Goal: Task Accomplishment & Management: Use online tool/utility

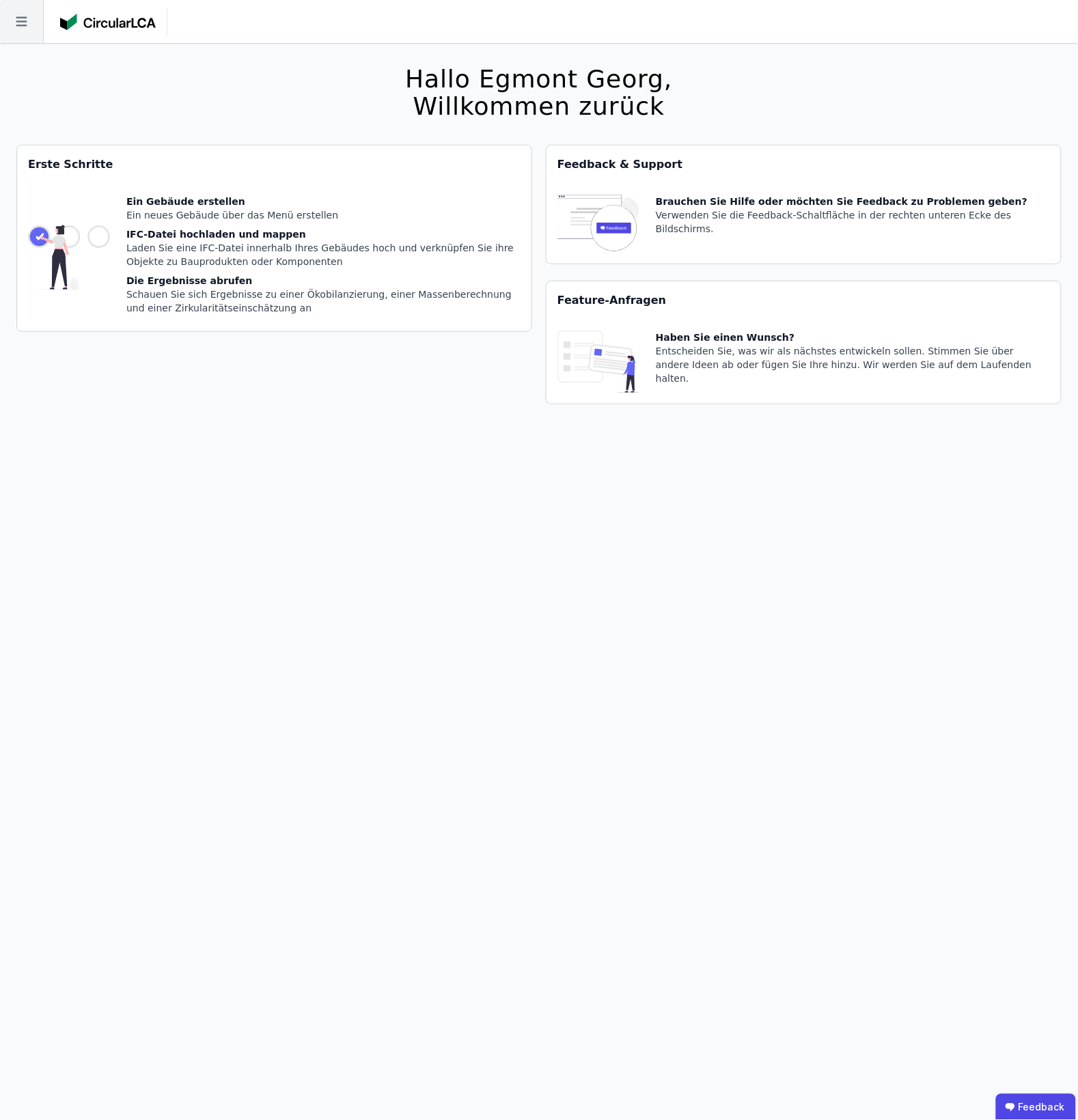
click at [17, 29] on icon at bounding box center [21, 21] width 43 height 43
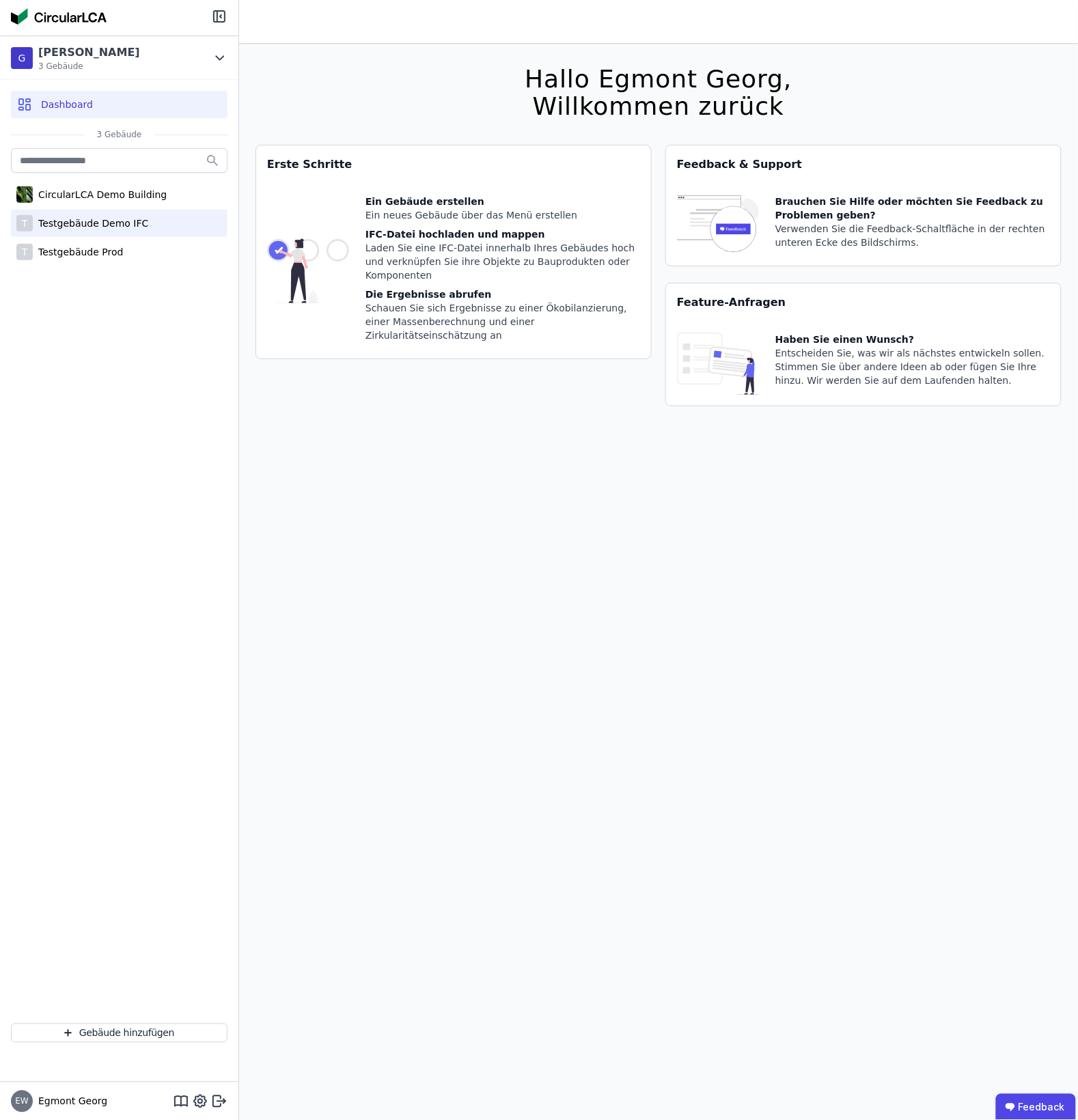
click at [142, 221] on div "T Testgebäude Demo IFC" at bounding box center [119, 224] width 216 height 28
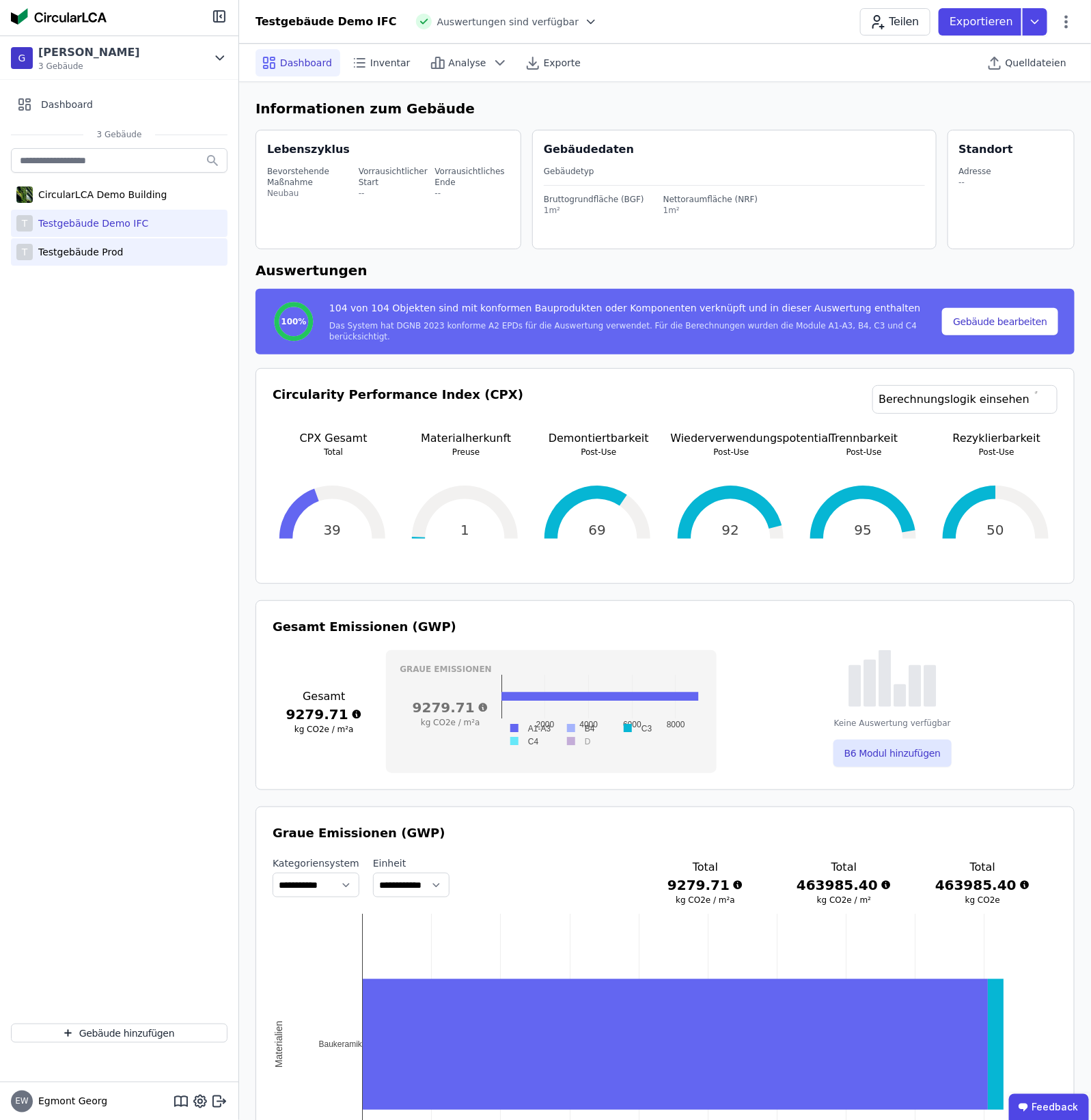
click at [134, 251] on div "T Testgebäude Prod" at bounding box center [119, 252] width 216 height 28
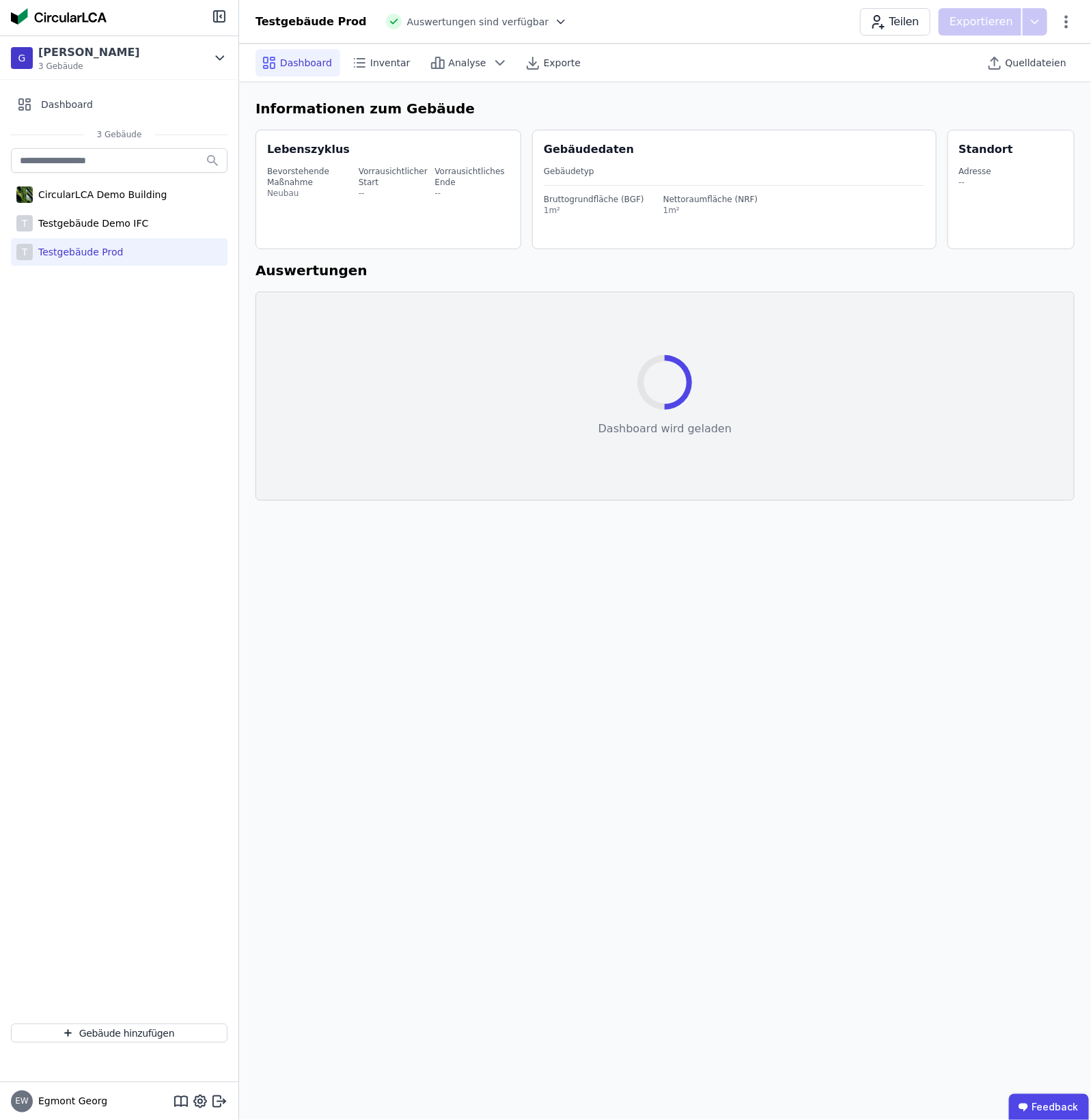
select select "*"
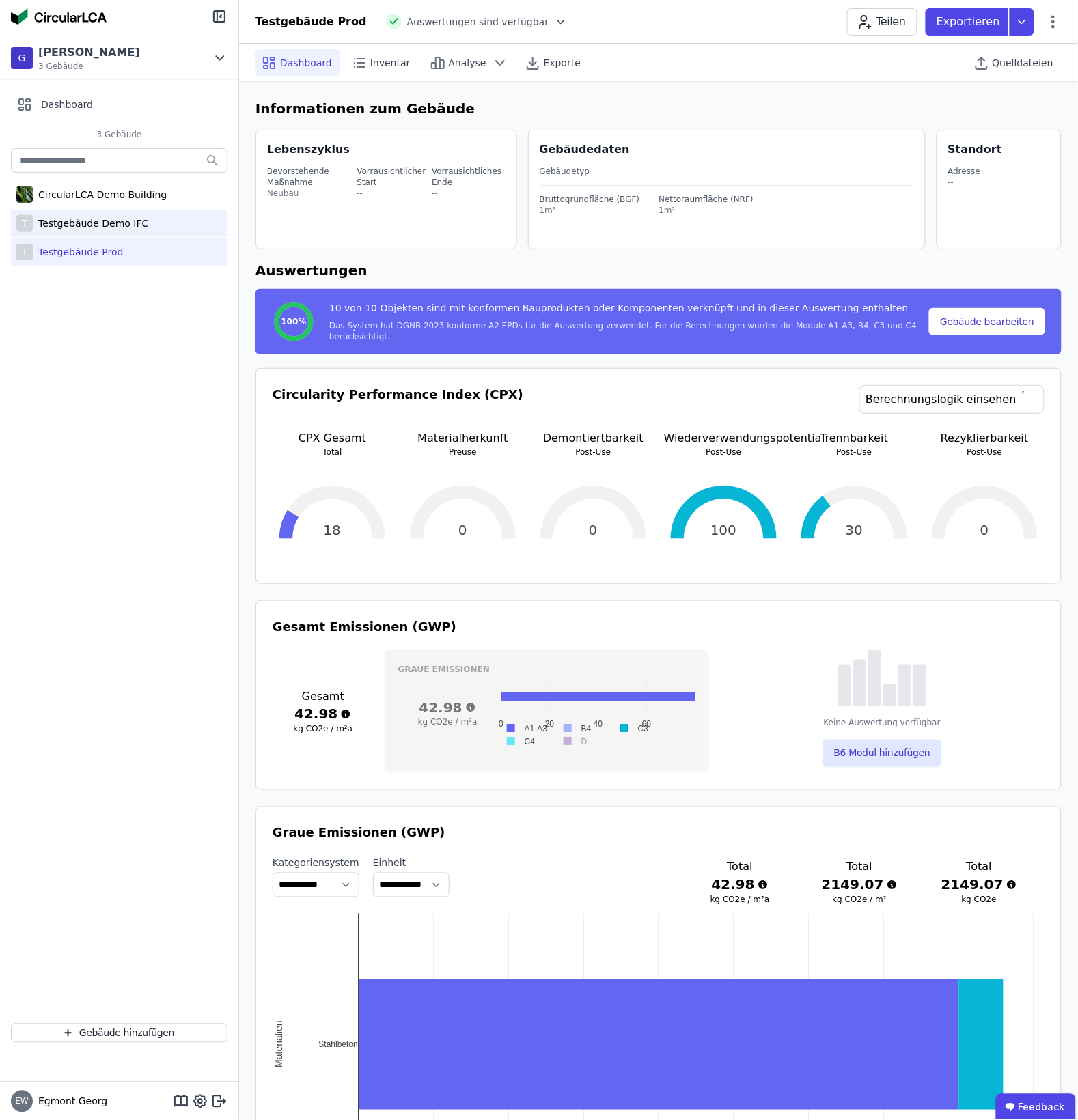
click at [158, 233] on div "T Testgebäude Demo IFC" at bounding box center [119, 224] width 216 height 28
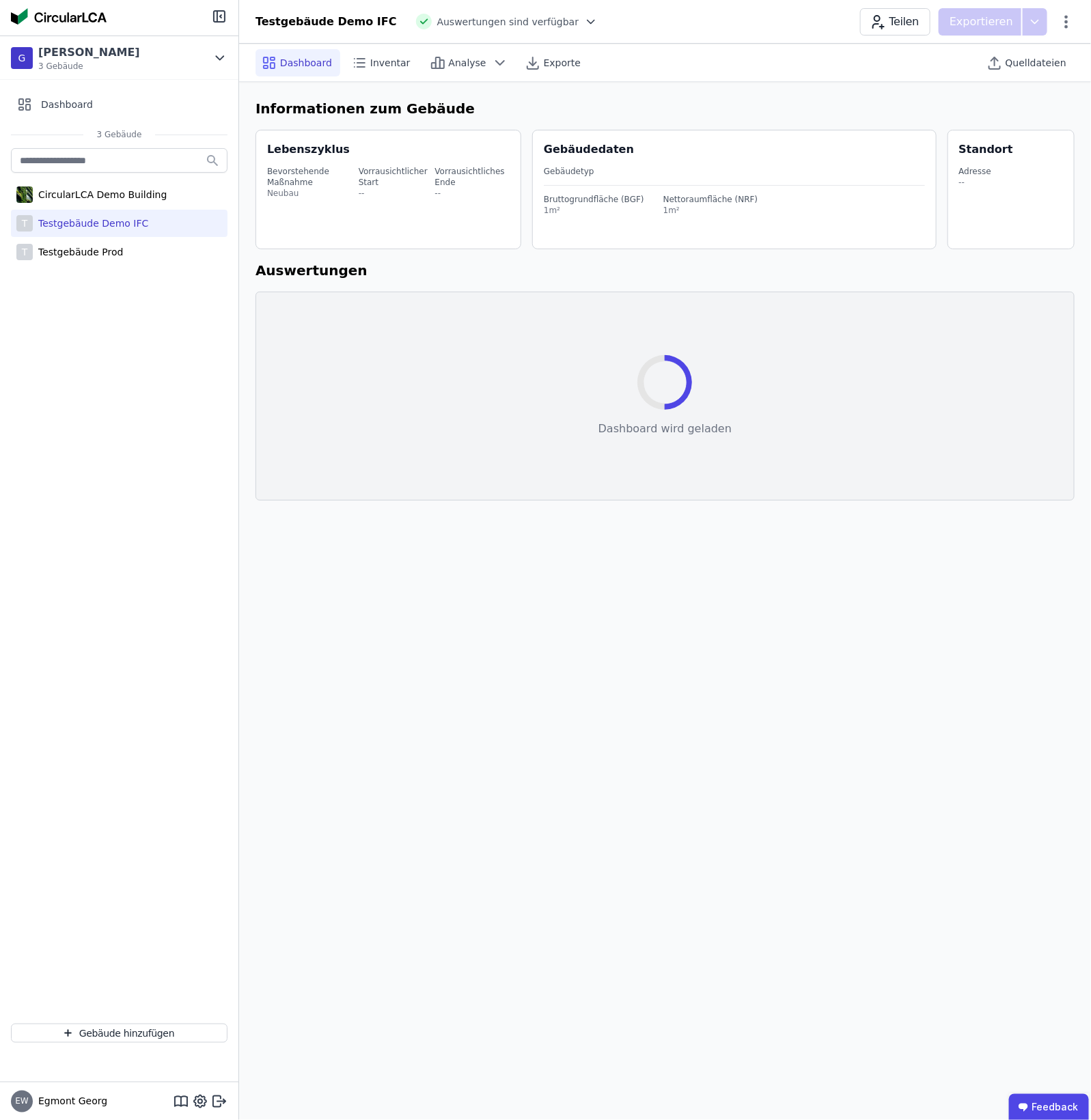
select select "*"
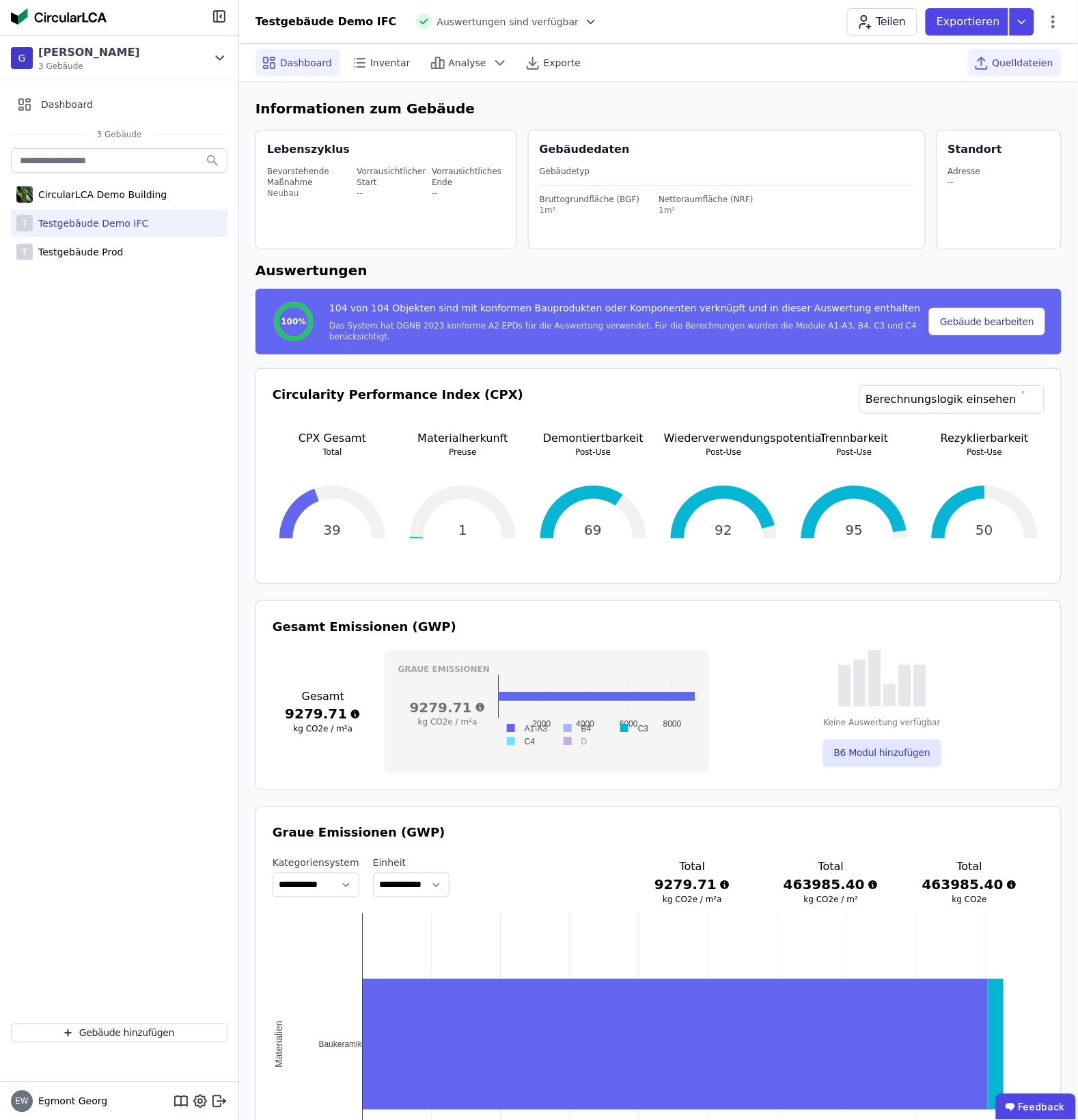
click at [873, 53] on div "Quelldateien" at bounding box center [1015, 63] width 94 height 28
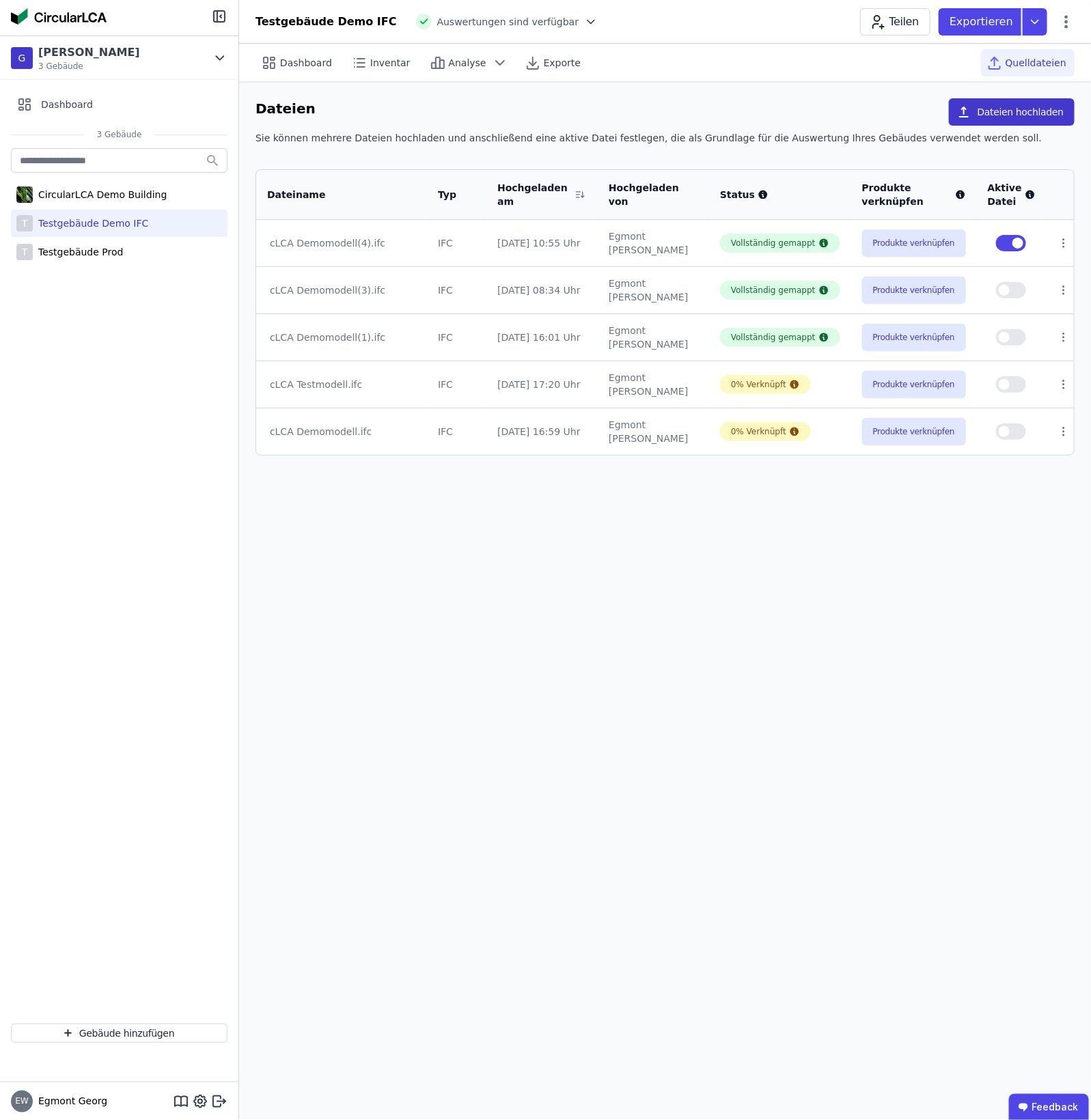
click at [873, 117] on button "Dateien hochladen" at bounding box center [1011, 113] width 126 height 28
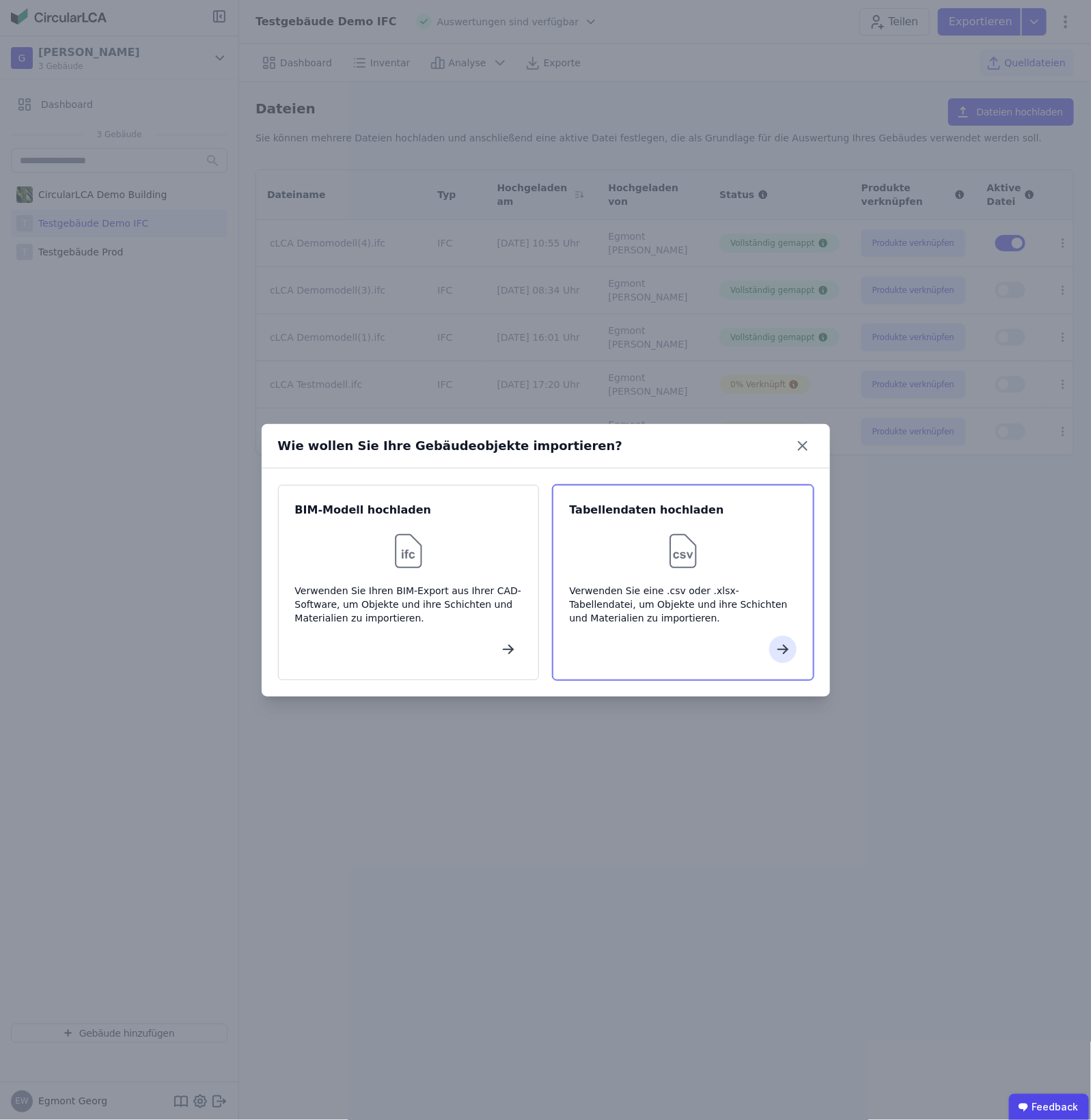
click at [649, 603] on div "Verwenden Sie eine .csv oder .xlsx-Tabellendatei, um Objekte und ihre Schichten…" at bounding box center [683, 605] width 226 height 41
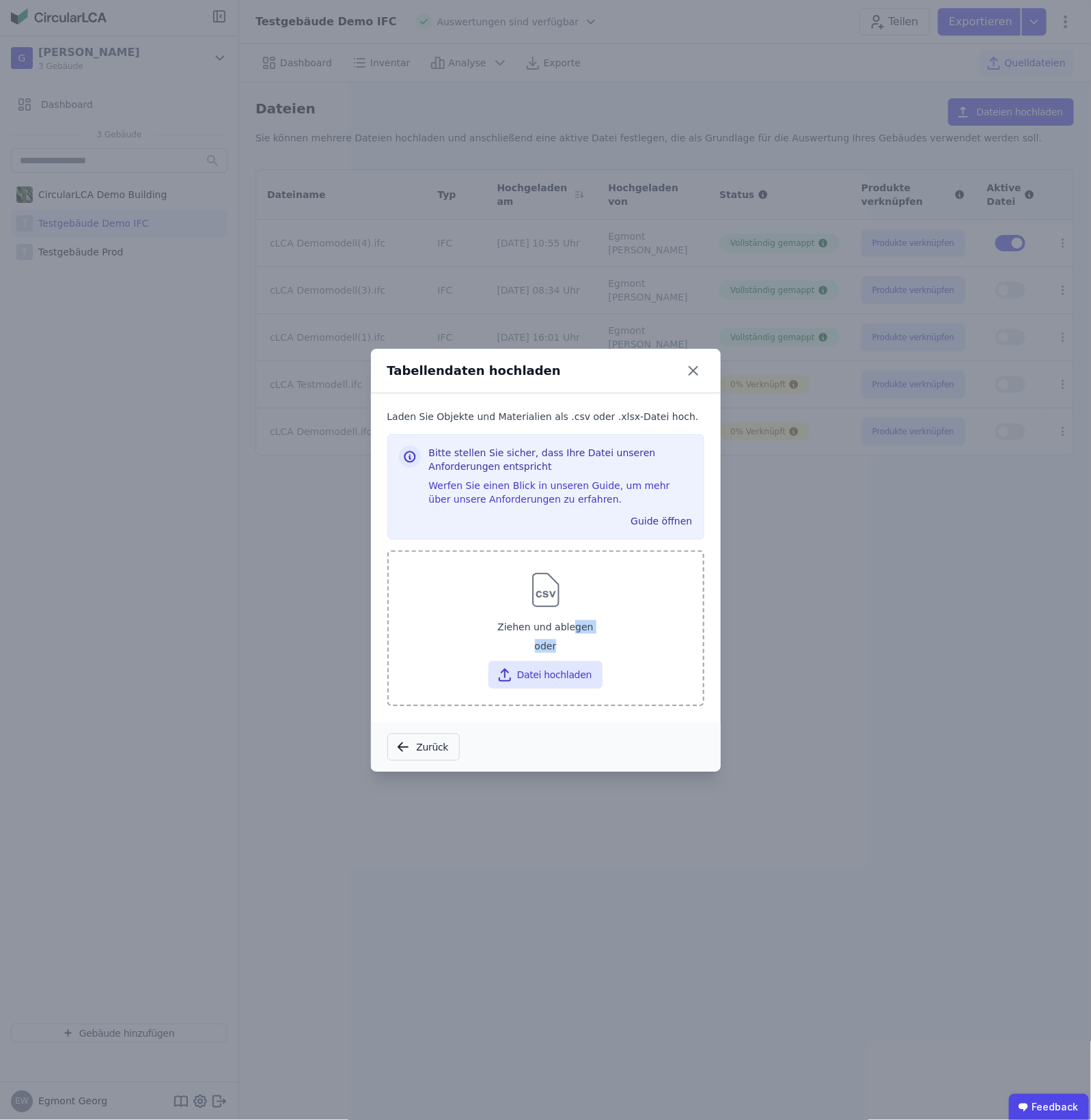
click at [563, 641] on div "Ziehen und ablegen oder Datei hochladen" at bounding box center [546, 652] width 293 height 74
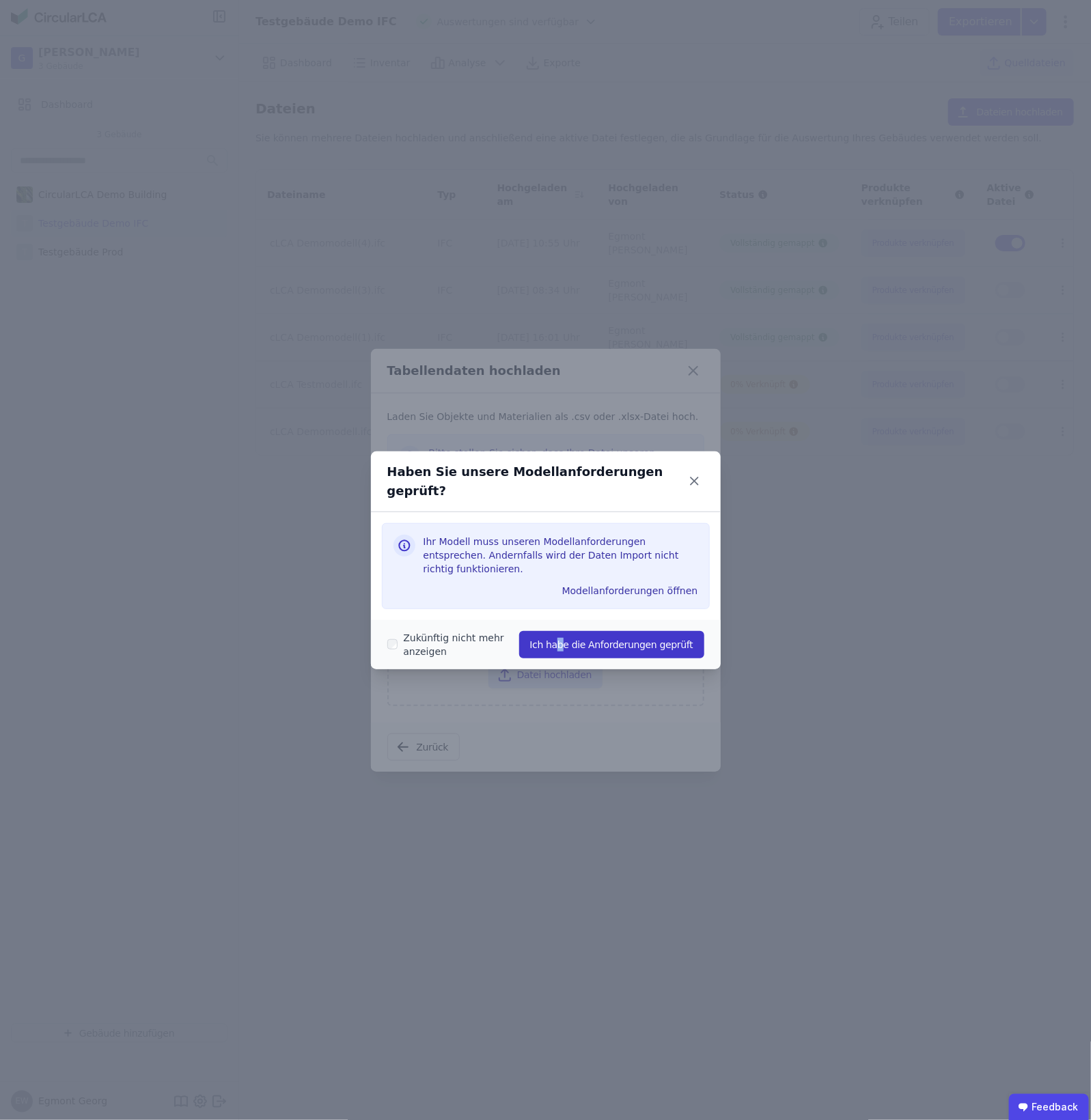
click at [574, 641] on div "Zukünftig nicht mehr anzeigen Ich habe die Anforderungen geprüft" at bounding box center [546, 645] width 350 height 49
click at [577, 636] on button "Ich habe die Anforderungen geprüft" at bounding box center [611, 645] width 185 height 28
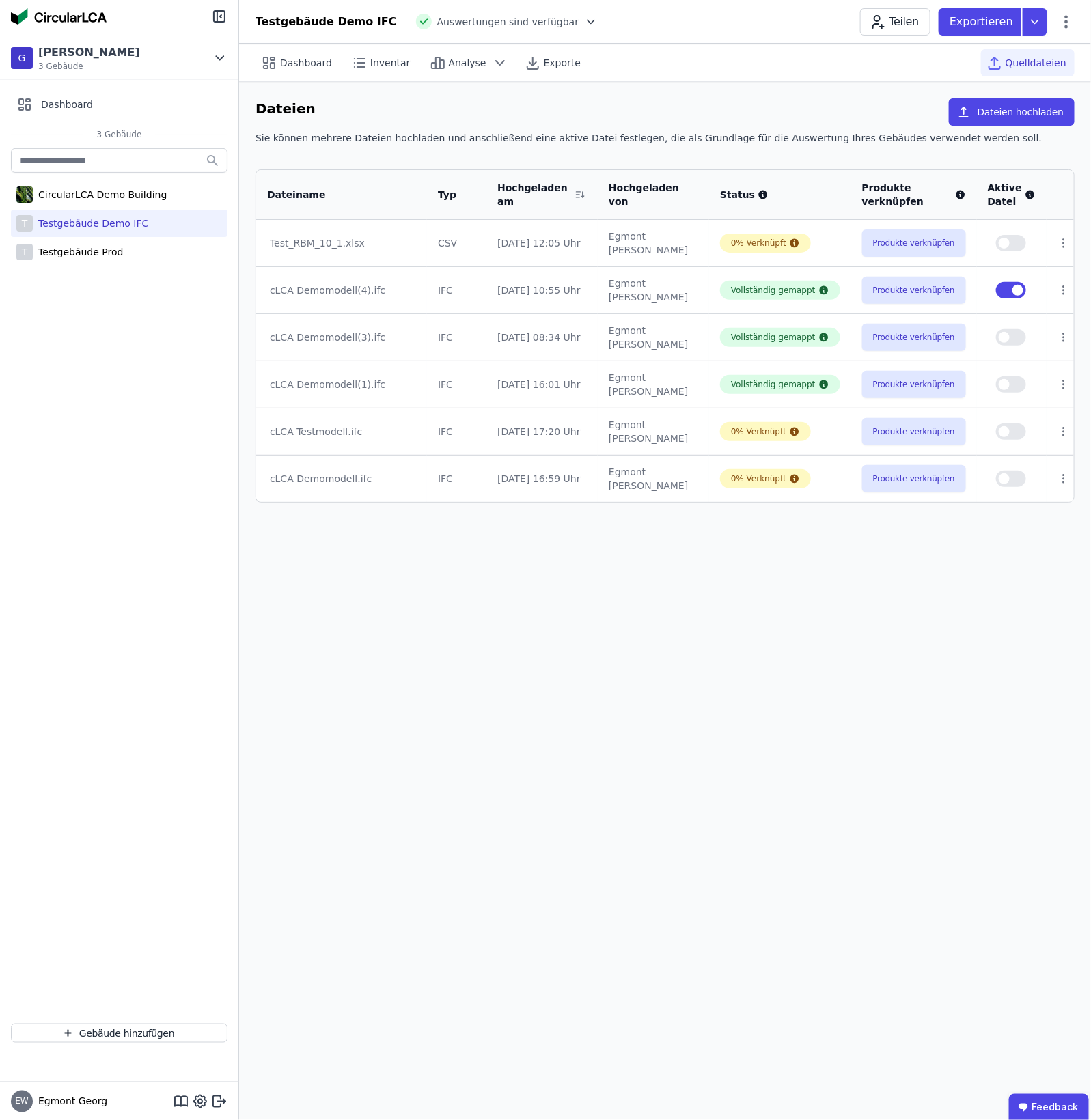
click at [873, 245] on button "Produkte verknüpfen" at bounding box center [914, 243] width 104 height 28
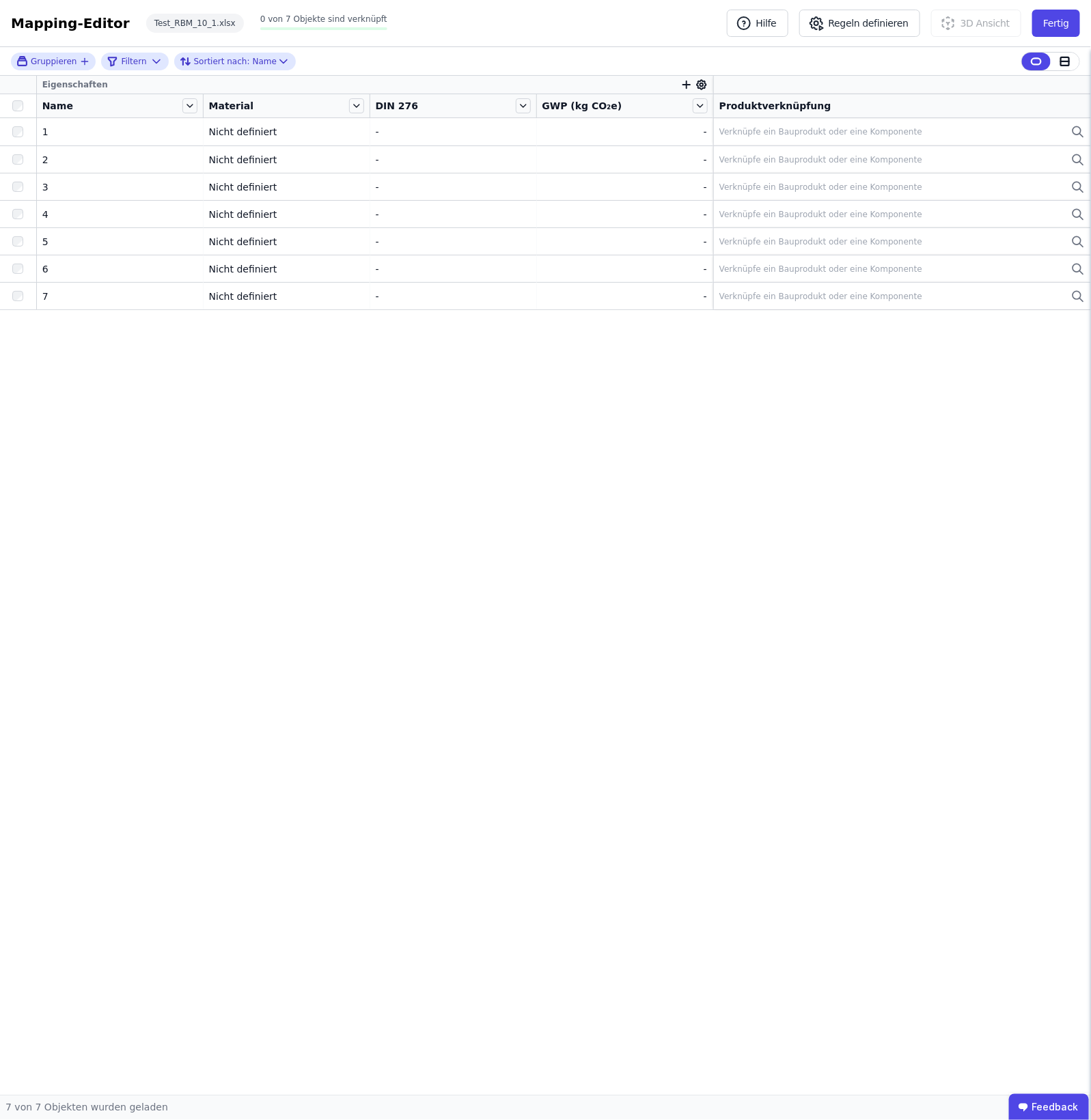
click at [20, 111] on div at bounding box center [18, 106] width 36 height 19
click at [871, 36] on button "Regeln definieren" at bounding box center [859, 23] width 121 height 28
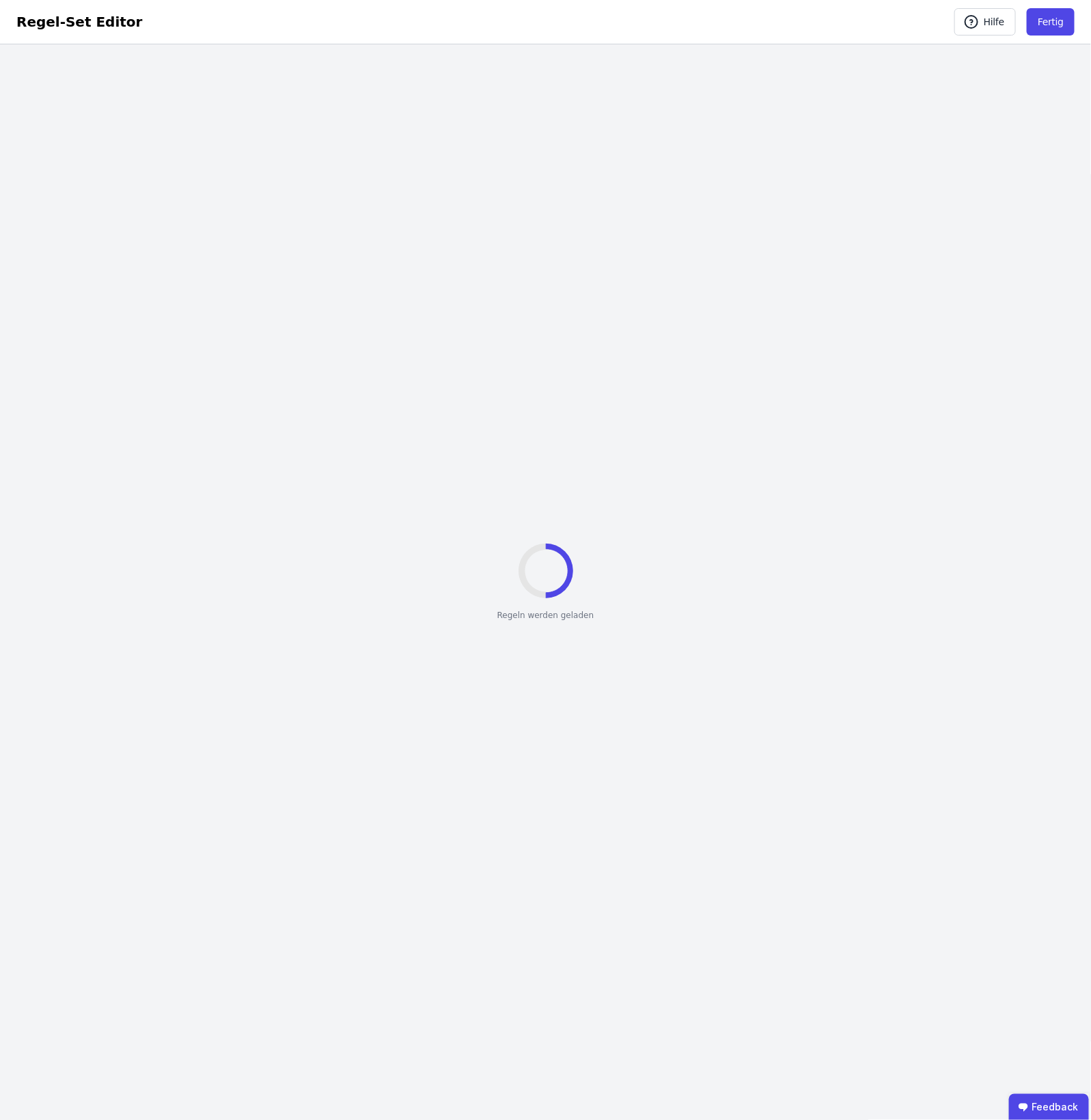
select select "**********"
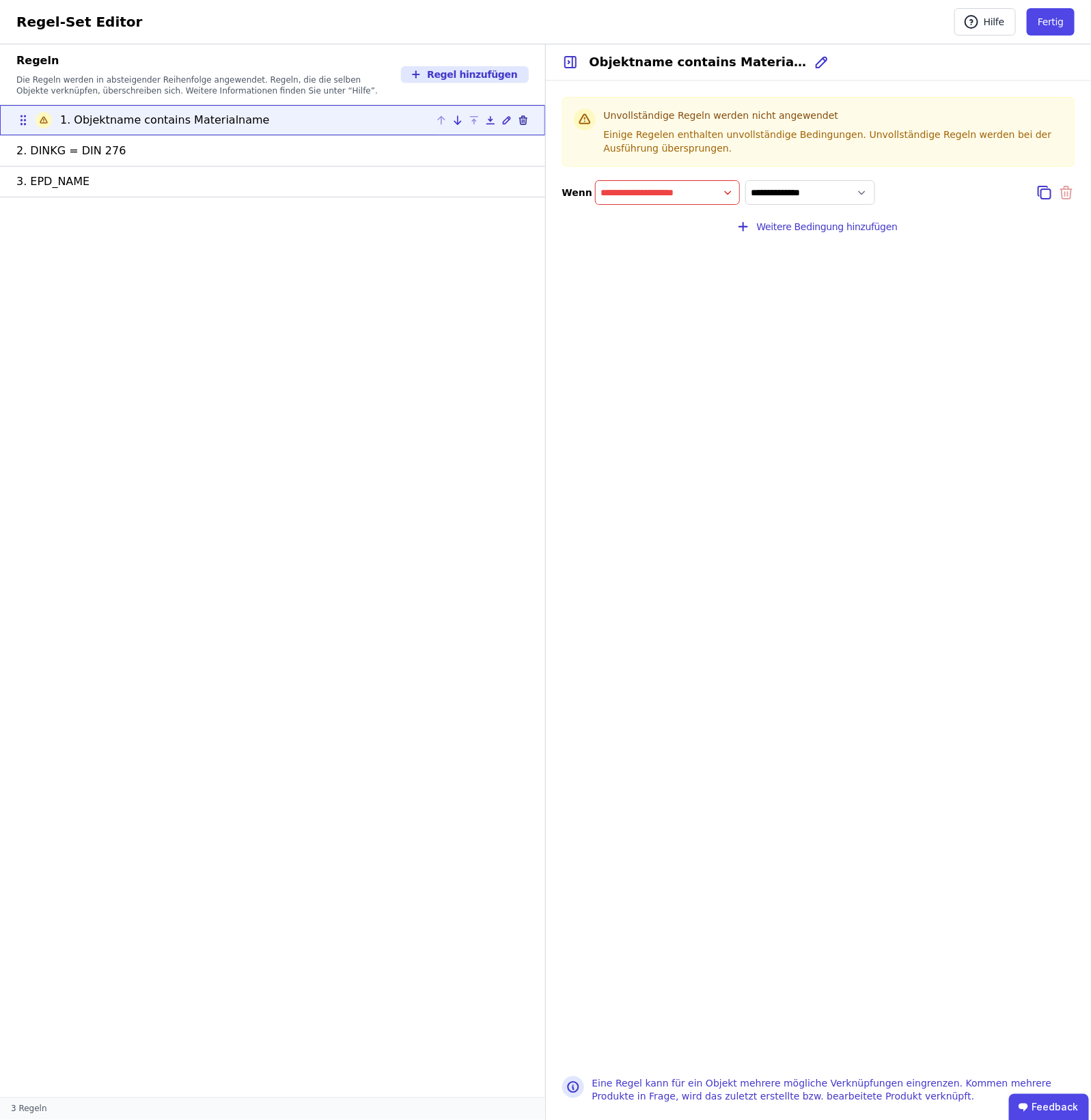
click at [522, 122] on icon at bounding box center [522, 121] width 0 height 3
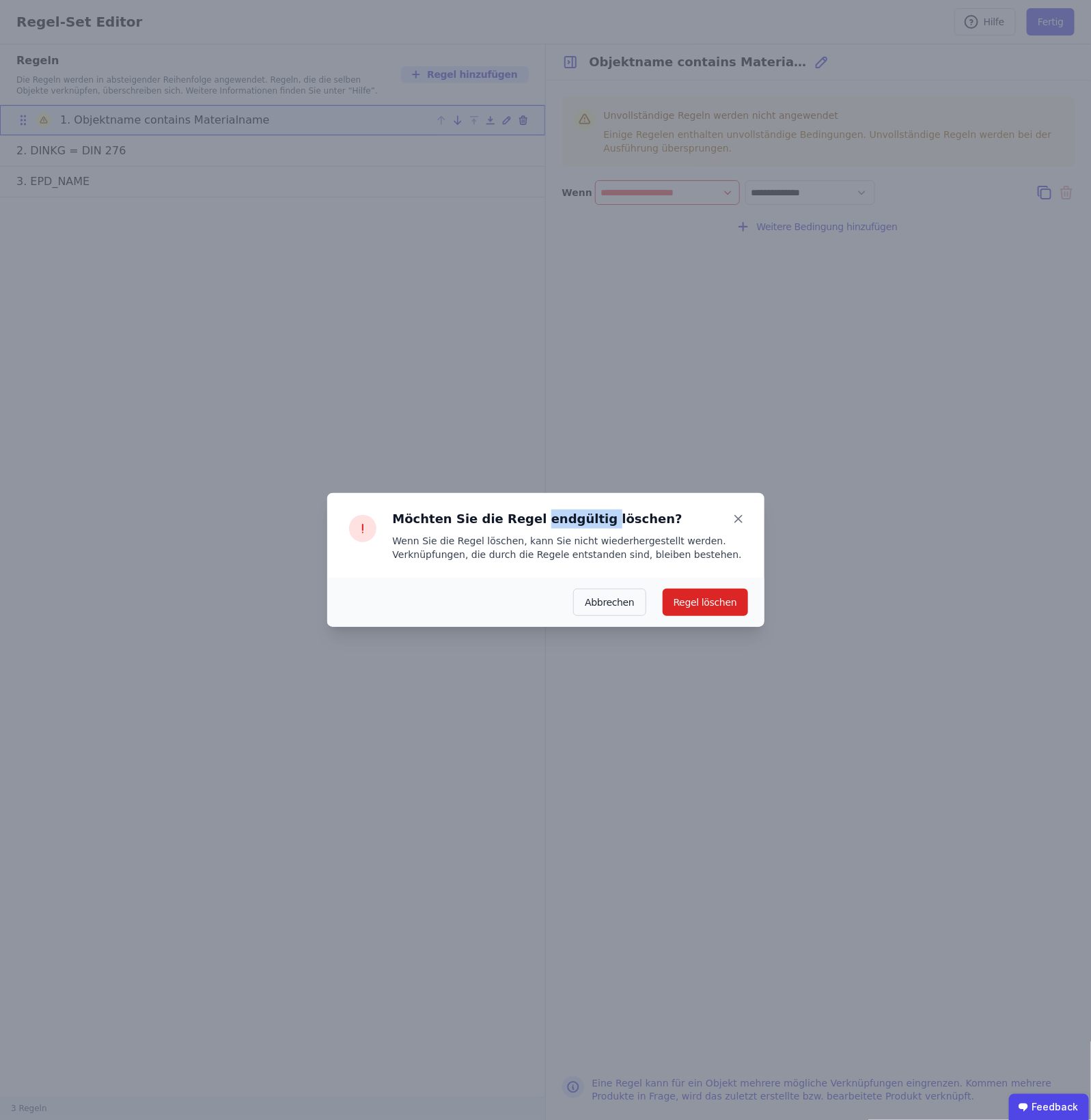
click at [523, 122] on div "Möchten Sie die Regel endgültig löschen? Wenn Sie die Regel löschen, kann Sie n…" at bounding box center [545, 560] width 1091 height 1120
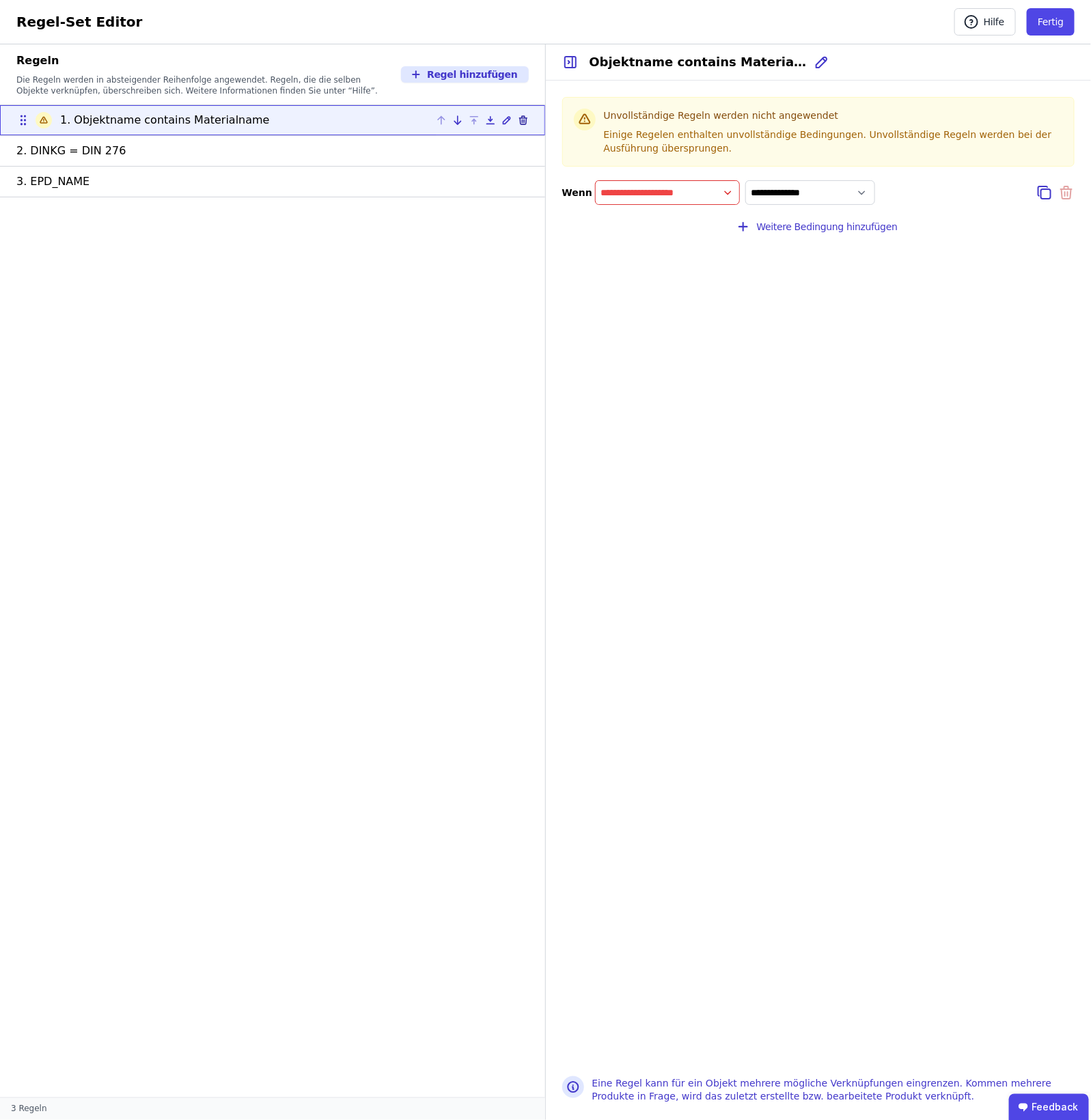
click at [524, 115] on icon at bounding box center [523, 120] width 11 height 11
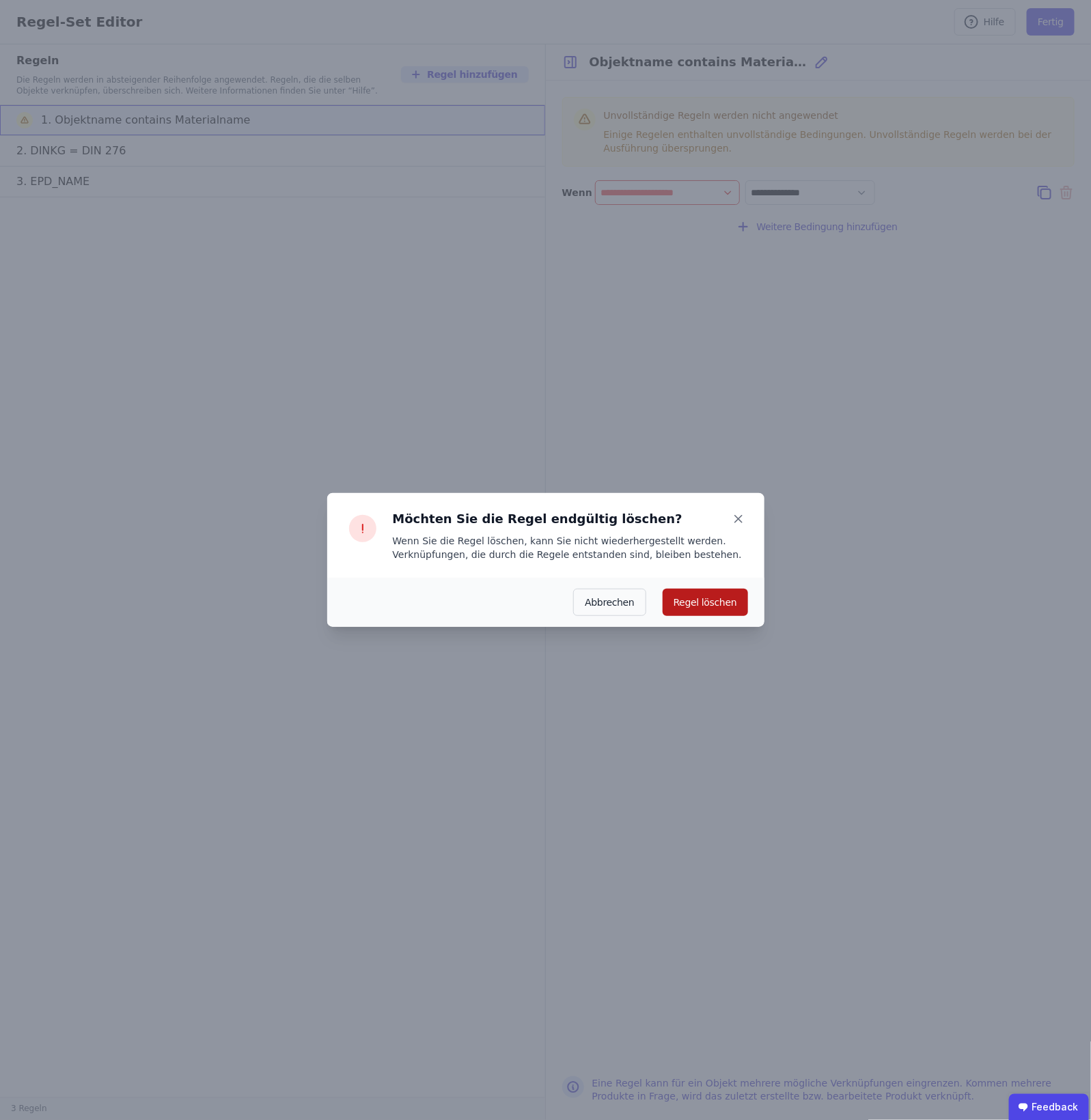
click at [707, 593] on button "Regel löschen" at bounding box center [706, 602] width 86 height 28
type input "********"
select select "**********"
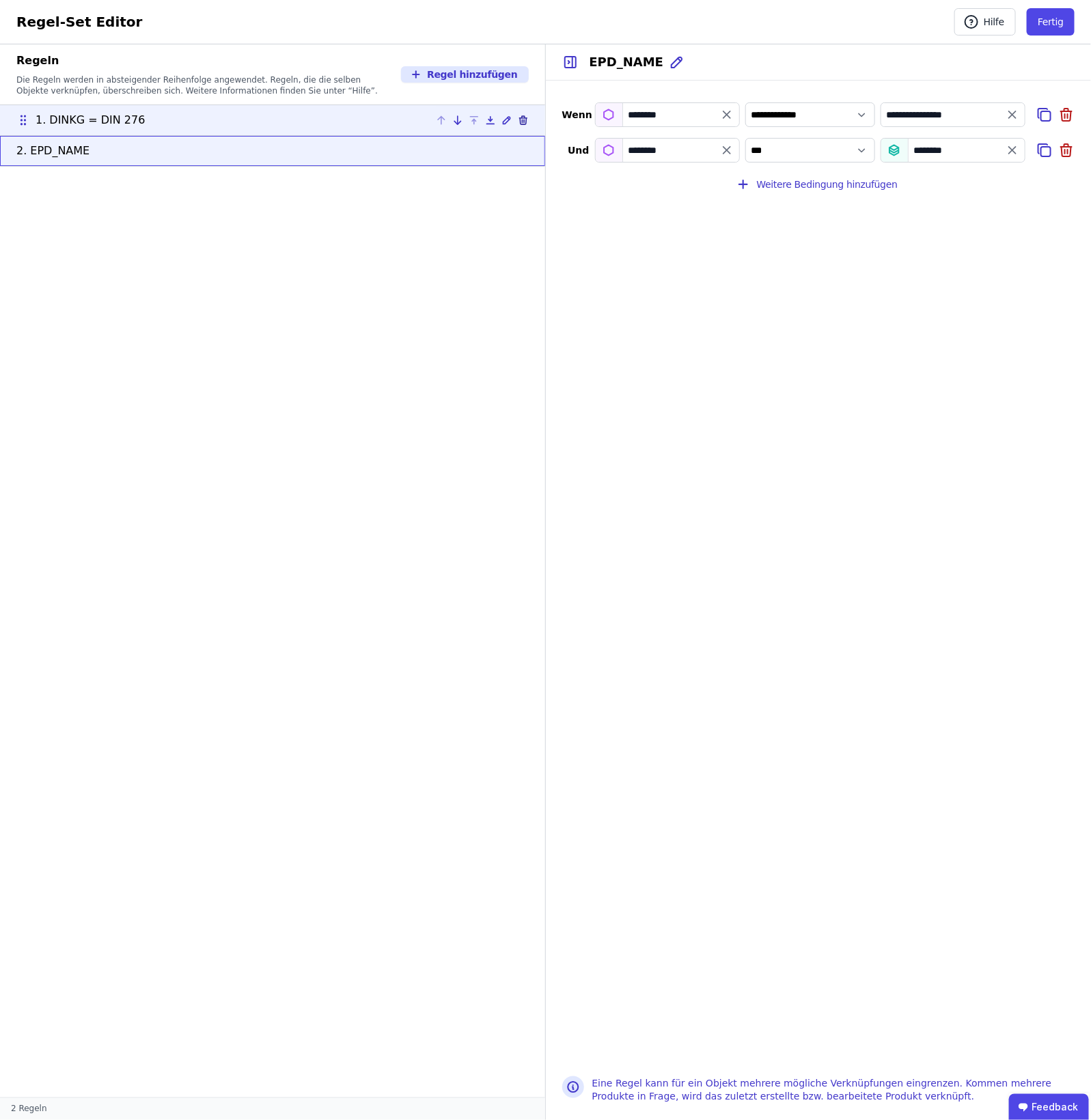
click at [528, 115] on icon at bounding box center [523, 120] width 11 height 11
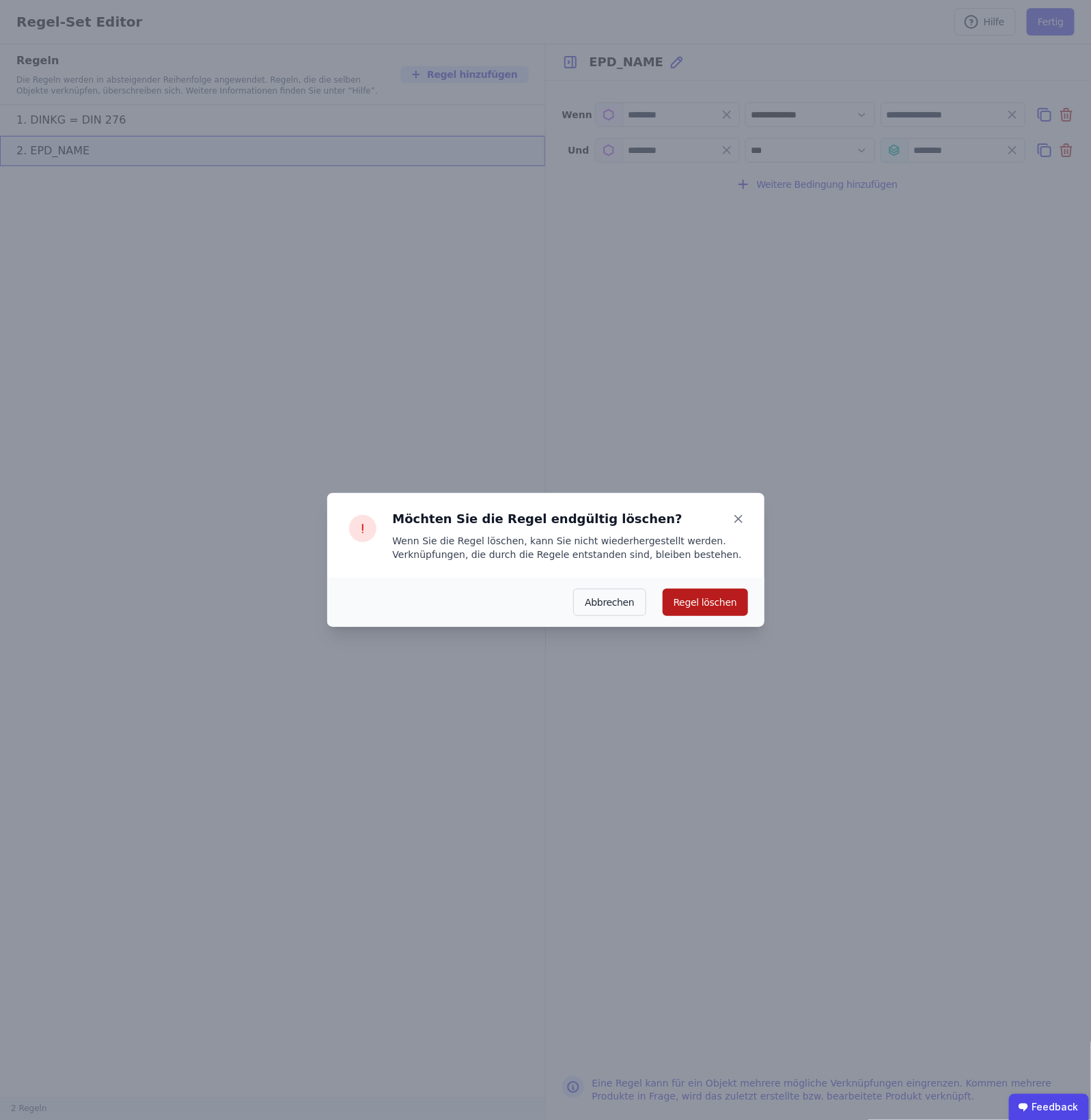
click at [695, 605] on button "Regel löschen" at bounding box center [706, 602] width 86 height 28
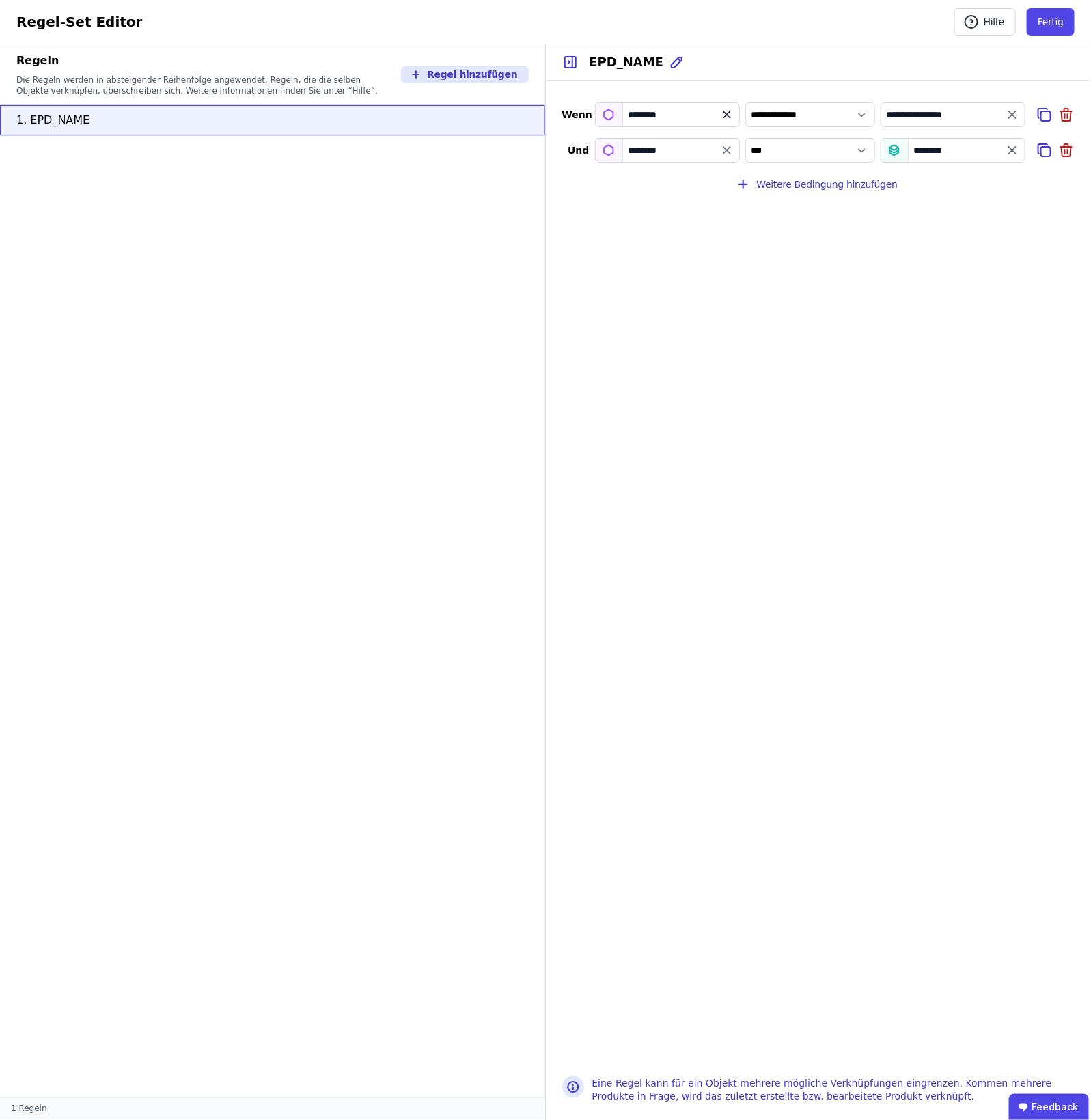
click at [732, 117] on icon "filter_by" at bounding box center [727, 115] width 14 height 14
click at [708, 115] on input "filter_by" at bounding box center [668, 115] width 144 height 25
type input "***"
click at [737, 175] on span "Importierte Eigenschaften / Extra" at bounding box center [686, 173] width 159 height 11
click at [823, 117] on select "**********" at bounding box center [810, 115] width 130 height 25
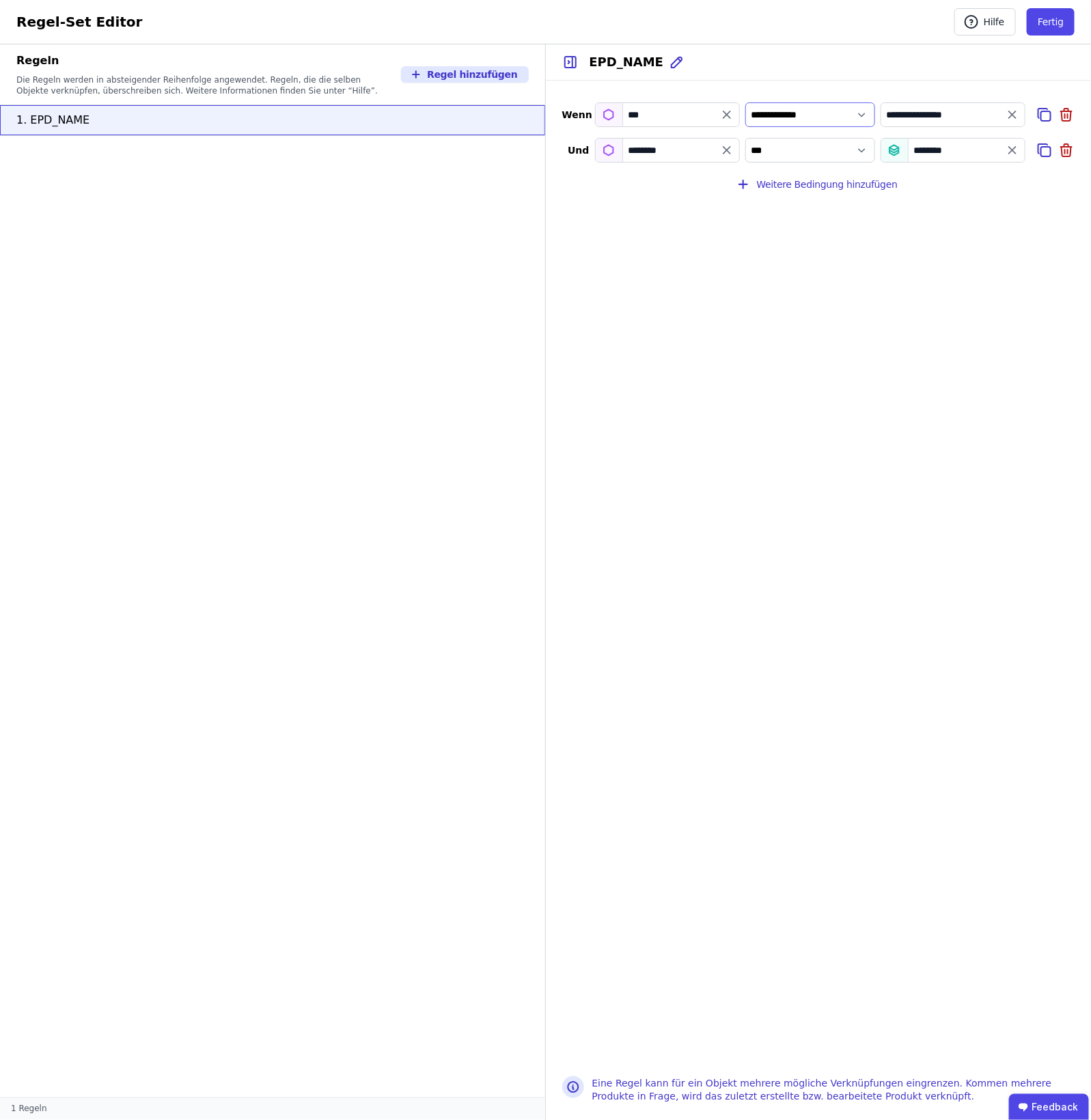
select select "**"
click at [745, 102] on select "**********" at bounding box center [810, 115] width 130 height 25
click at [873, 118] on icon "value" at bounding box center [1012, 115] width 14 height 14
click at [873, 117] on input "value" at bounding box center [953, 115] width 144 height 25
click at [873, 216] on div "Tag" at bounding box center [930, 216] width 75 height 14
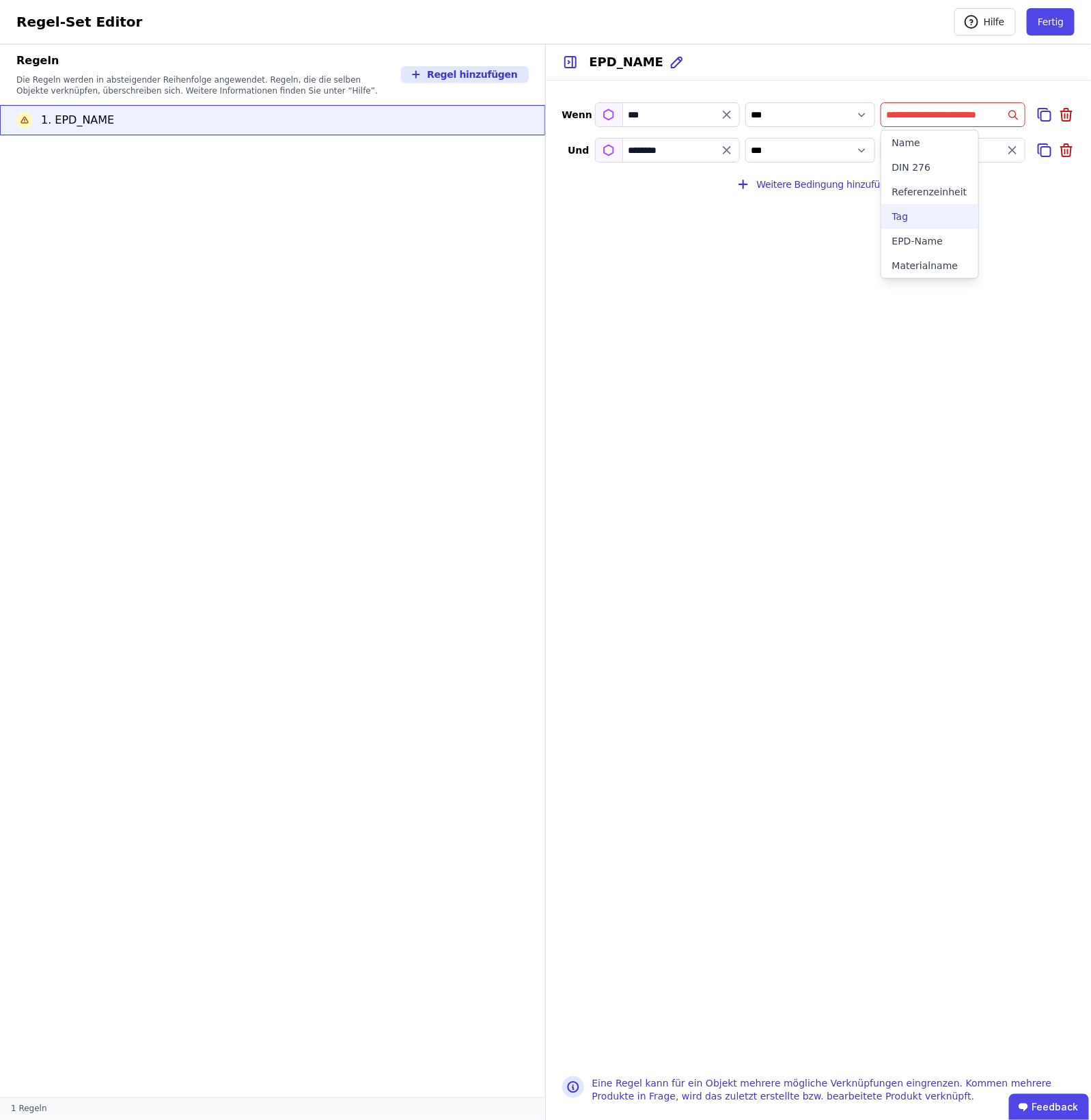
select select "**********"
type input "***"
click at [732, 111] on icon "filter_by" at bounding box center [727, 115] width 14 height 14
click at [698, 115] on input "filter_by" at bounding box center [668, 115] width 144 height 25
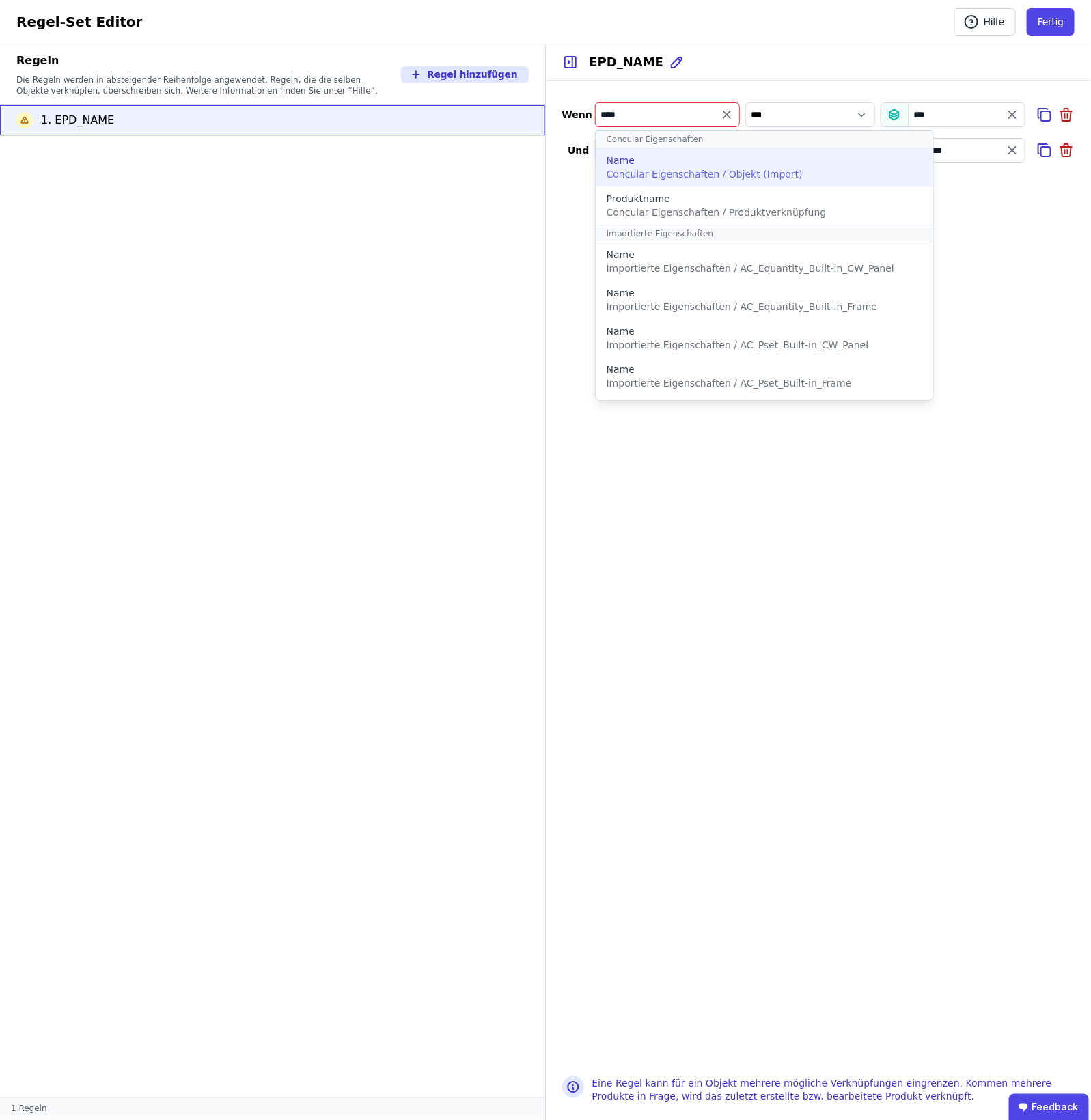
type input "****"
click at [664, 180] on span "Concular Eigenschaften / Objekt (Import)" at bounding box center [705, 173] width 196 height 11
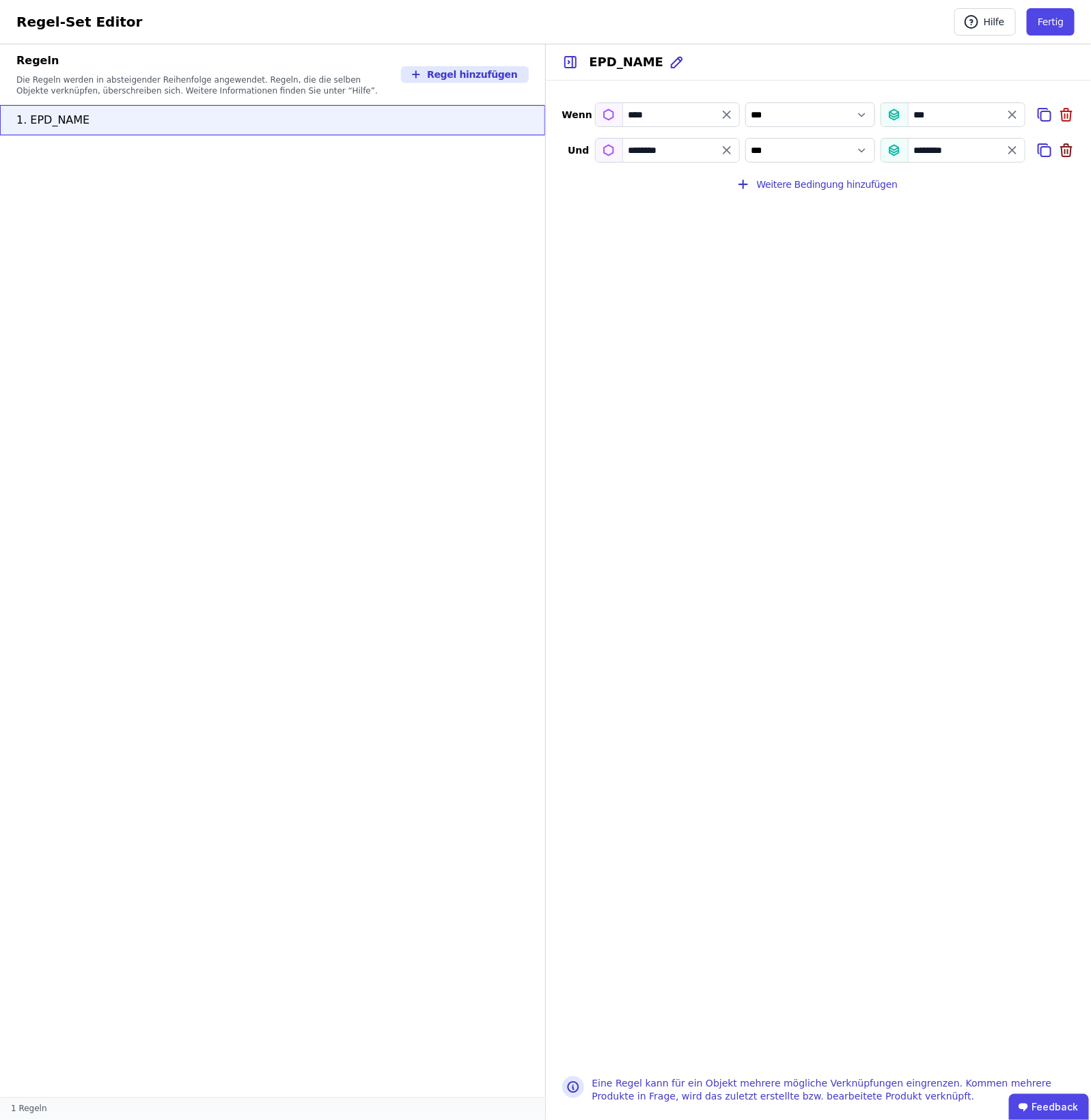
click at [873, 144] on icon at bounding box center [1066, 146] width 4 height 3
click at [873, 28] on button "Fertig" at bounding box center [1051, 22] width 48 height 28
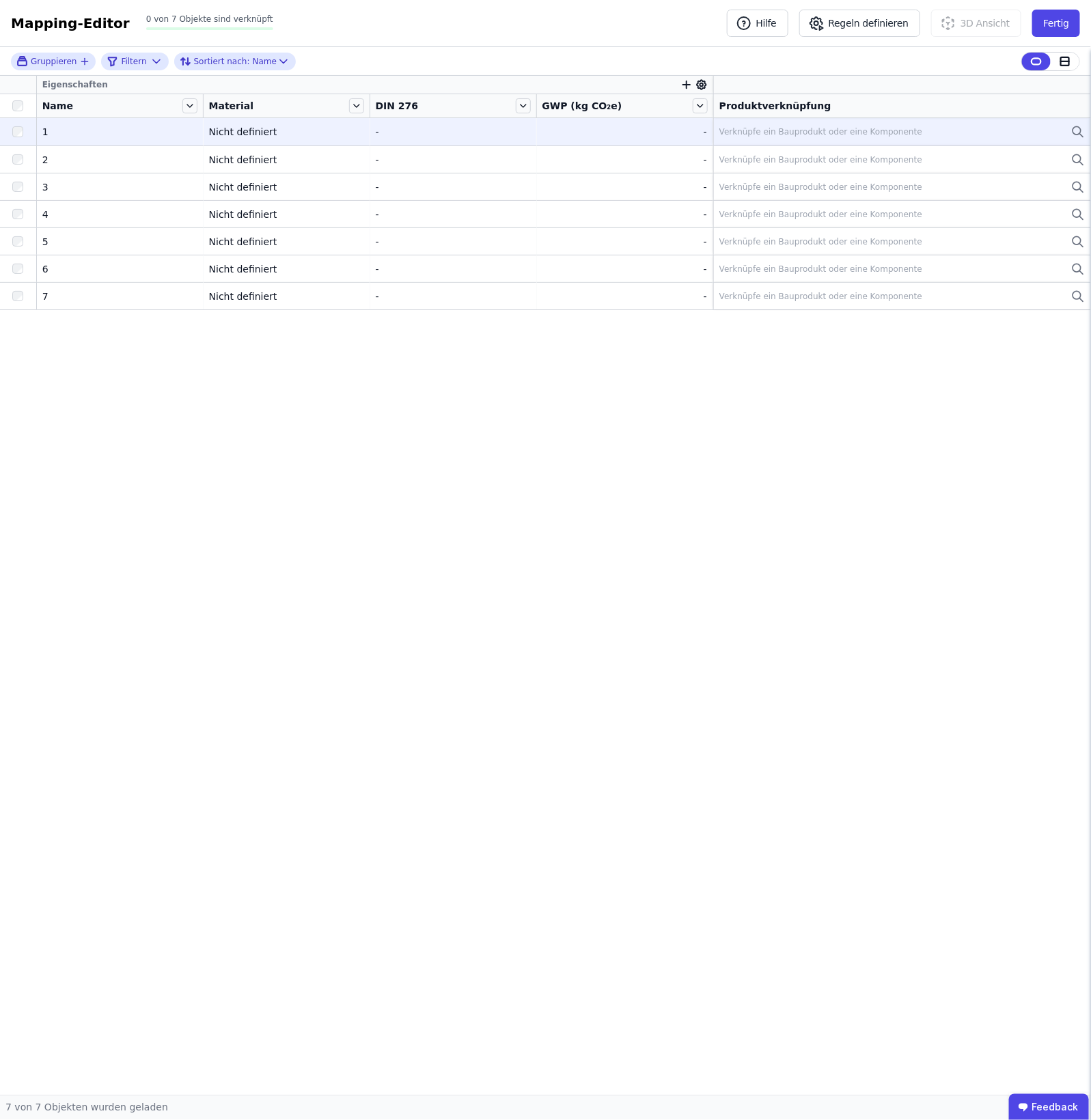
click at [873, 128] on icon at bounding box center [1078, 131] width 14 height 17
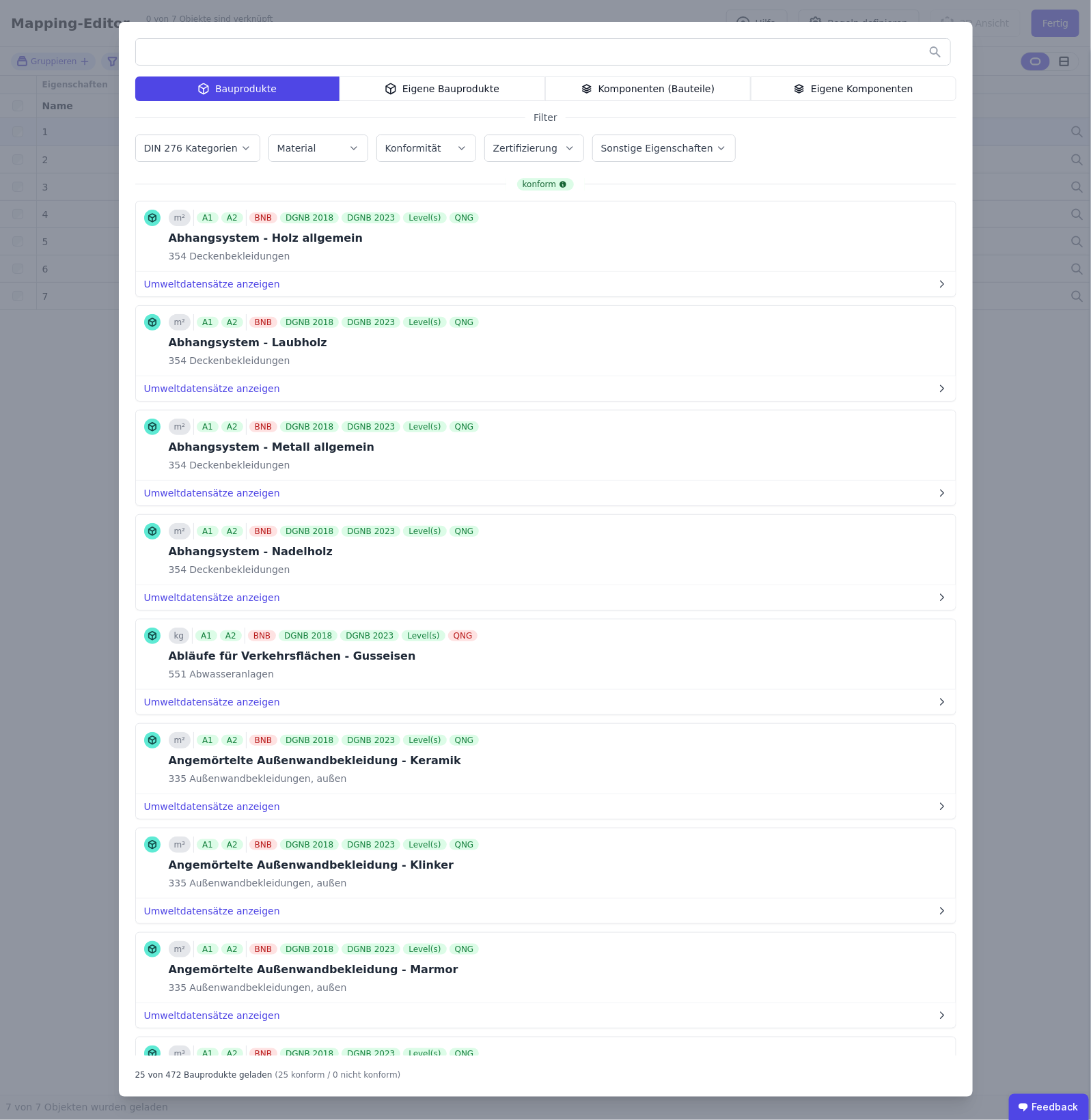
click at [456, 81] on div "Eigene Bauprodukte" at bounding box center [442, 89] width 205 height 25
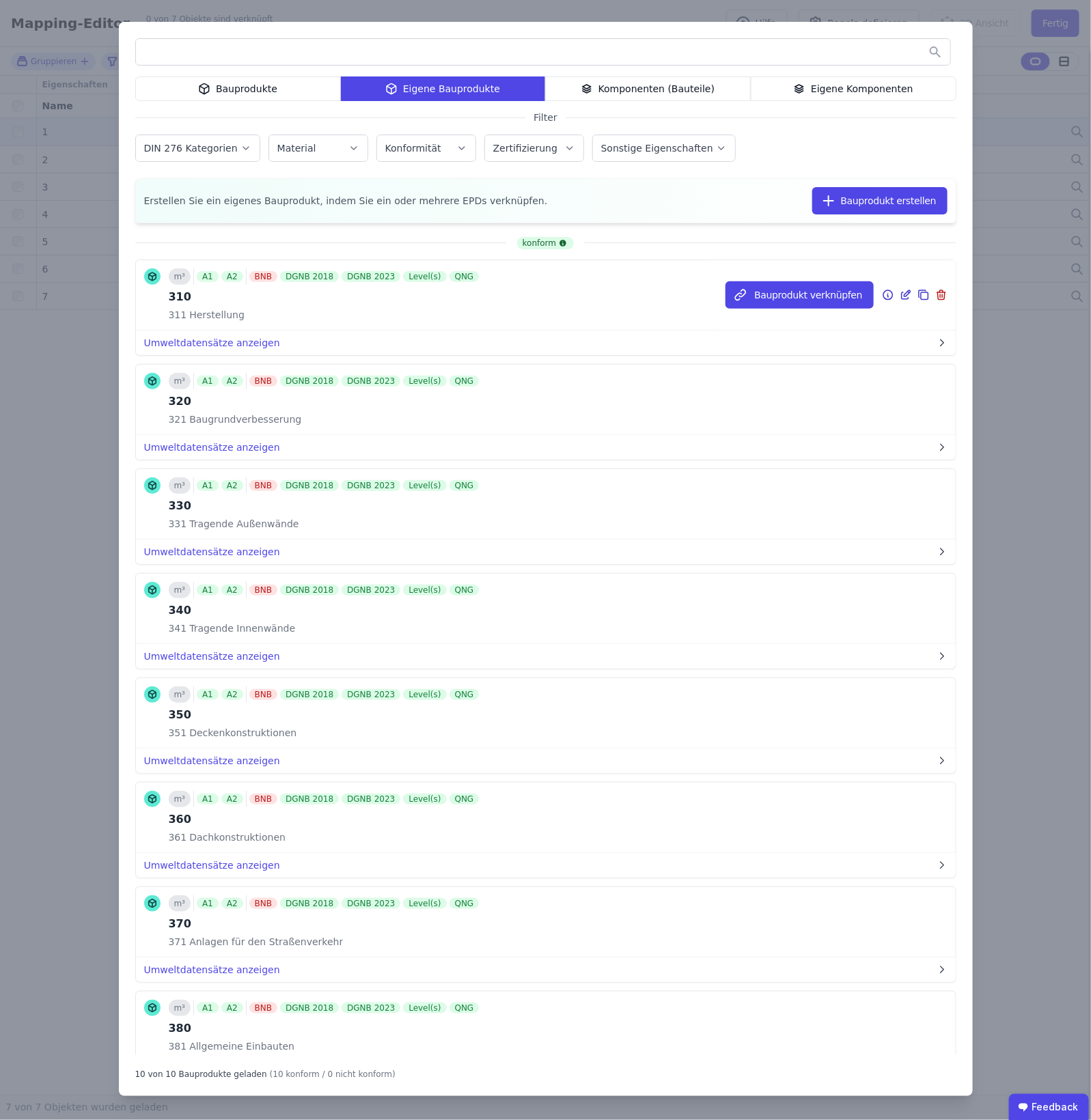
click at [873, 293] on icon at bounding box center [925, 296] width 7 height 7
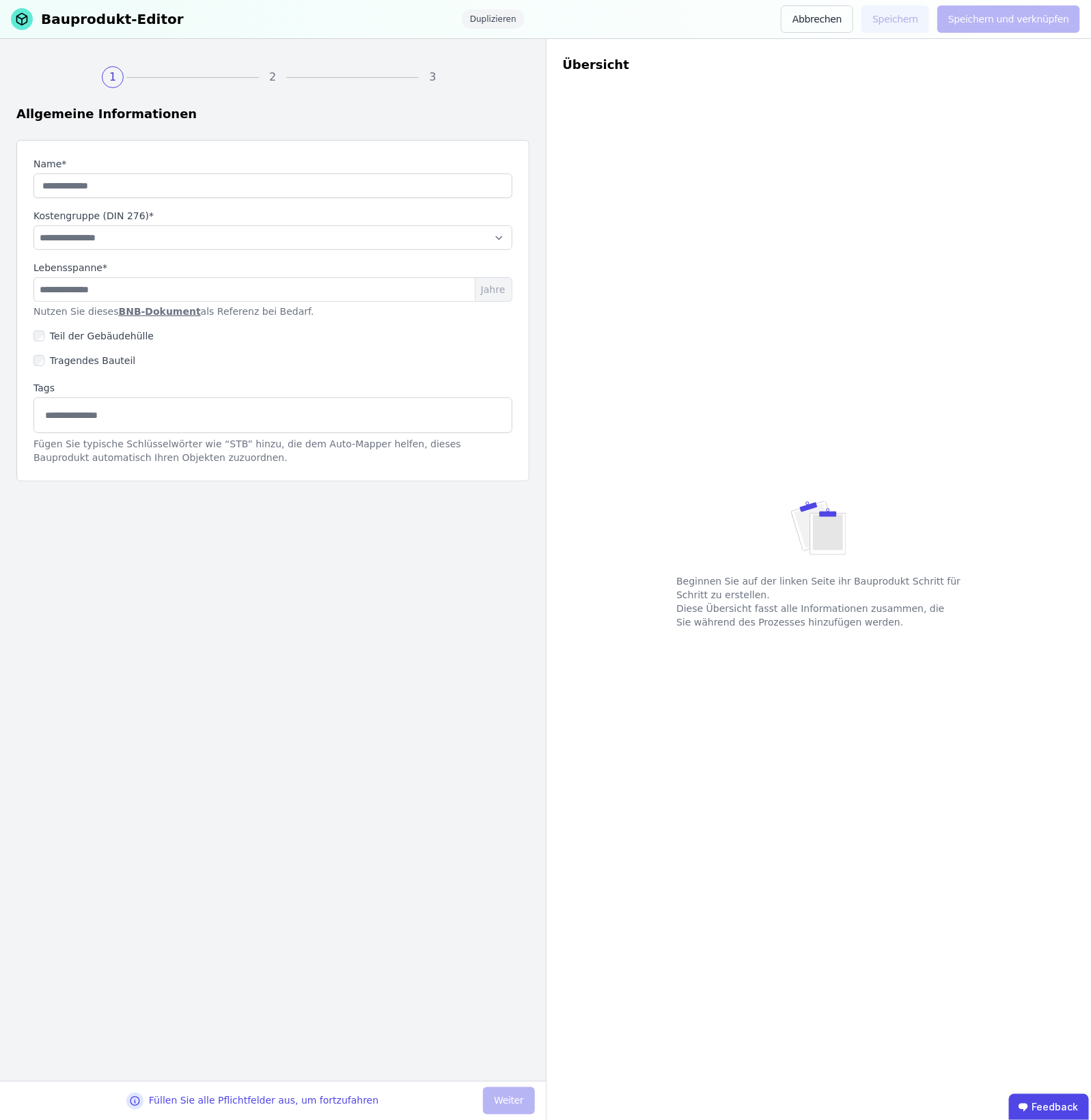
type input "***"
select select "**********"
type input "**"
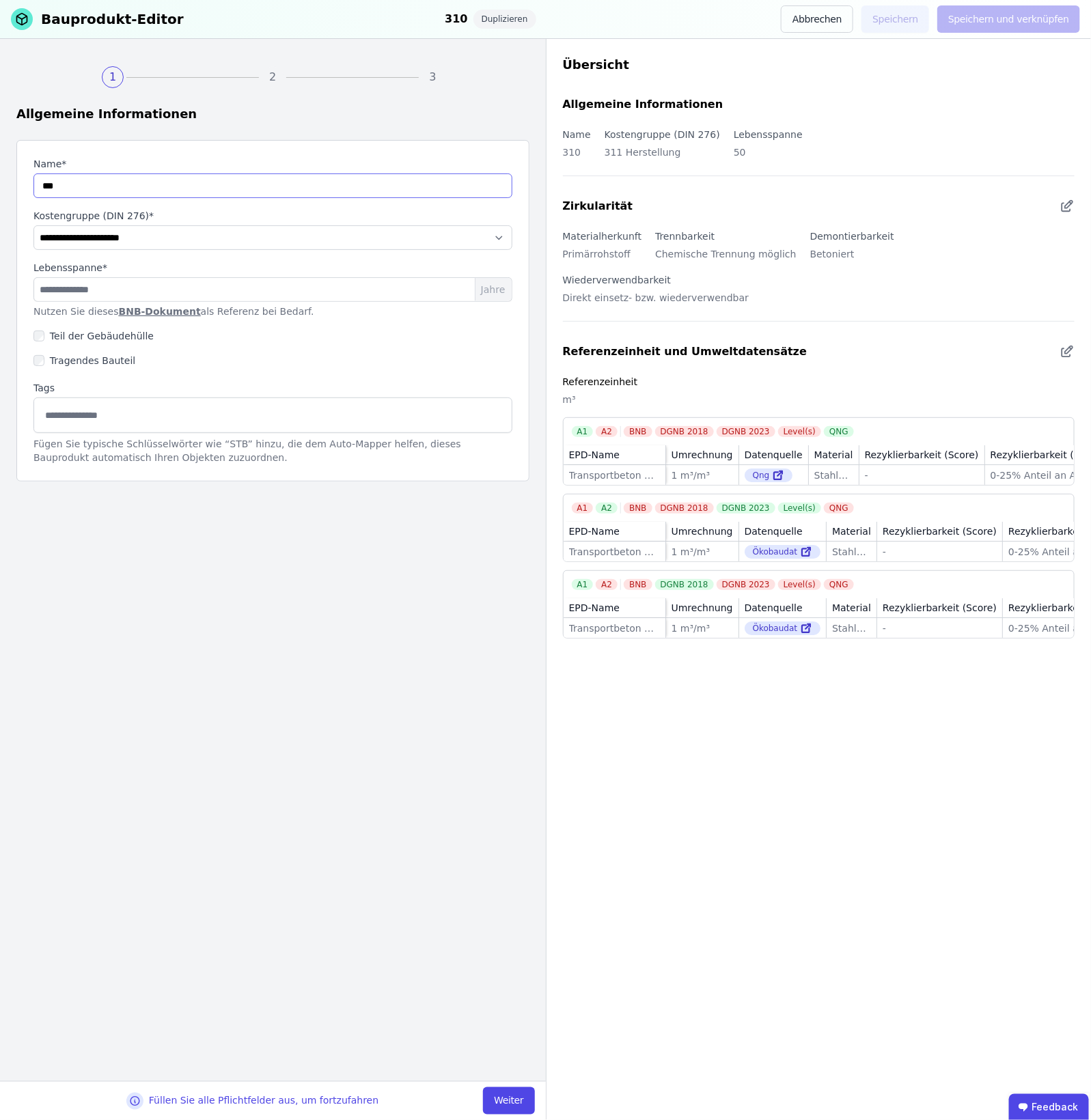
drag, startPoint x: 80, startPoint y: 189, endPoint x: -9, endPoint y: 189, distance: 89.0
click at [0, 189] on html "**********" at bounding box center [545, 560] width 1091 height 1120
type input "*"
click at [86, 421] on input at bounding box center [272, 414] width 461 height 22
type input "*"
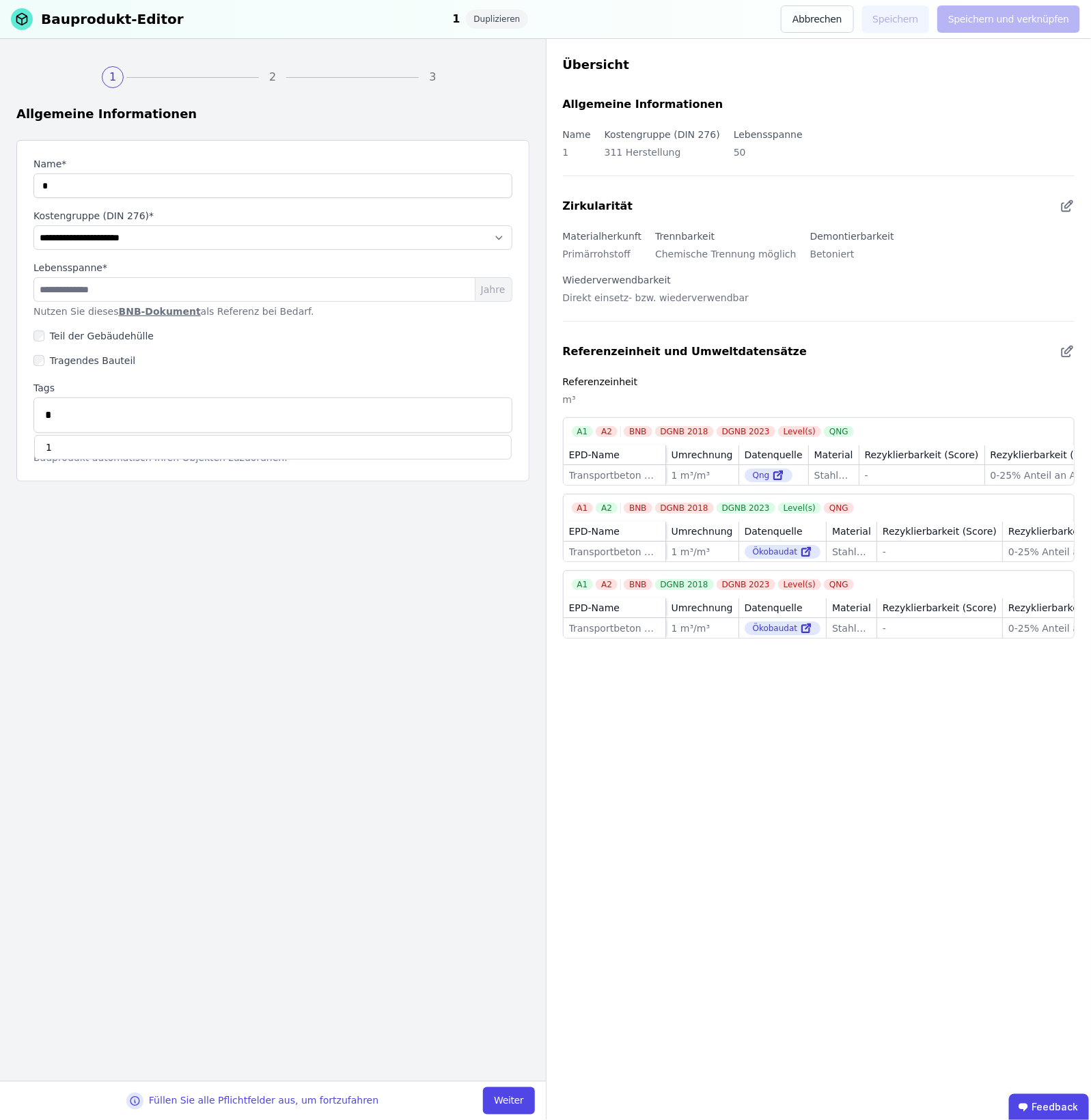
click at [94, 445] on div "1" at bounding box center [273, 448] width 478 height 25
click at [126, 424] on input at bounding box center [148, 414] width 115 height 22
type input "*"
click at [154, 448] on div "2" at bounding box center [273, 449] width 478 height 25
click at [164, 424] on input at bounding box center [197, 414] width 115 height 22
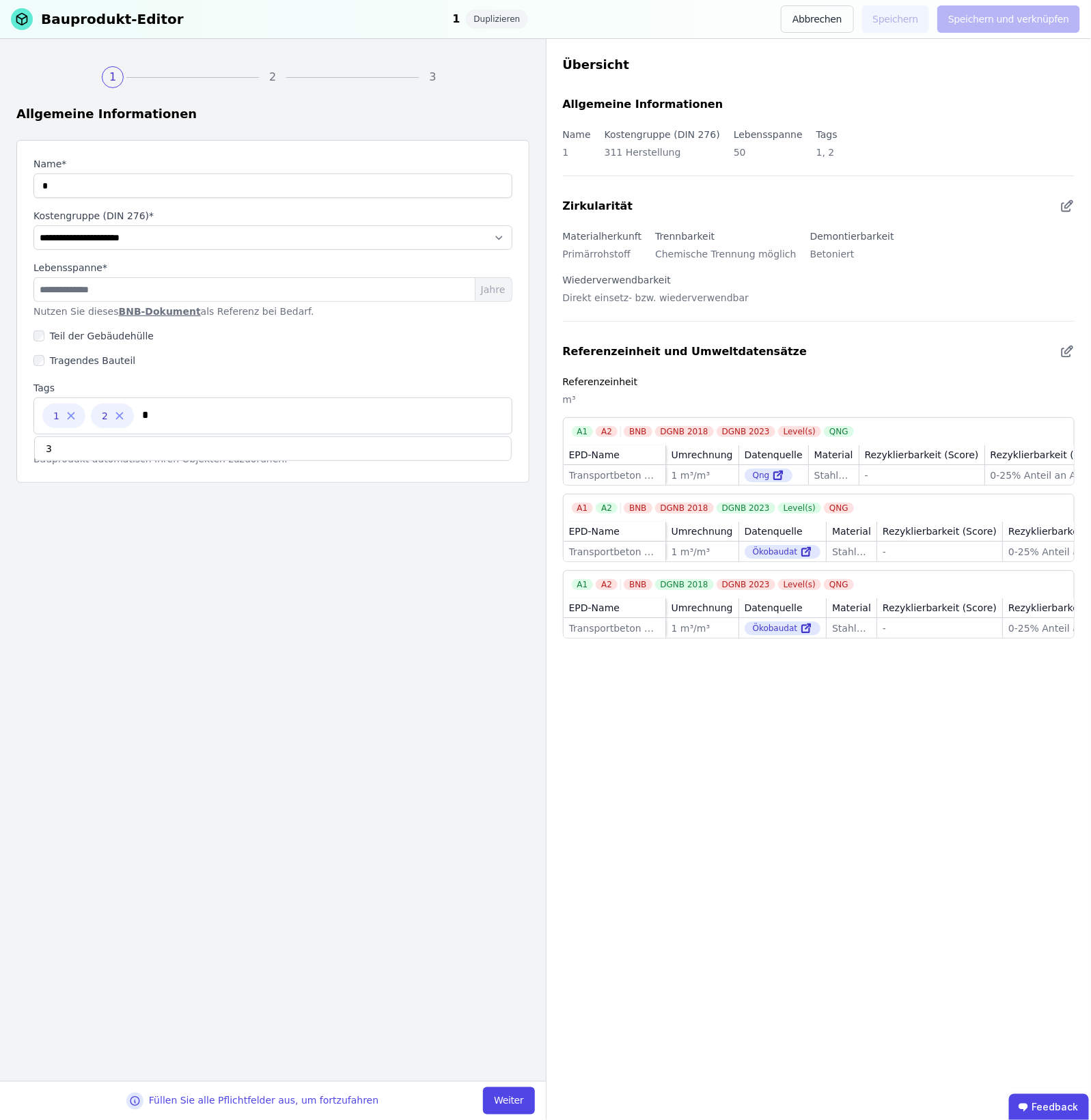
type input "*"
click at [168, 439] on div "3" at bounding box center [273, 449] width 478 height 25
click at [519, 872] on button "Weiter" at bounding box center [508, 1101] width 52 height 28
select select "**********"
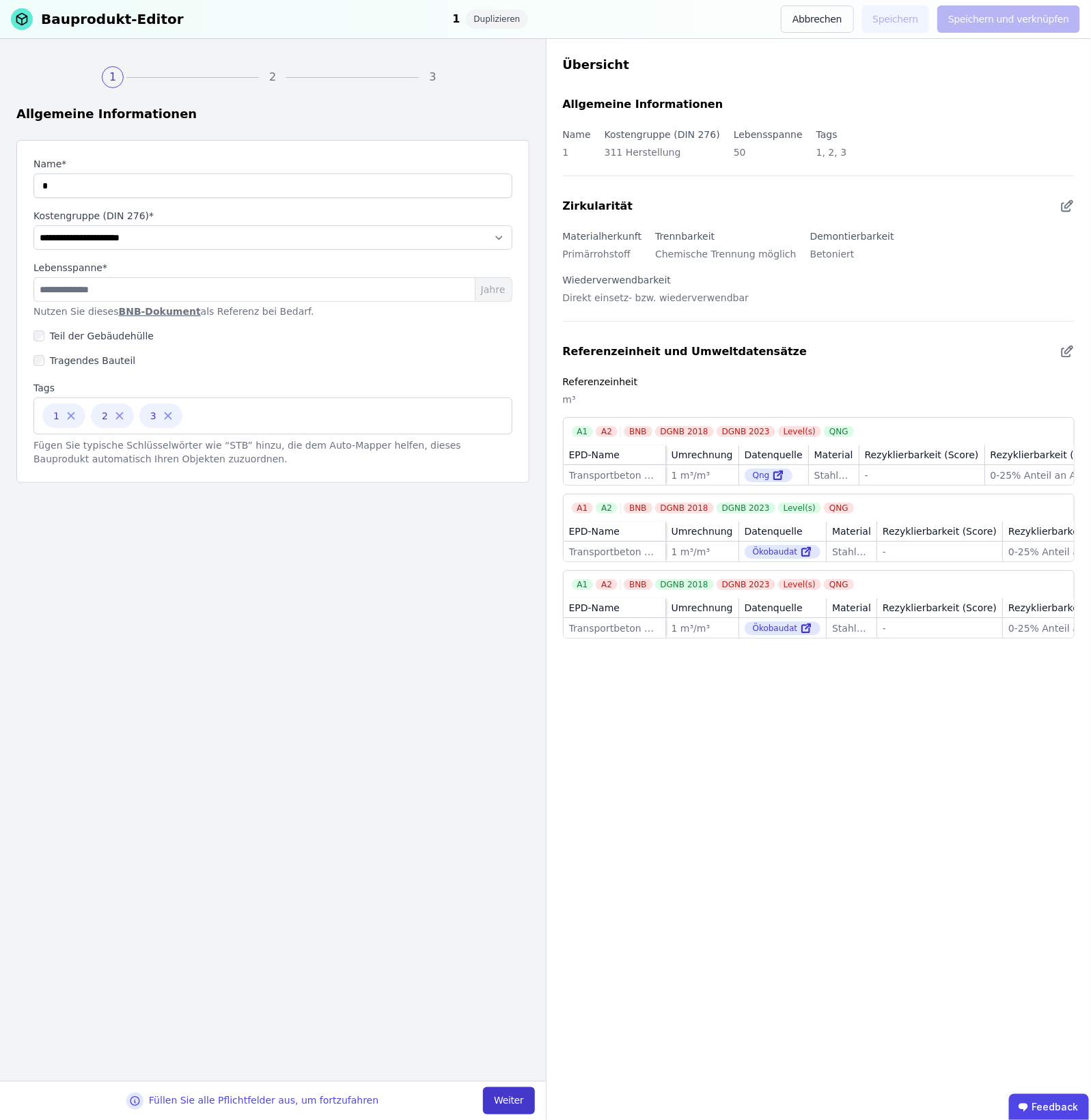
select select "**********"
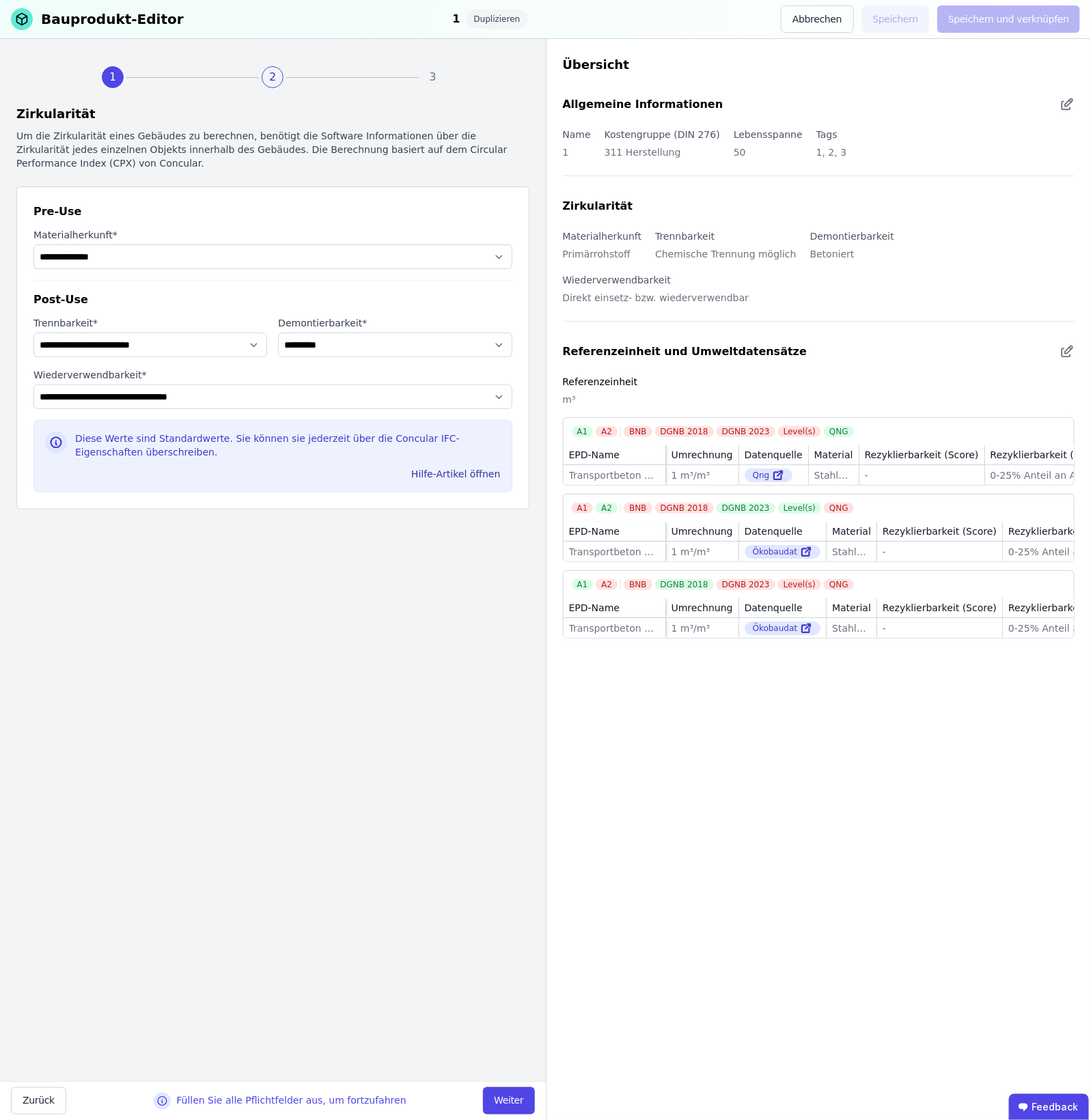
drag, startPoint x: 519, startPoint y: 1088, endPoint x: 507, endPoint y: 1092, distance: 12.6
click at [507, 872] on button "Weiter" at bounding box center [508, 1101] width 52 height 28
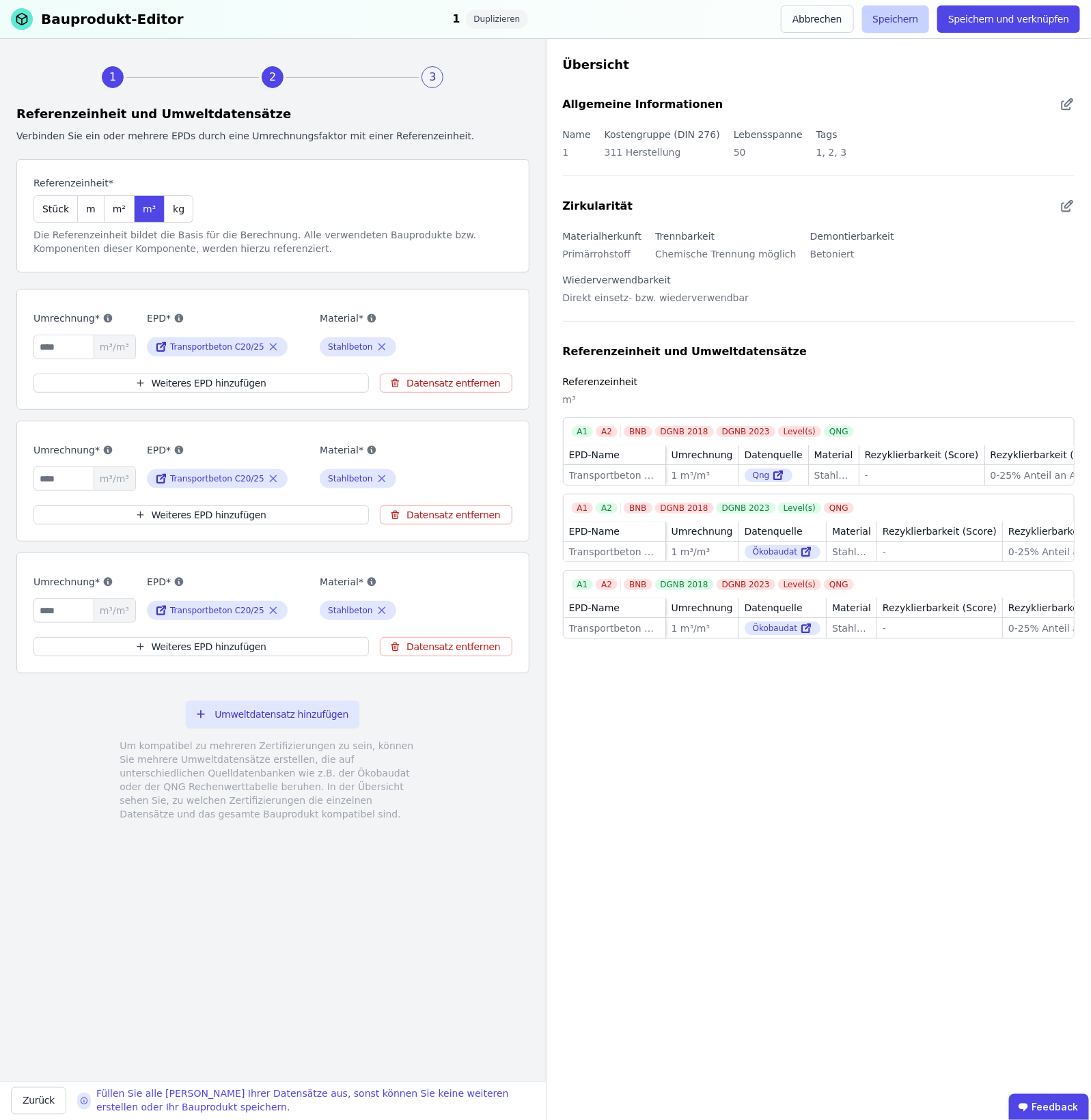
click at [873, 16] on button "Speichern" at bounding box center [896, 20] width 68 height 28
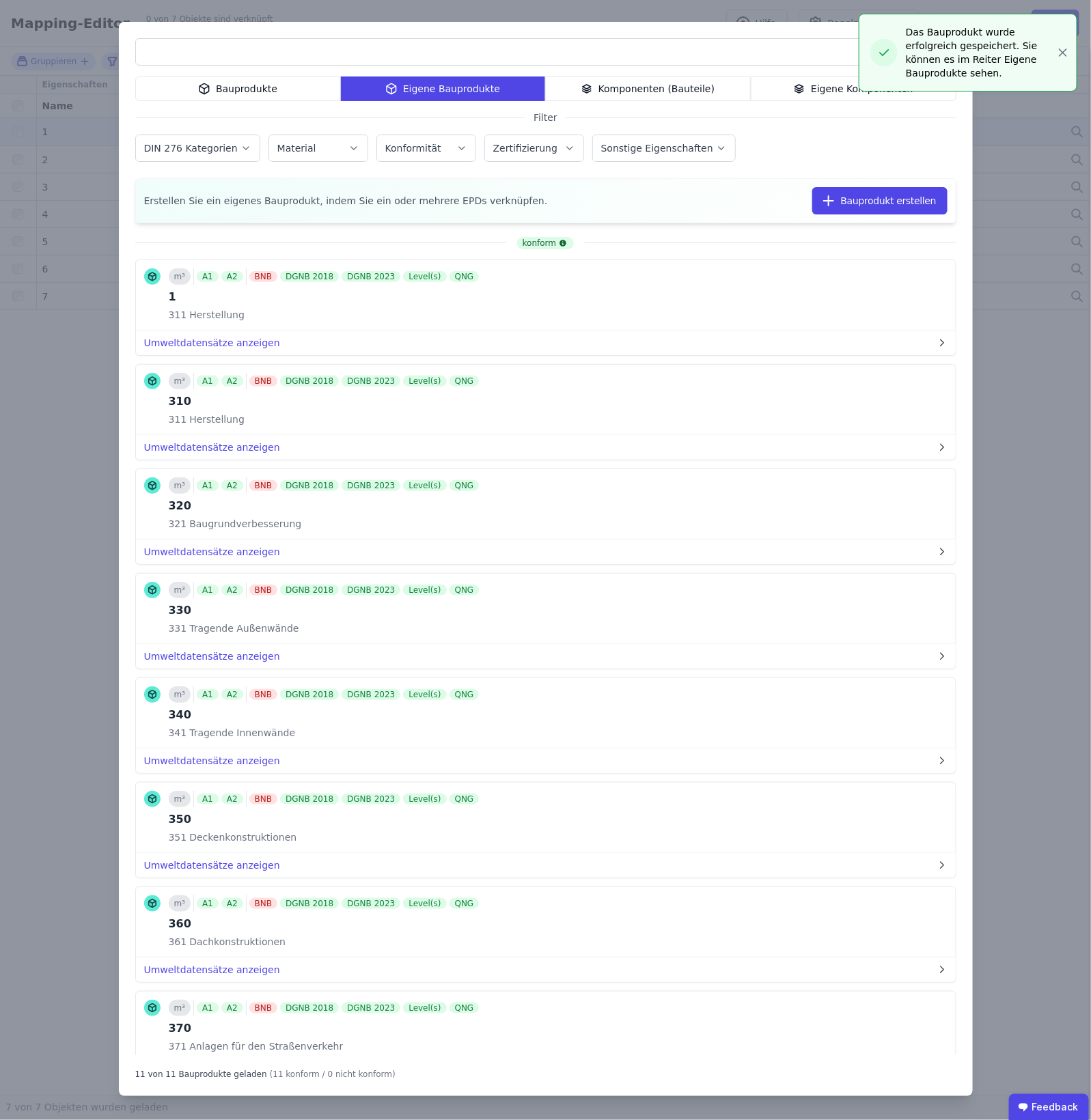
click at [873, 272] on div "Bauprodukte Eigene Bauprodukte Komponenten (Bauteile) Eigene Komponenten Filter…" at bounding box center [545, 560] width 1091 height 1120
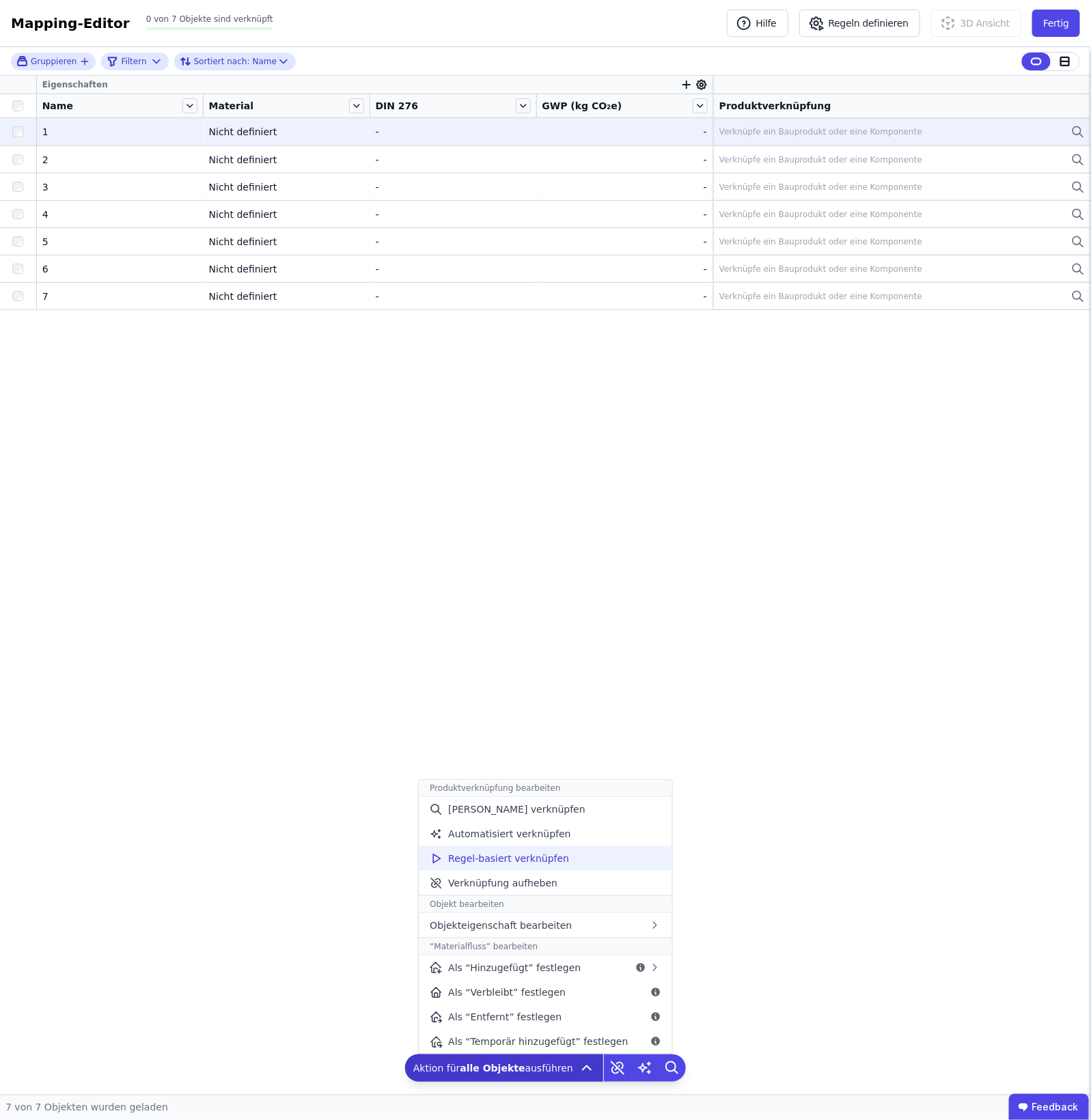
click at [547, 863] on span "Regel-basiert verknüpfen" at bounding box center [508, 859] width 121 height 14
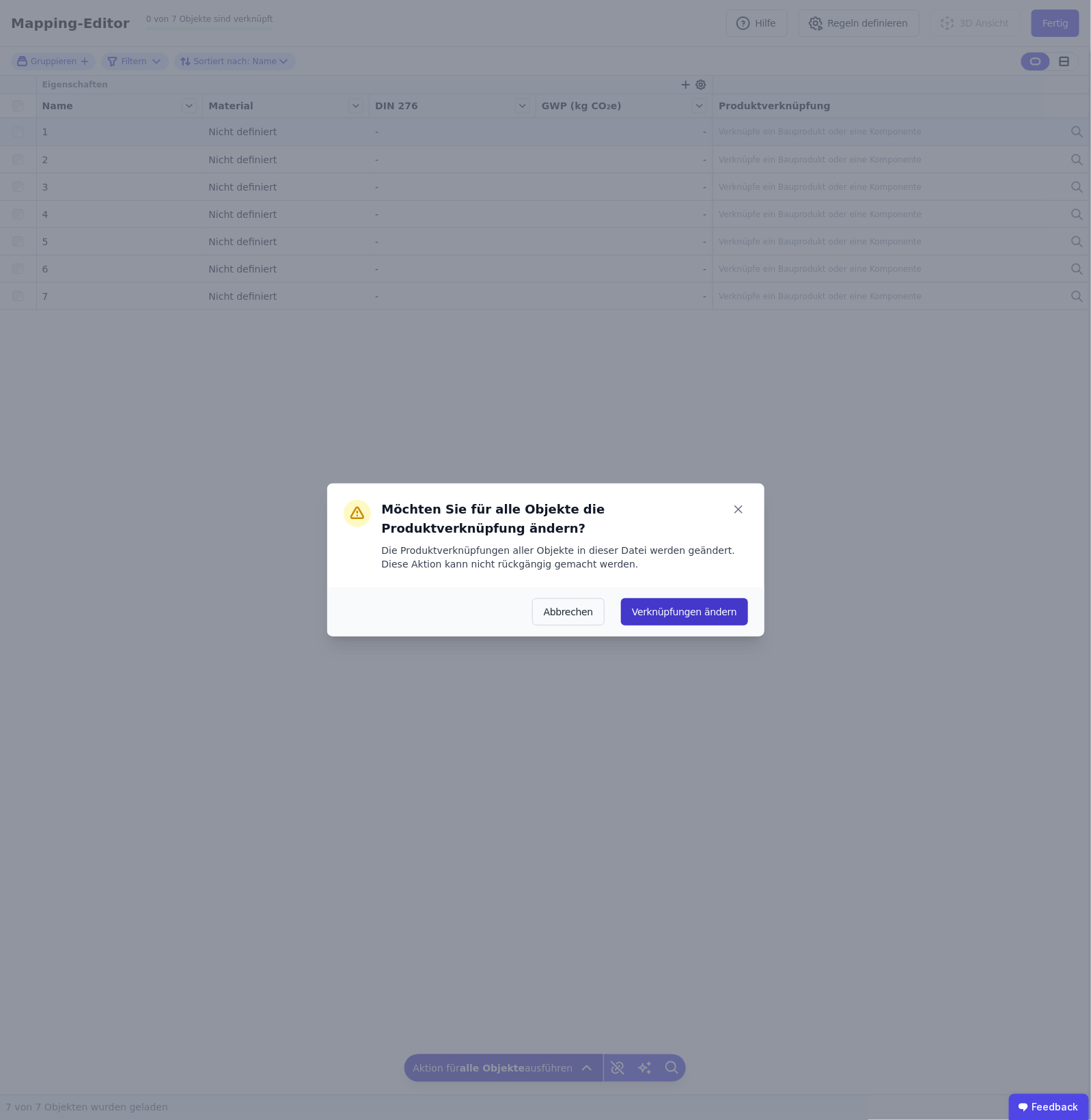
click at [674, 610] on button "Verknüpfungen ändern" at bounding box center [685, 612] width 126 height 28
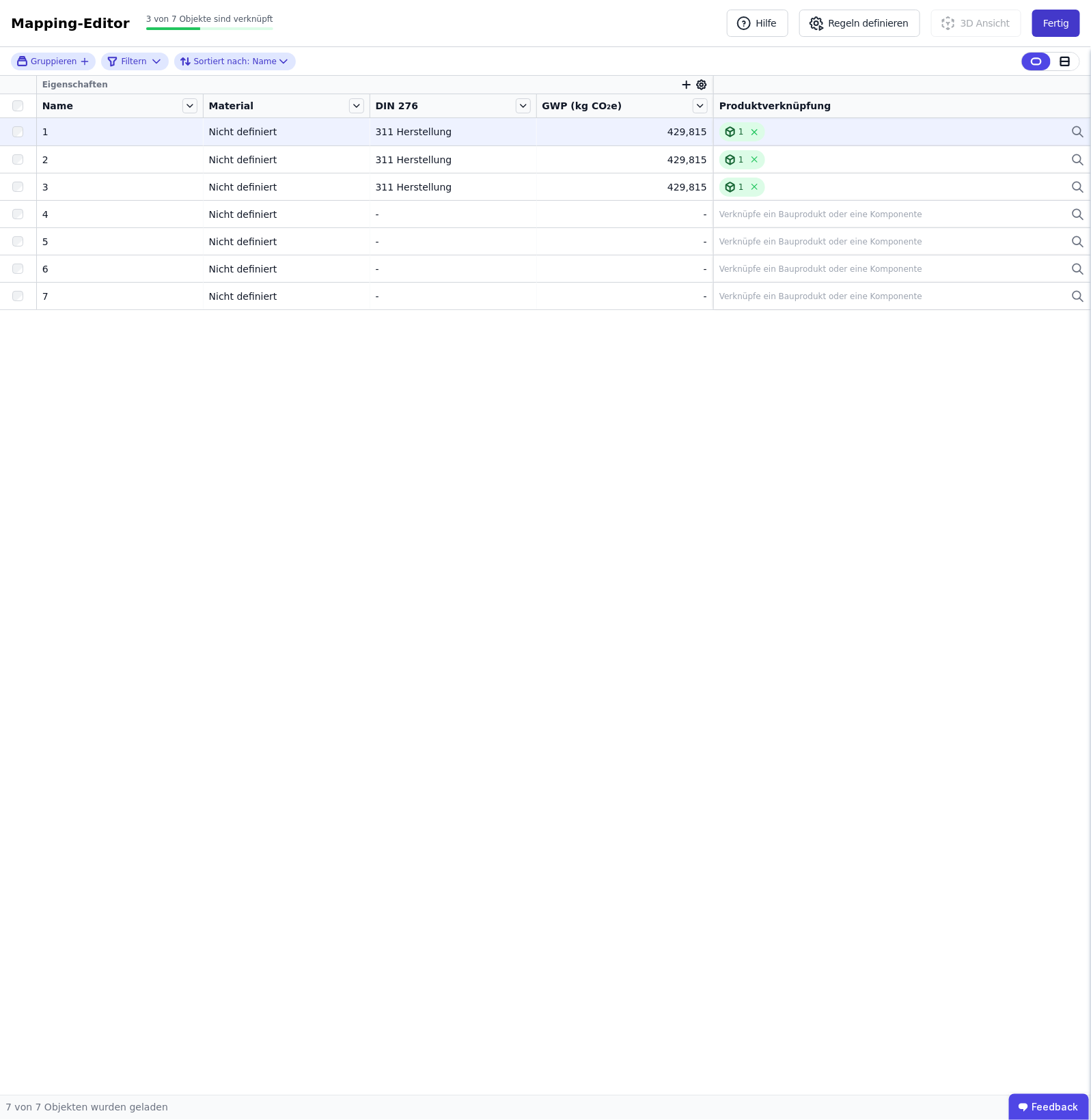
click at [873, 23] on button "Fertig" at bounding box center [1056, 23] width 48 height 28
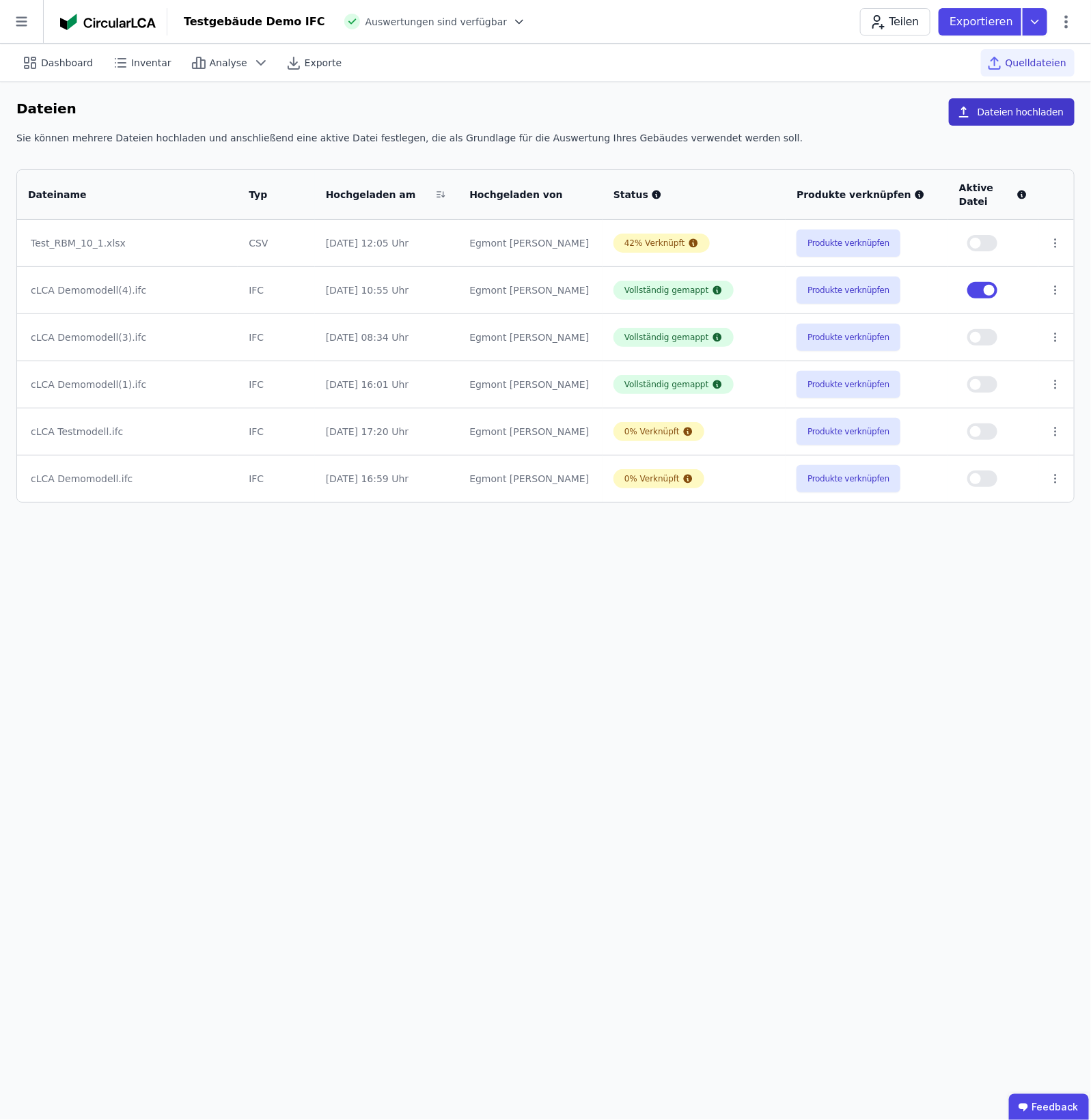
click at [873, 120] on button "Dateien hochladen" at bounding box center [1011, 113] width 126 height 28
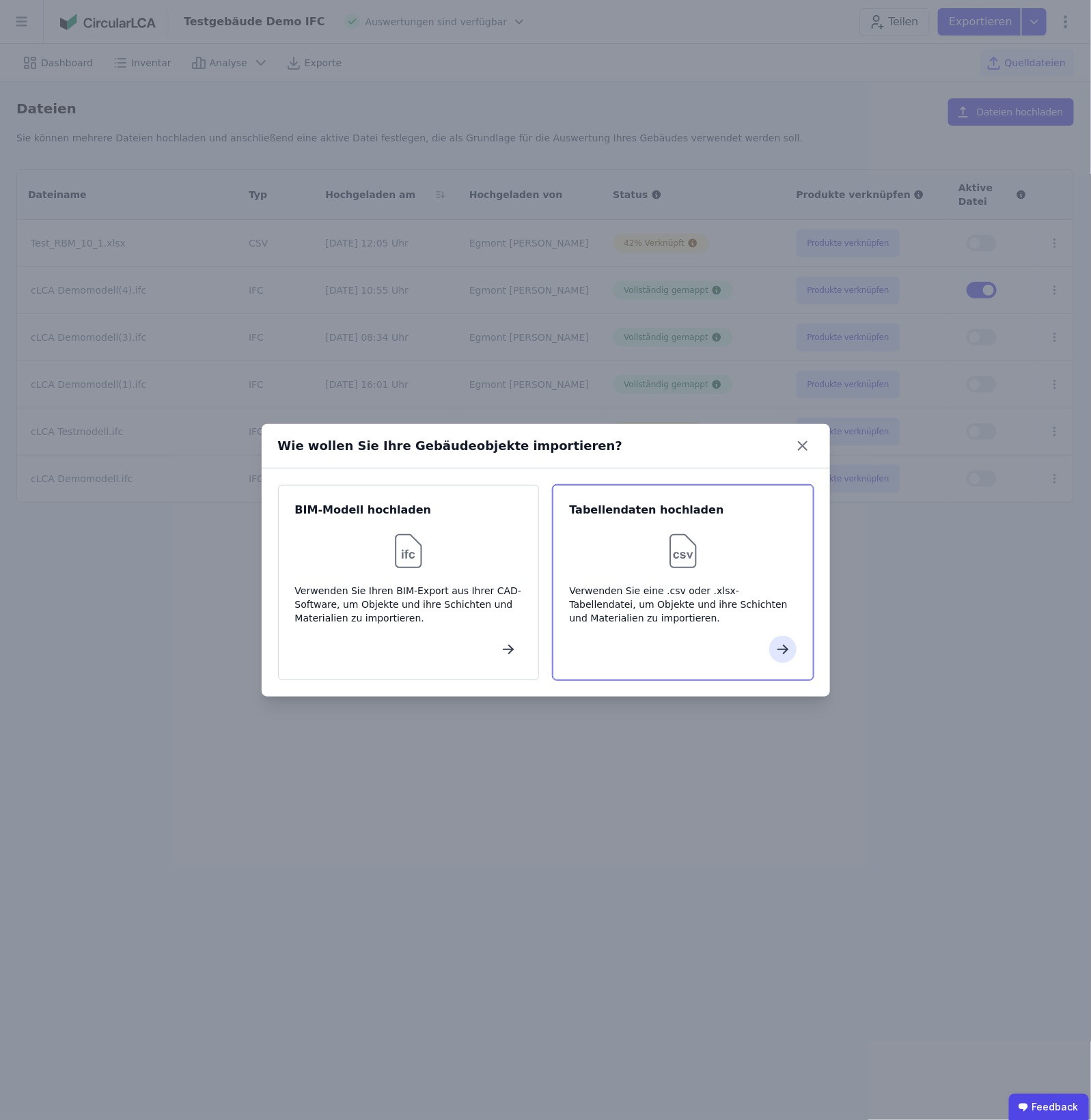
click at [630, 534] on div at bounding box center [683, 551] width 226 height 44
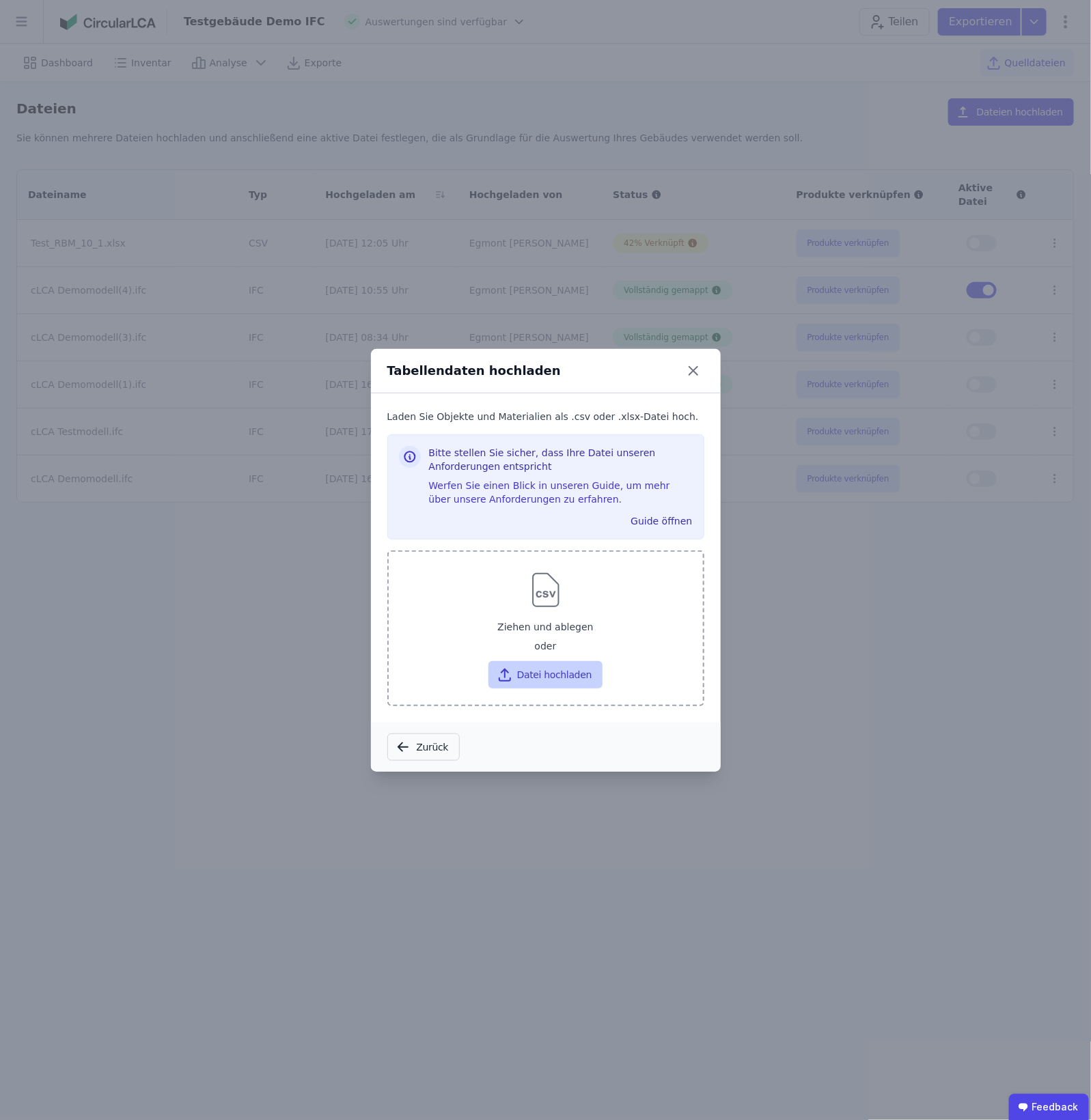
click at [538, 663] on button "Datei hochladen" at bounding box center [545, 675] width 114 height 28
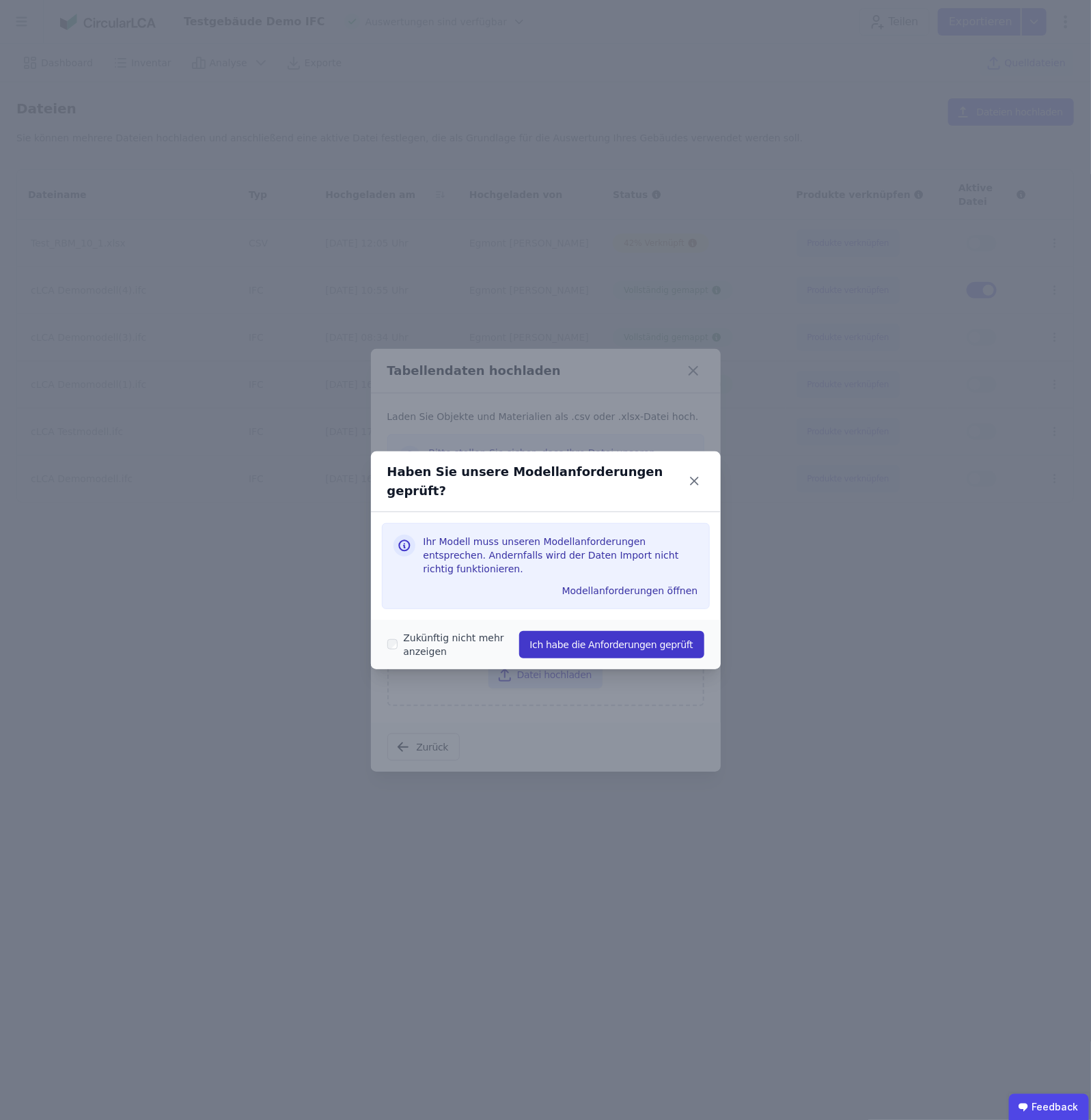
click at [586, 631] on button "Ich habe die Anforderungen geprüft" at bounding box center [611, 645] width 185 height 28
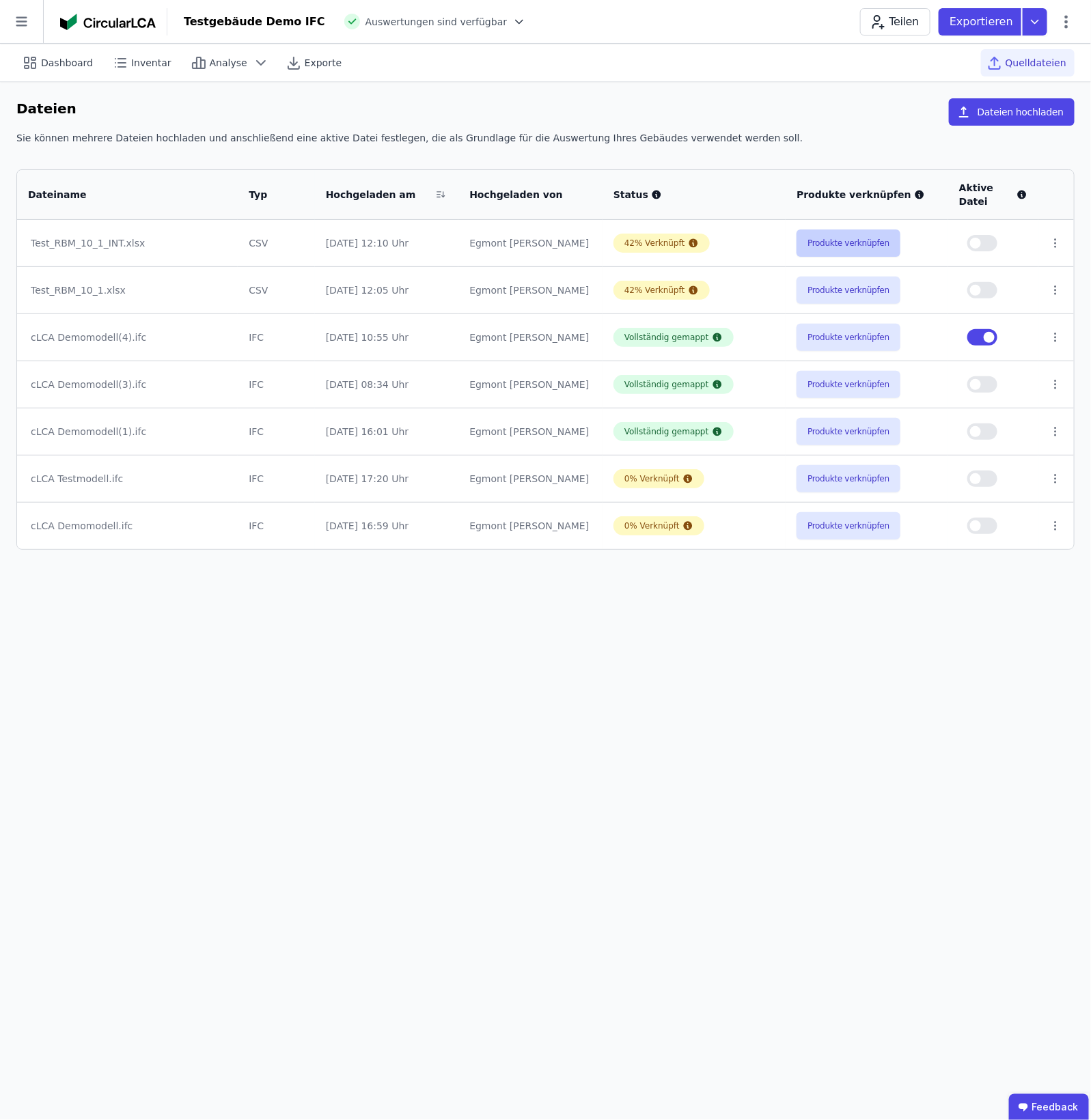
click at [835, 253] on button "Produkte verknüpfen" at bounding box center [848, 243] width 104 height 28
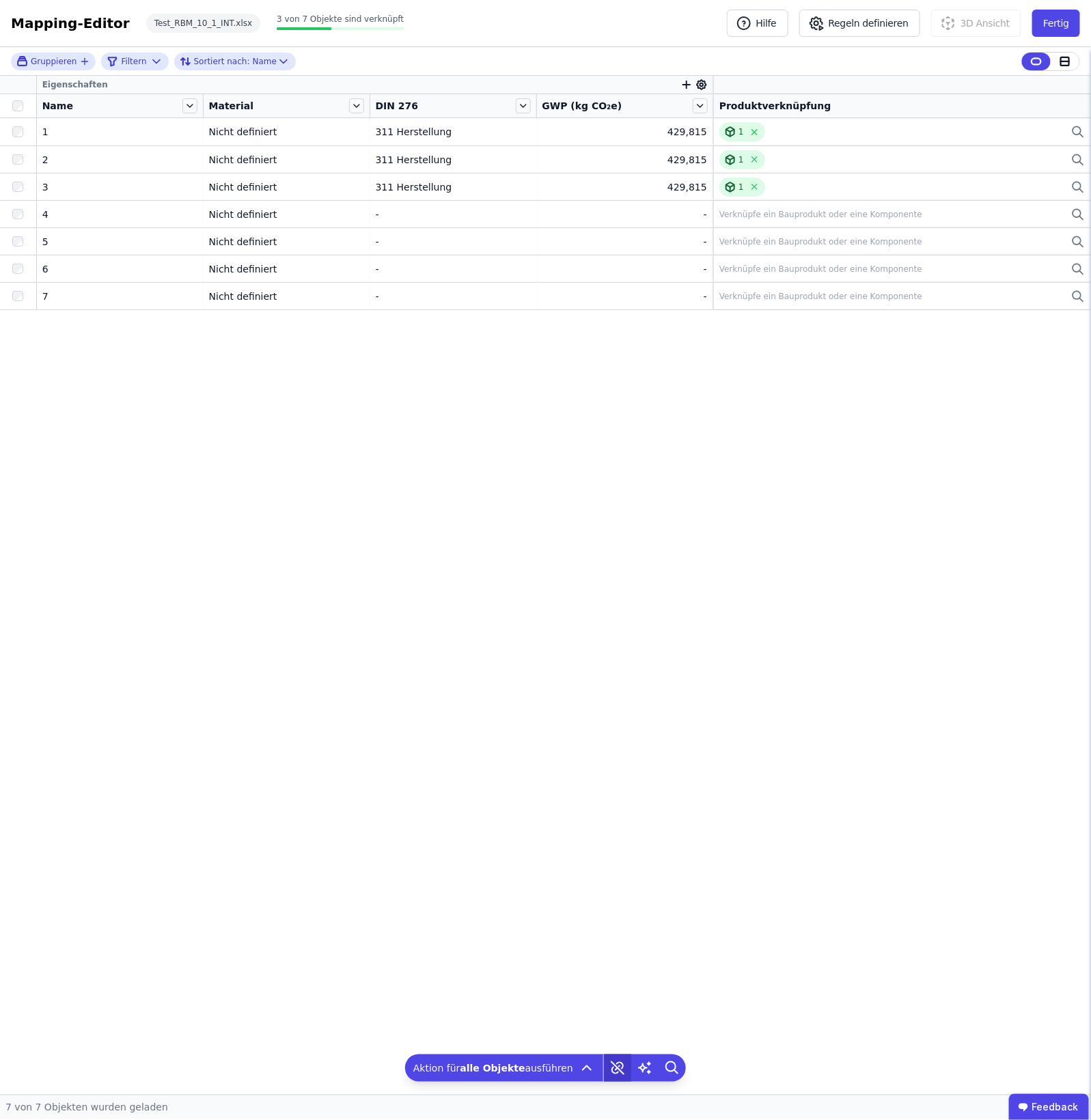
click at [612, 872] on icon at bounding box center [615, 1071] width 6 height 6
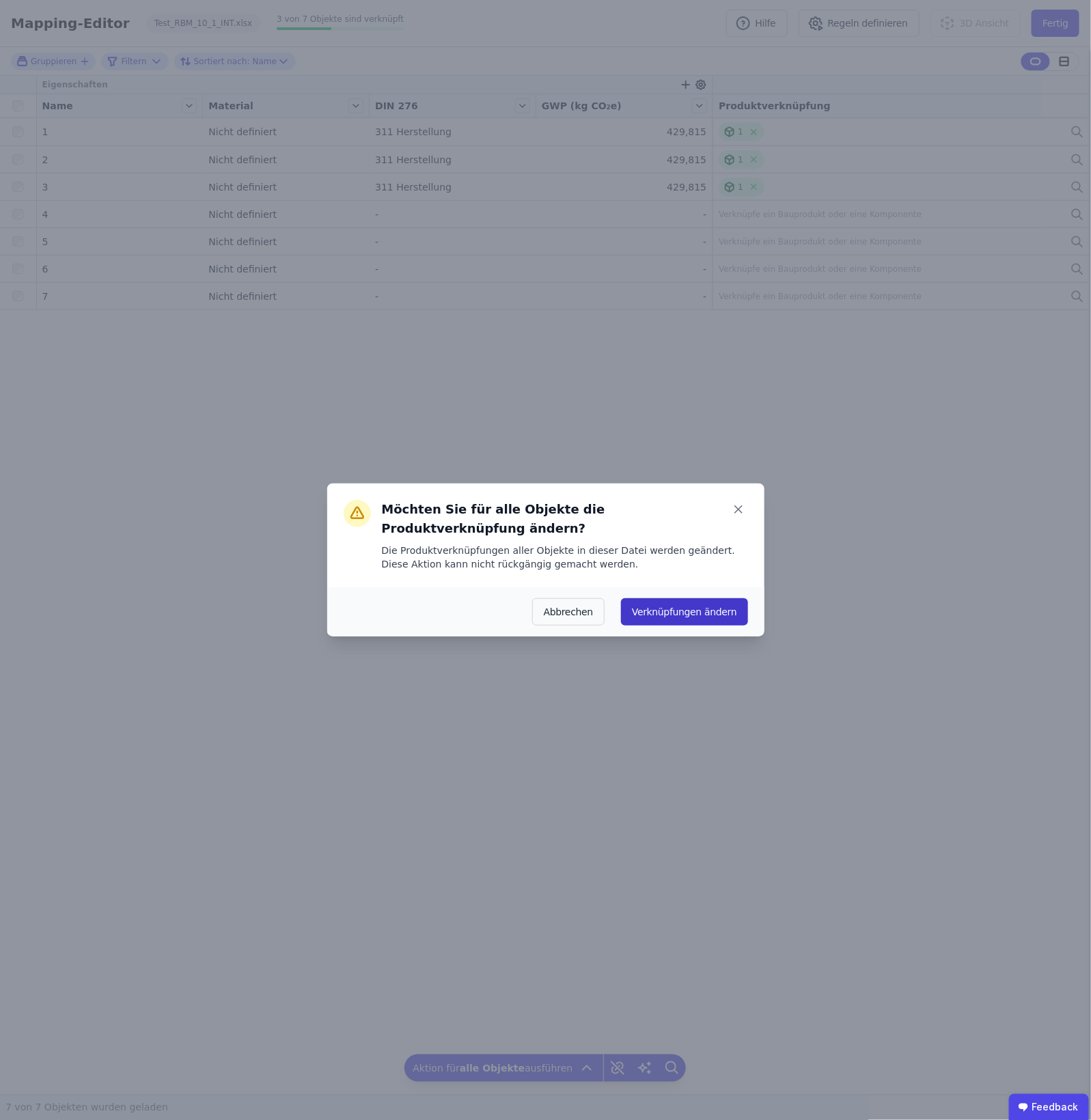
click at [717, 598] on button "Verknüpfungen ändern" at bounding box center [685, 612] width 126 height 28
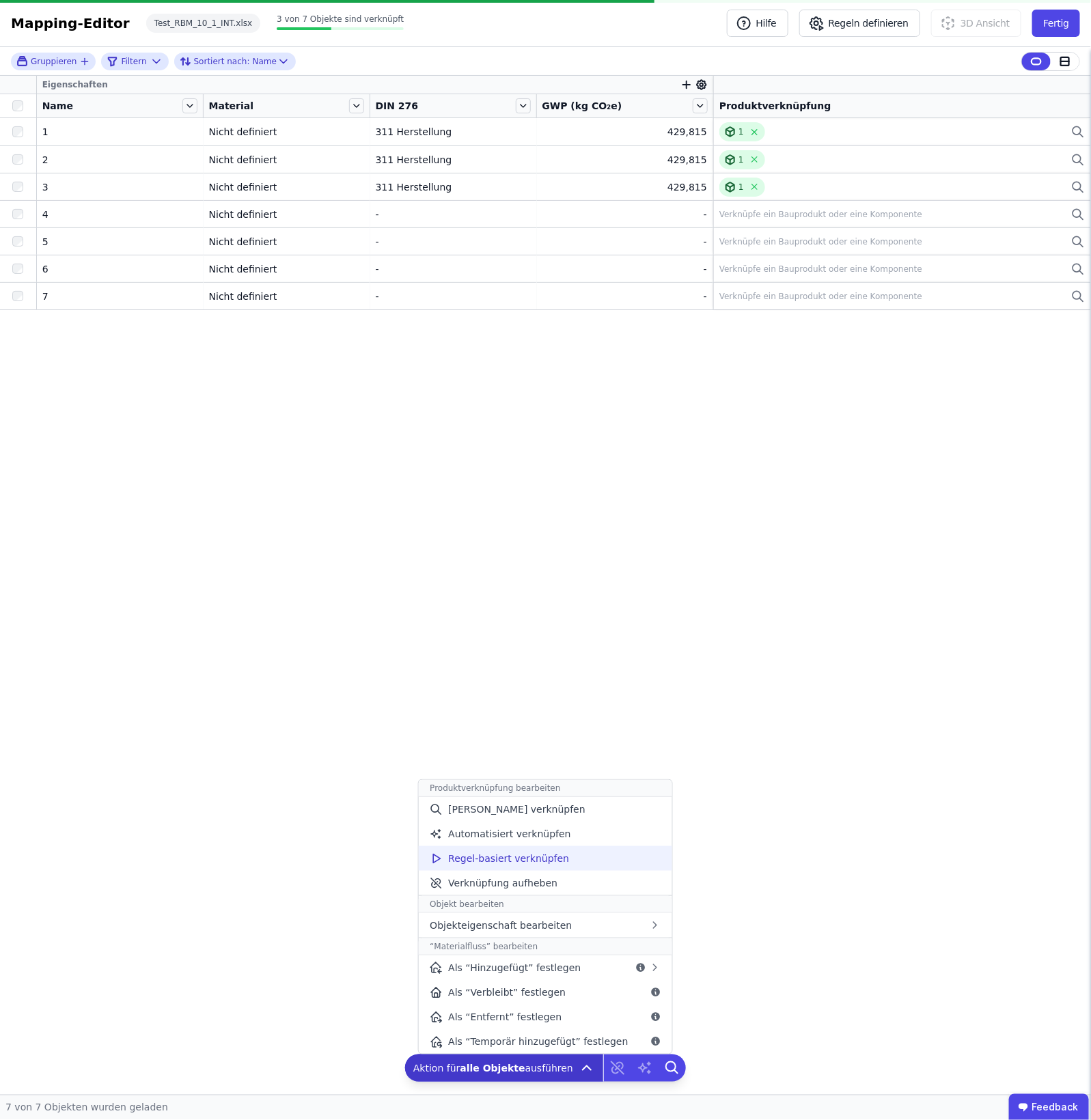
click at [589, 848] on div "Regel-basiert verknüpfen" at bounding box center [545, 859] width 253 height 25
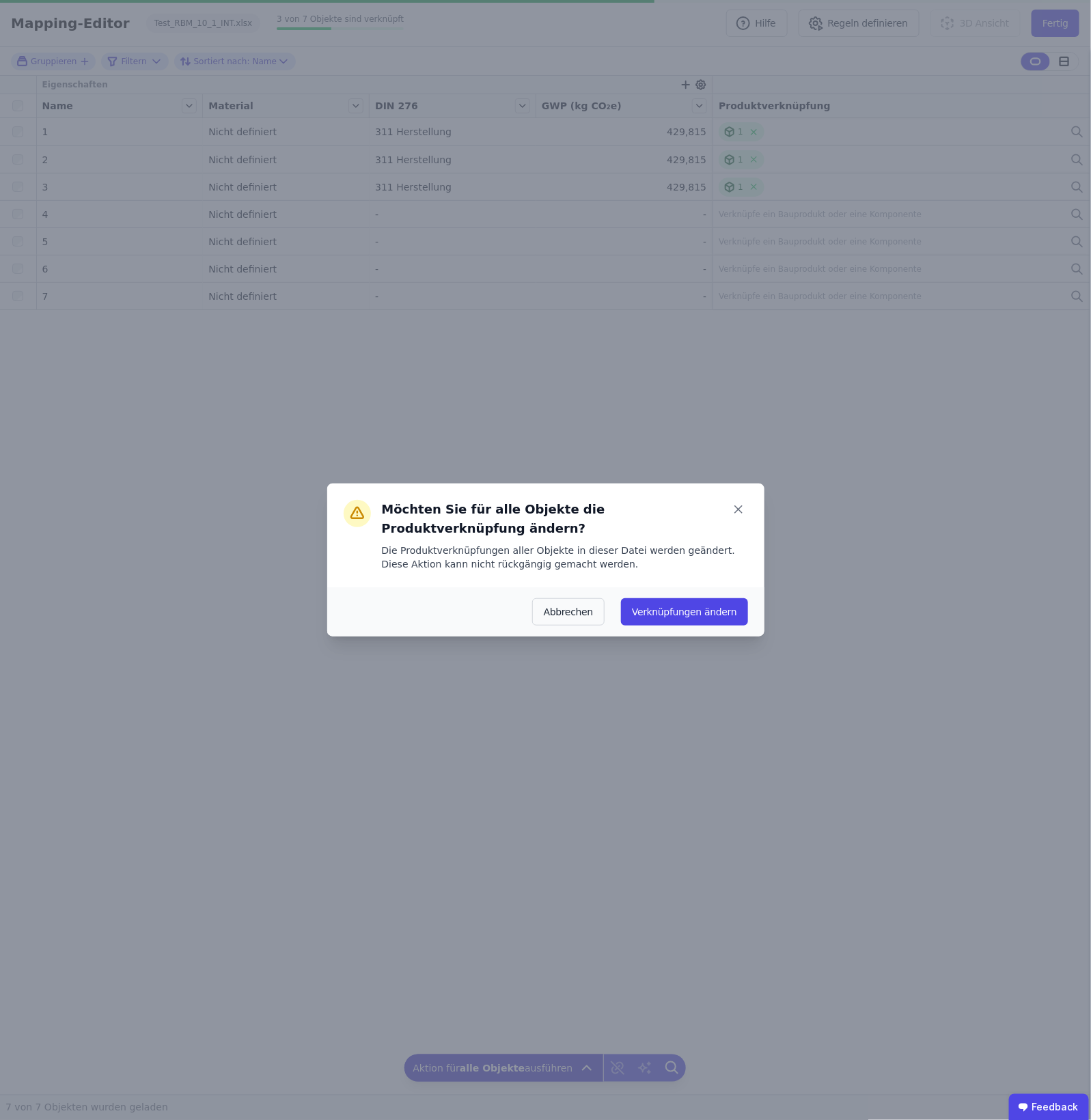
click at [705, 587] on div "Abbrechen Verknüpfungen ändern" at bounding box center [546, 612] width 437 height 49
click at [702, 610] on button "Verknüpfungen ändern" at bounding box center [685, 612] width 126 height 28
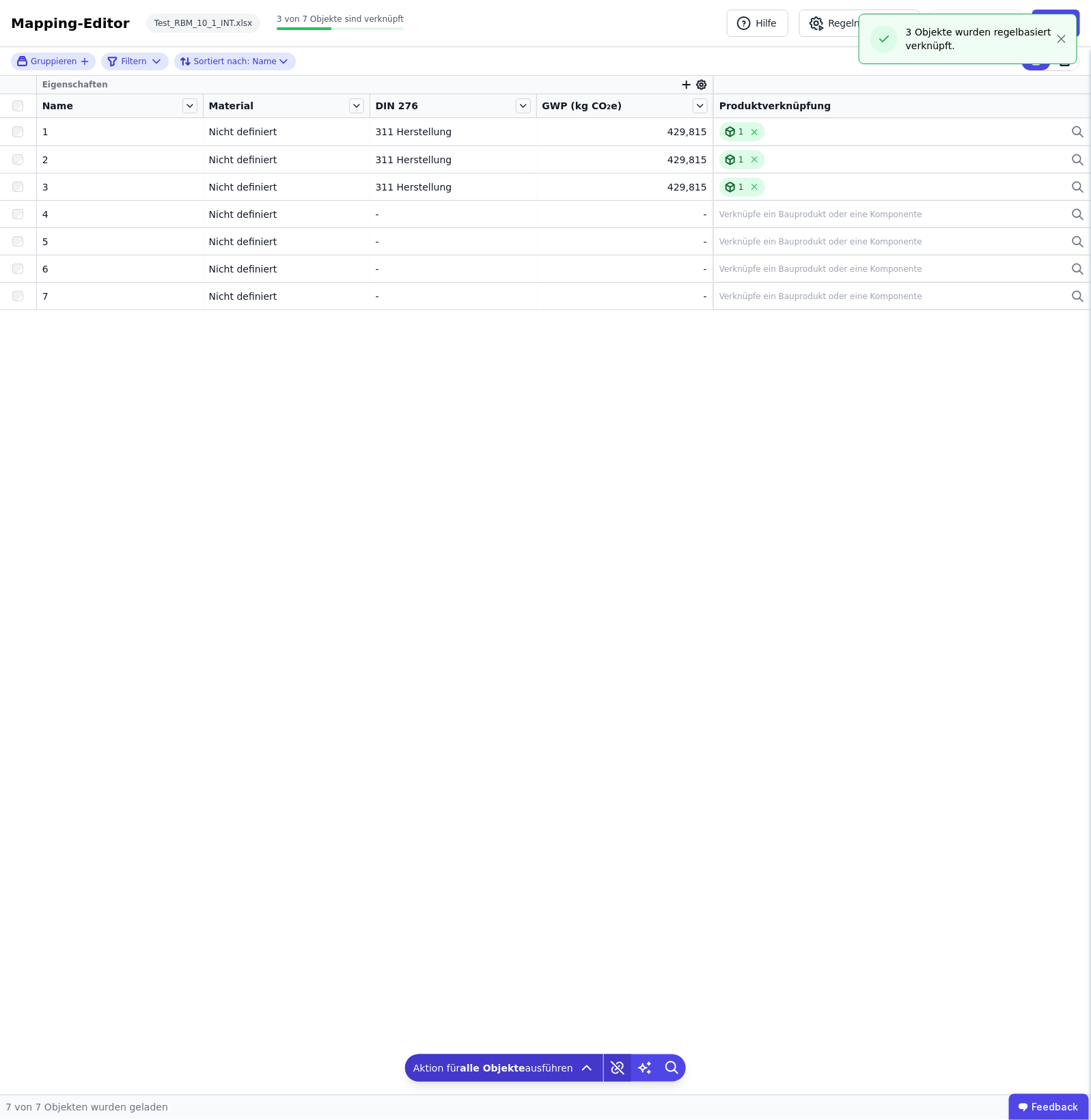
click at [616, 872] on icon at bounding box center [618, 1068] width 28 height 28
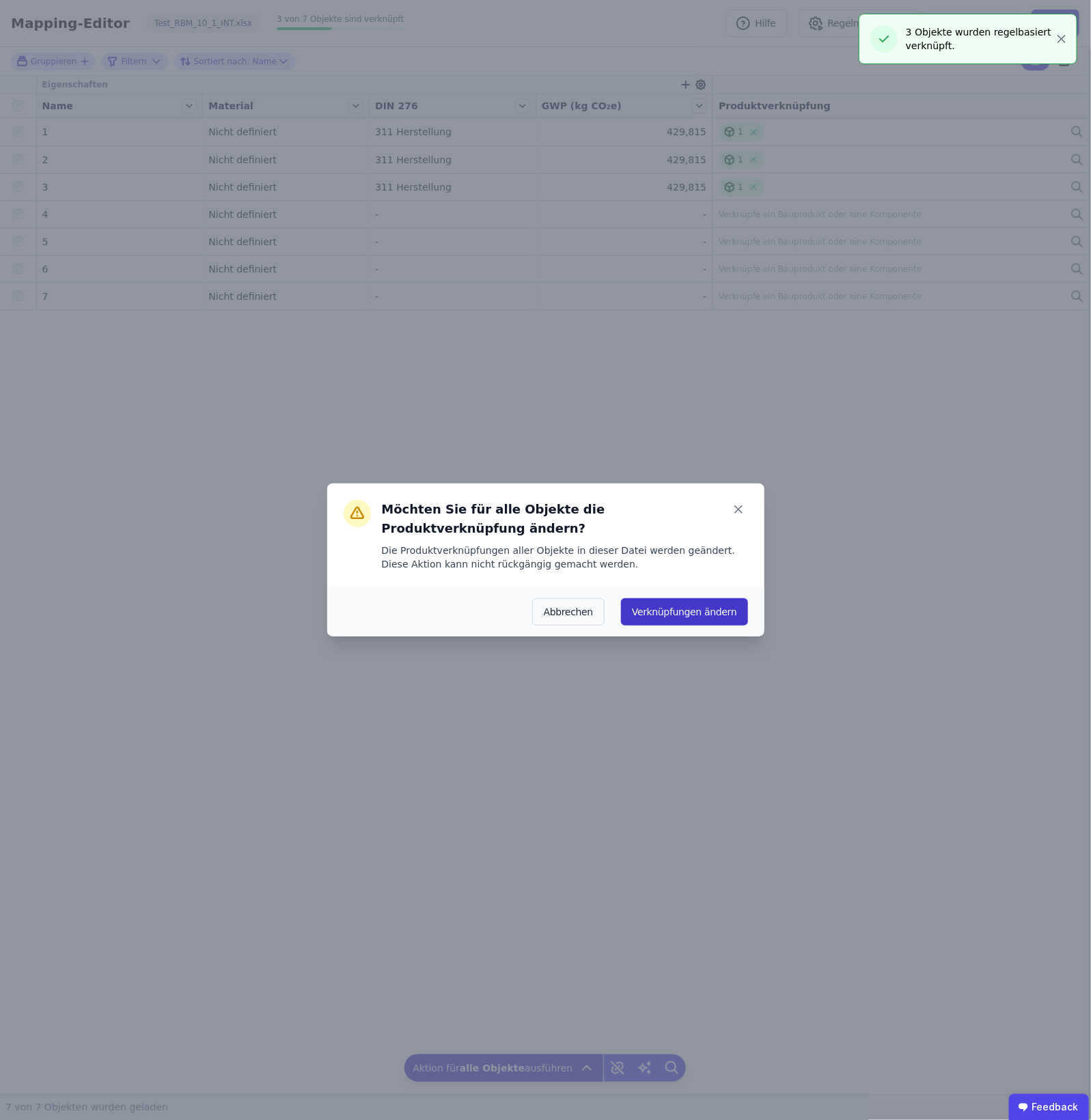
click at [727, 605] on button "Verknüpfungen ändern" at bounding box center [685, 612] width 126 height 28
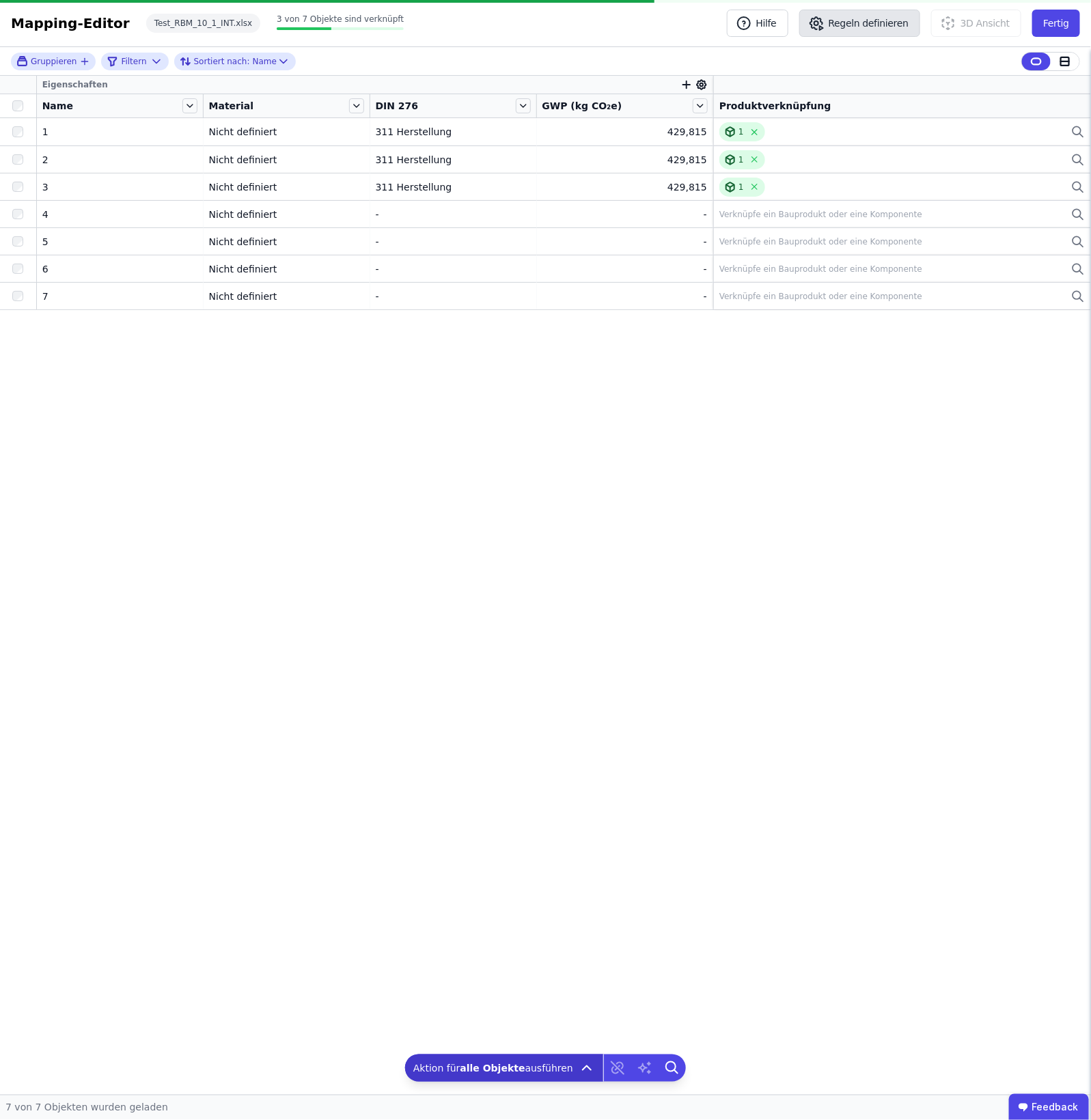
click at [873, 19] on button "Regeln definieren" at bounding box center [859, 23] width 121 height 28
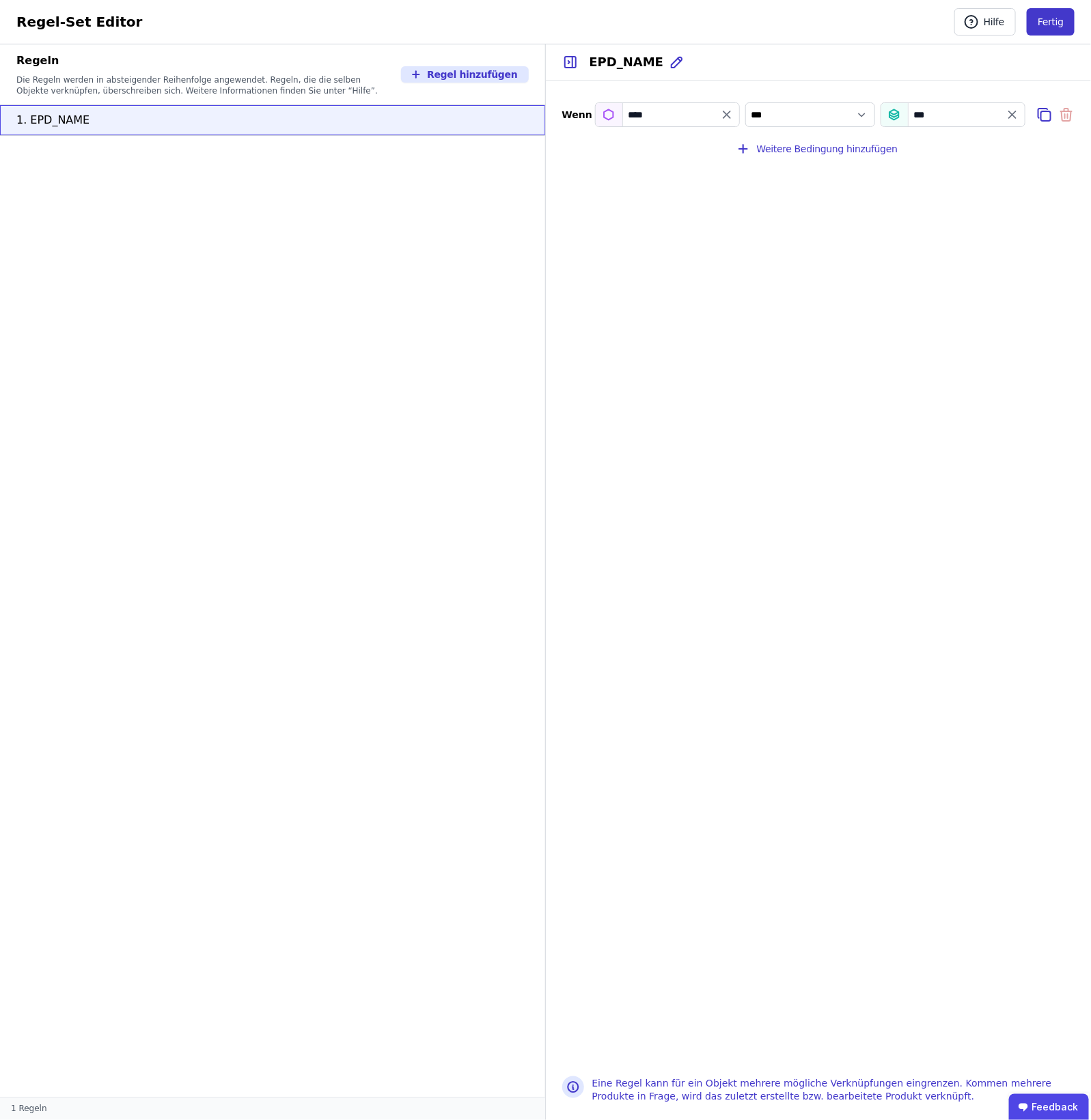
click at [873, 12] on button "Fertig" at bounding box center [1051, 22] width 48 height 28
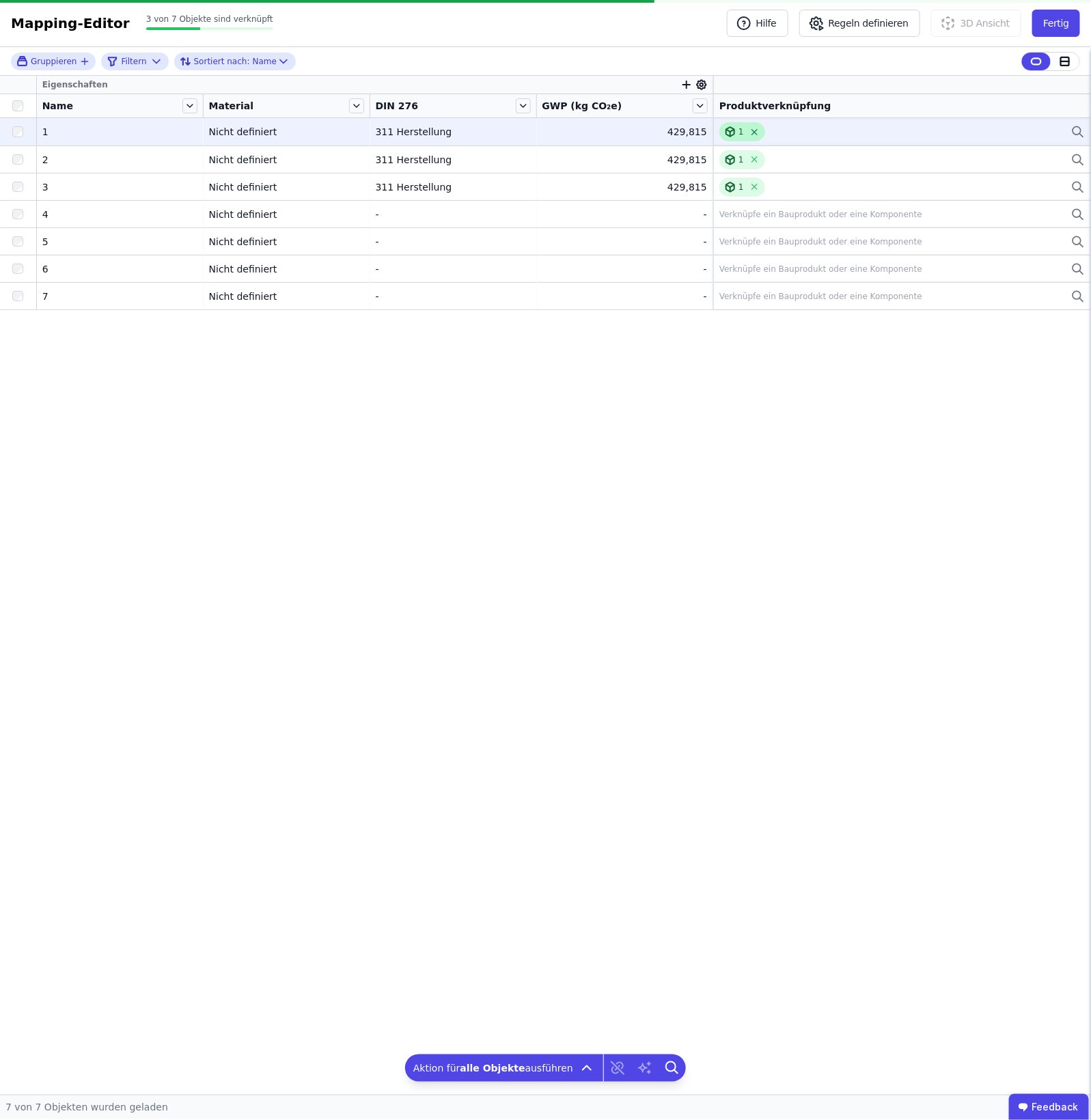
click at [749, 134] on icon at bounding box center [754, 132] width 10 height 10
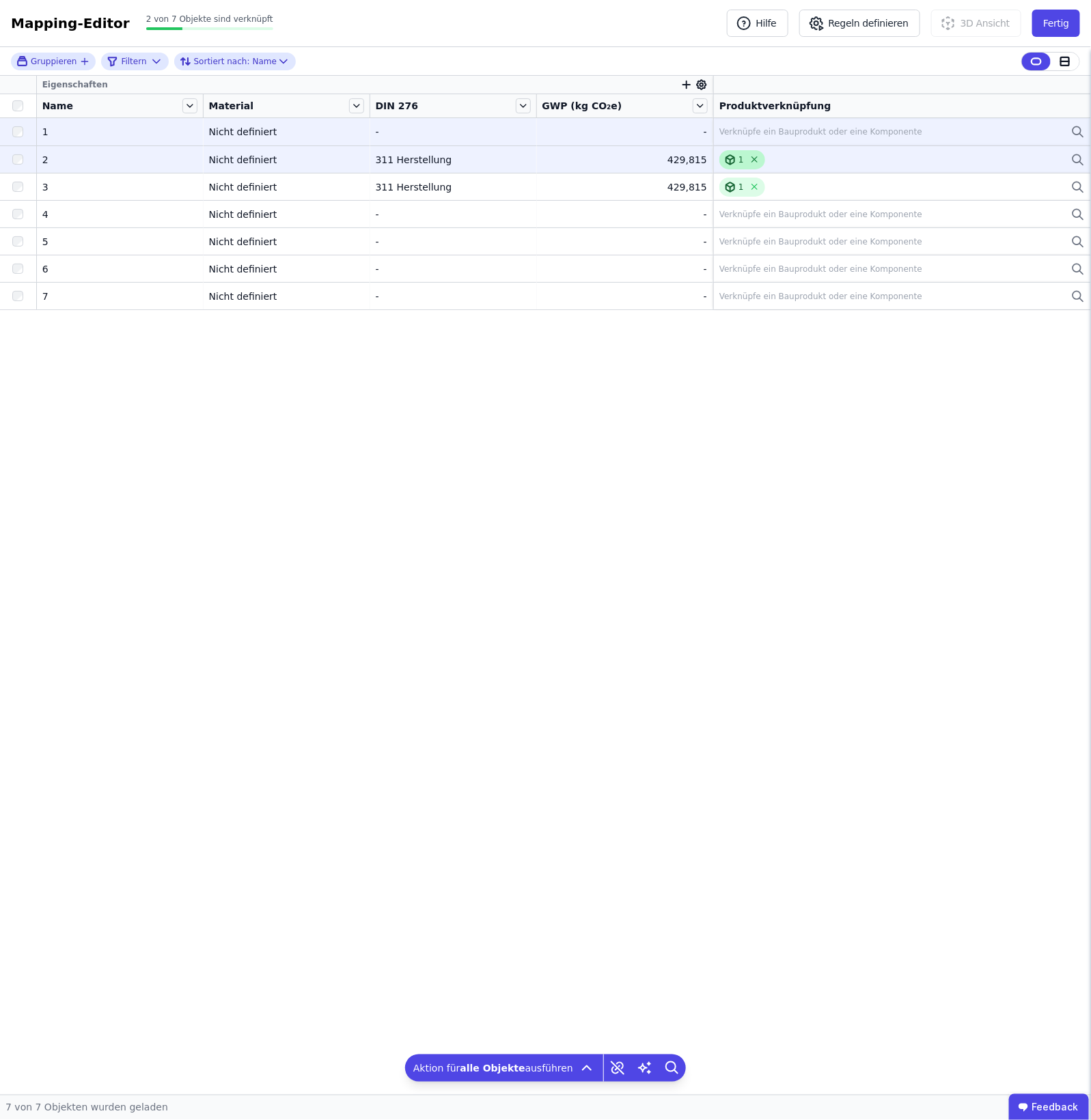
click at [749, 161] on icon at bounding box center [754, 160] width 10 height 10
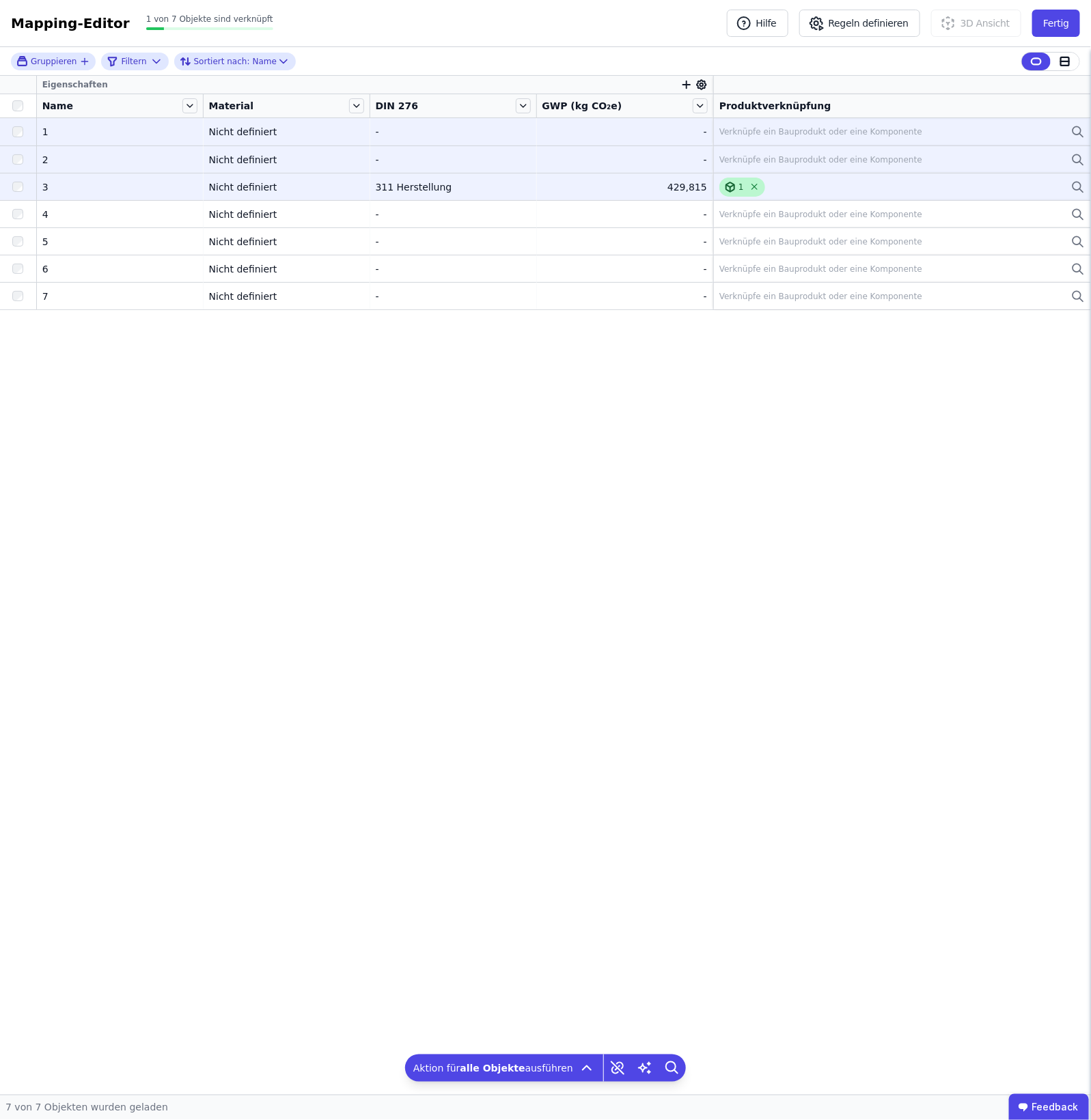
click at [749, 185] on icon at bounding box center [754, 187] width 10 height 10
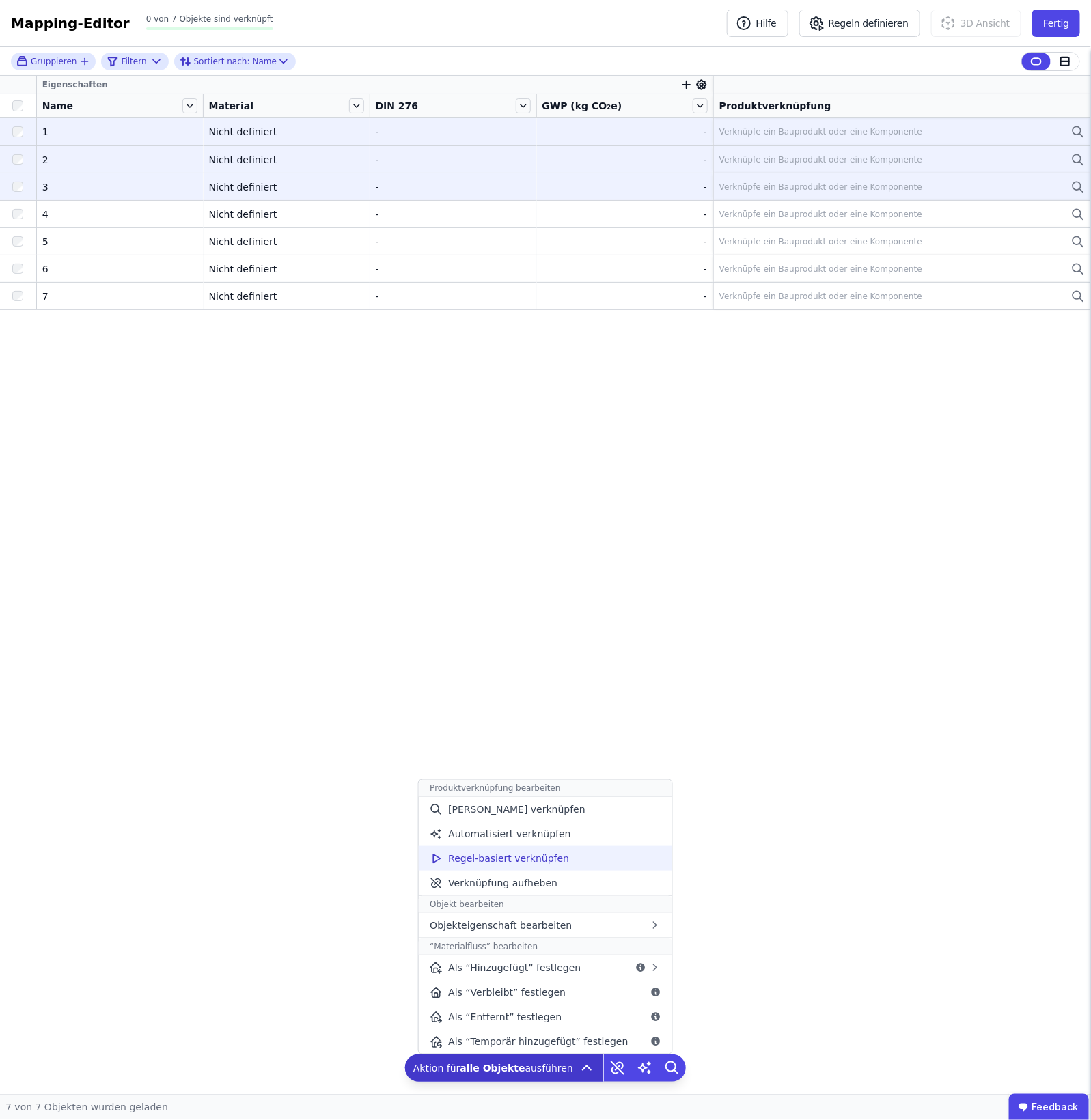
click at [540, 854] on span "Regel-basiert verknüpfen" at bounding box center [508, 859] width 121 height 14
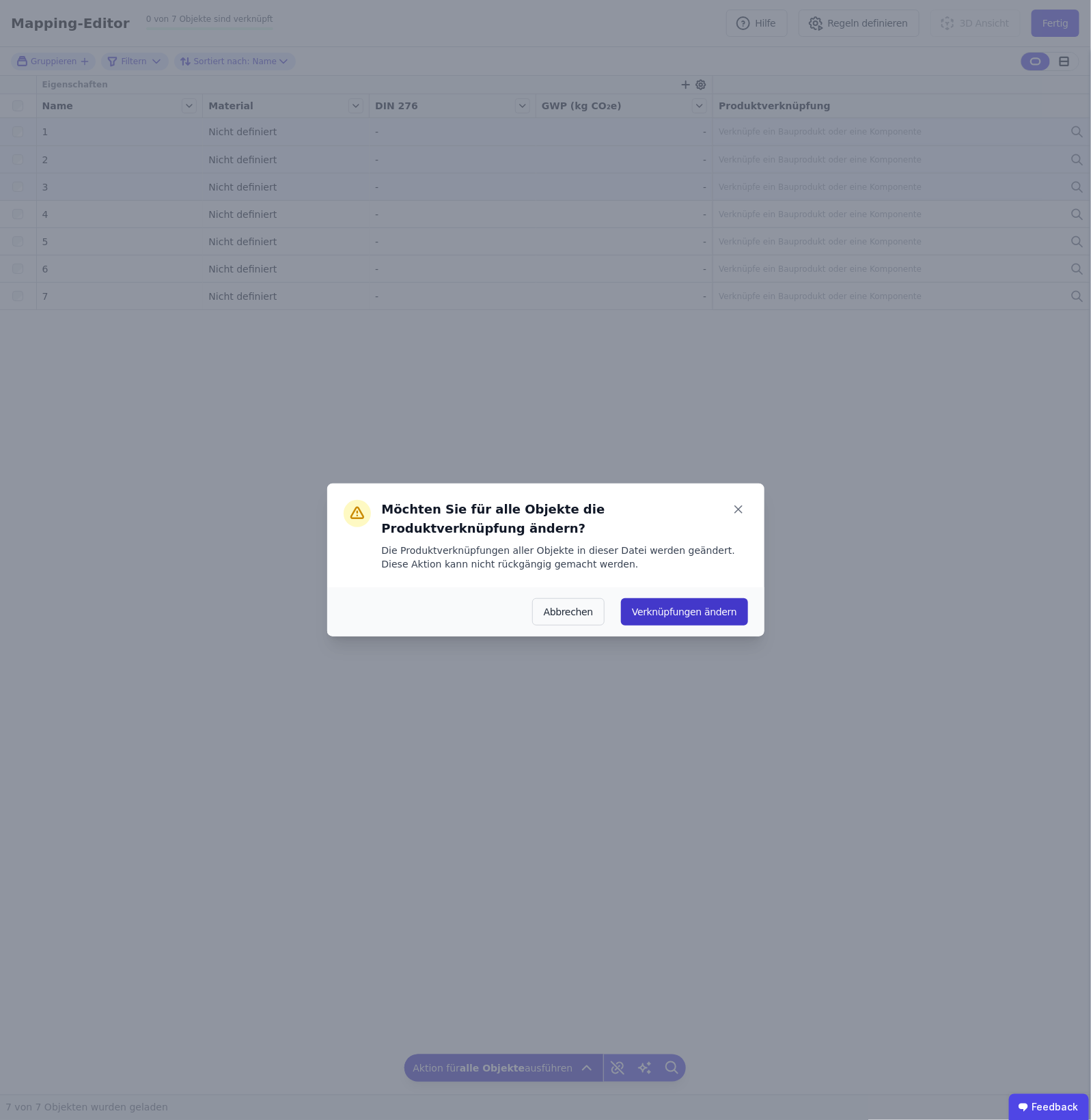
click at [708, 598] on button "Verknüpfungen ändern" at bounding box center [685, 612] width 126 height 28
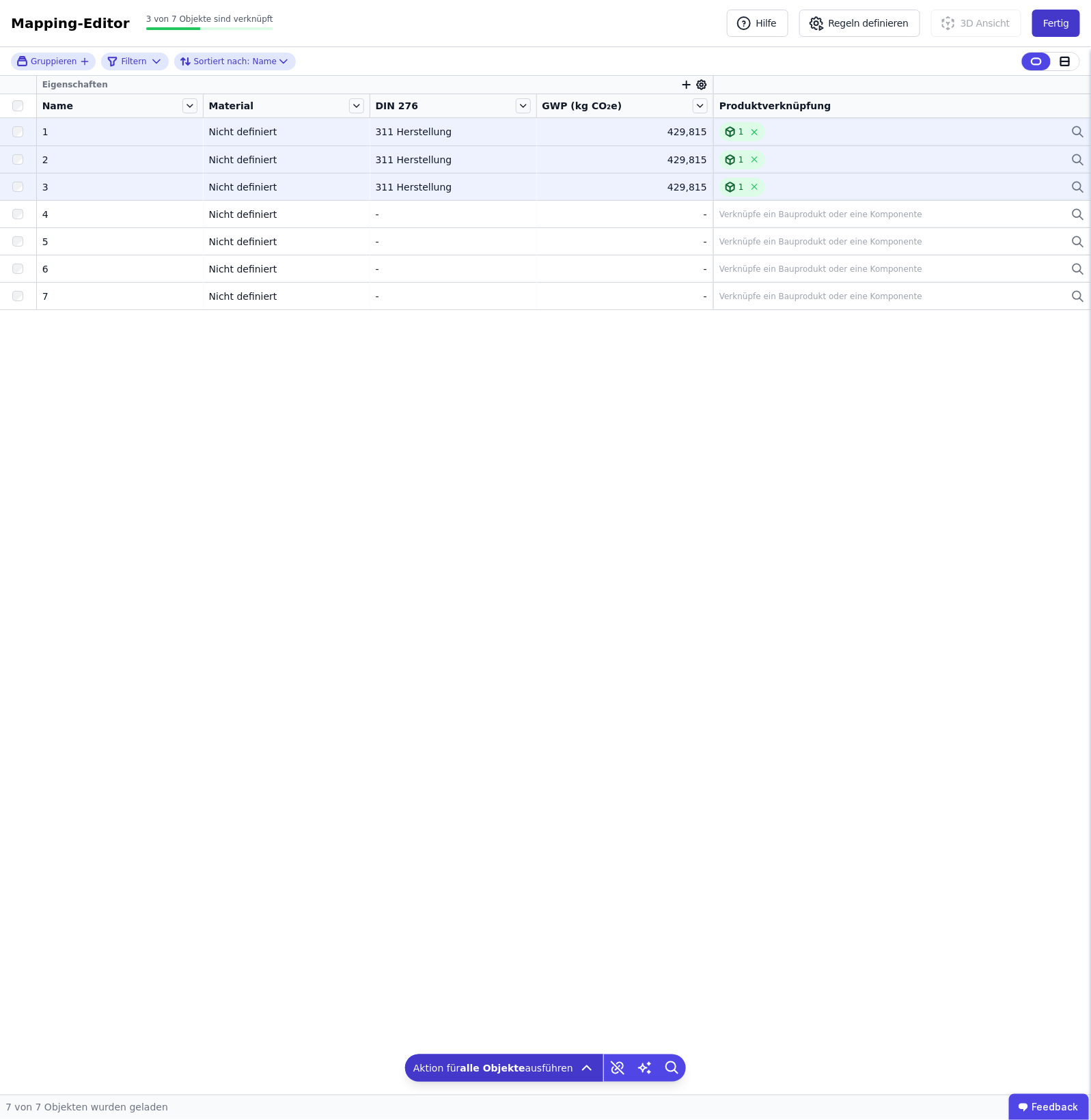
click at [873, 26] on button "Fertig" at bounding box center [1056, 23] width 48 height 28
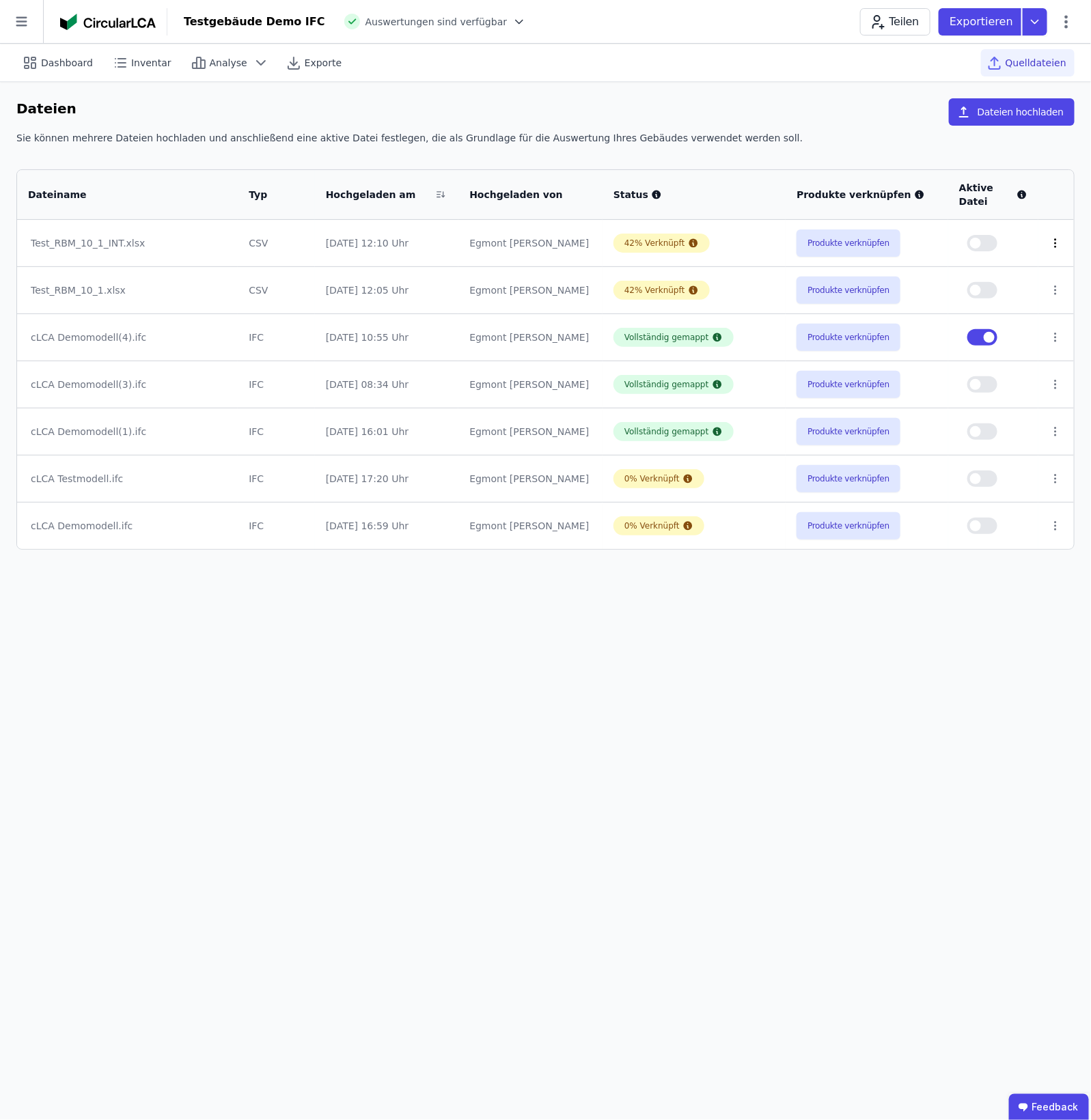
click at [873, 238] on icon at bounding box center [1055, 243] width 12 height 12
click at [873, 238] on div "Löschen" at bounding box center [984, 240] width 136 height 22
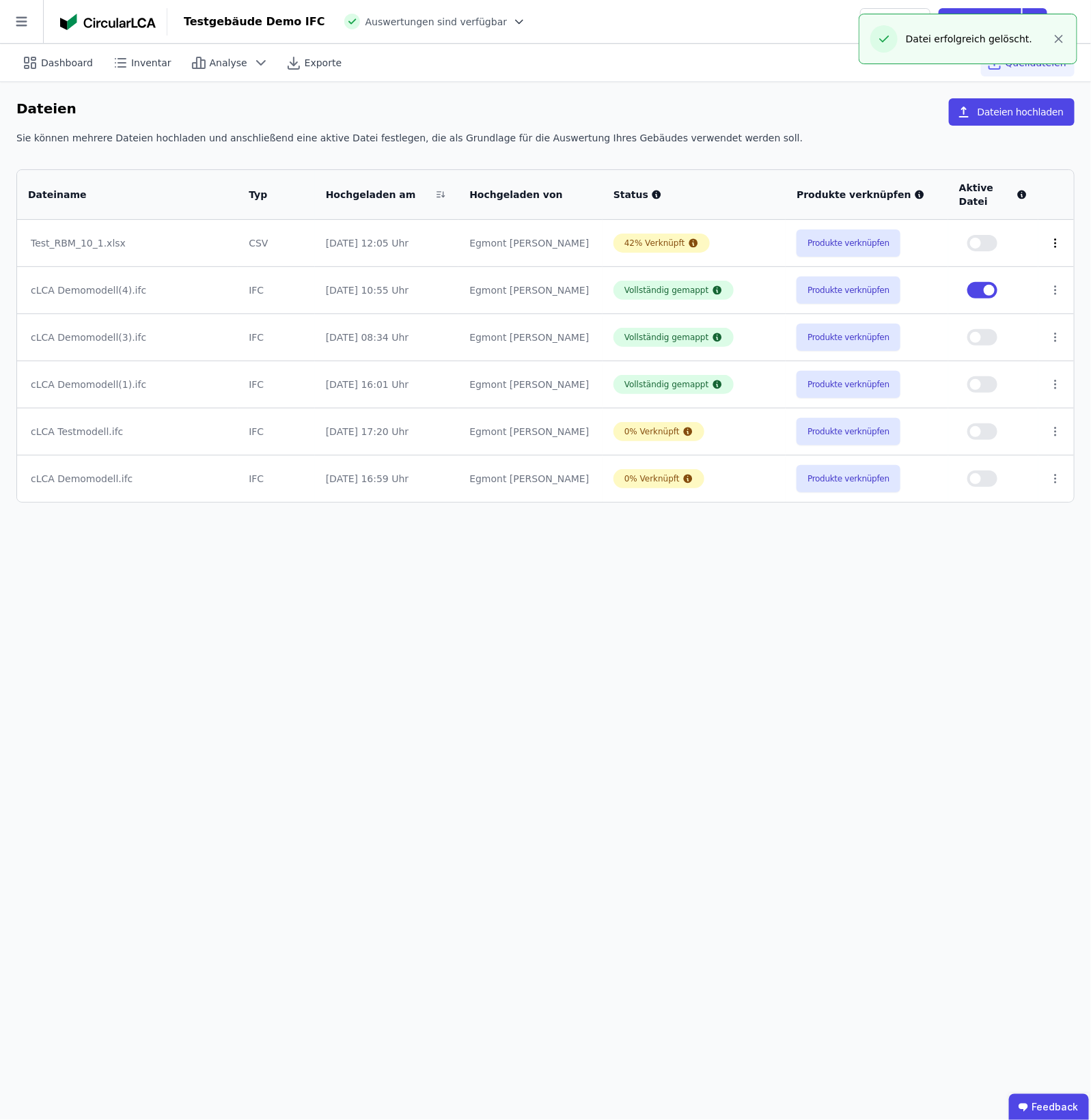
click at [873, 238] on icon at bounding box center [1055, 243] width 12 height 12
click at [873, 241] on div "Löschen" at bounding box center [984, 240] width 136 height 22
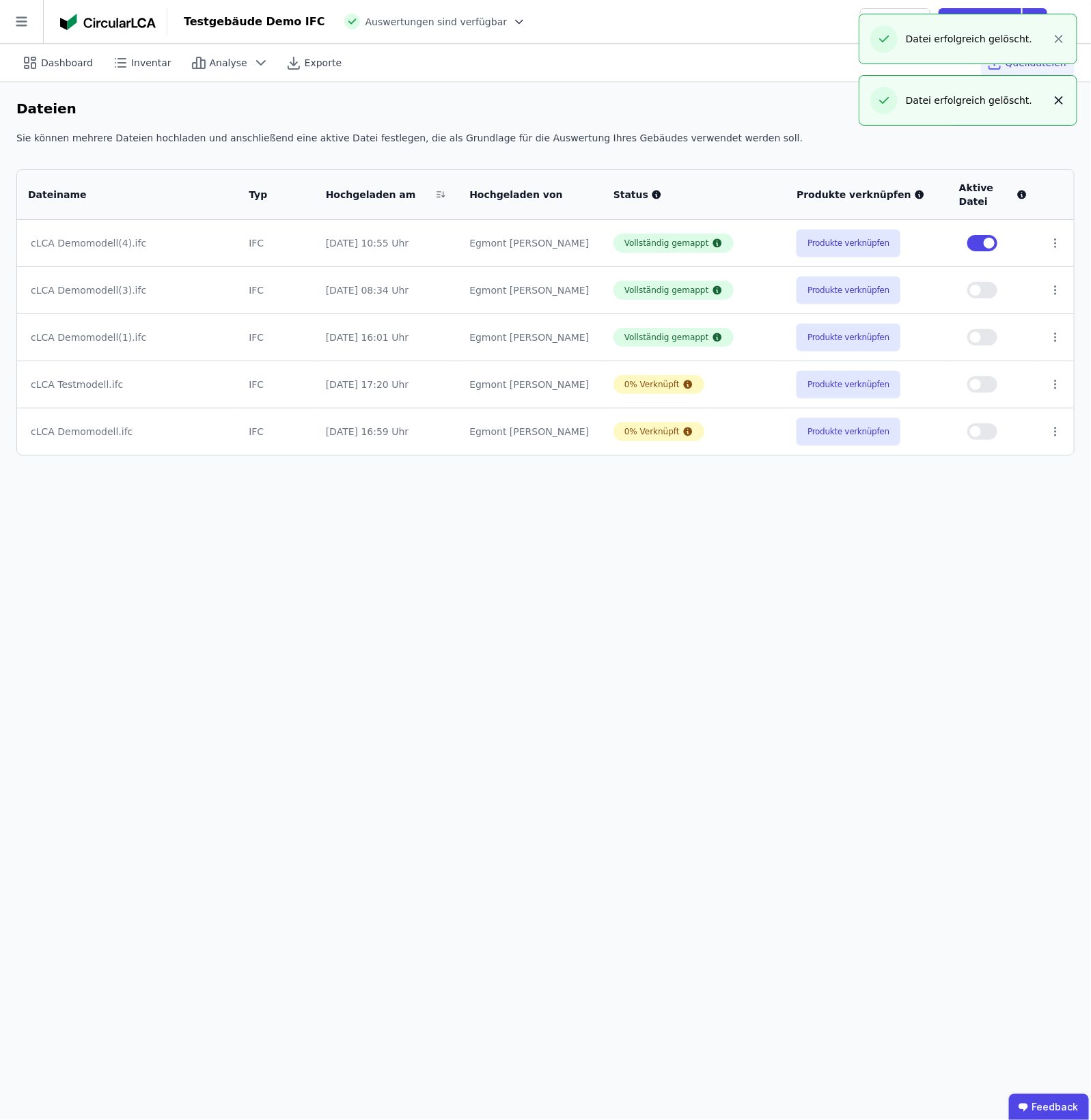
click at [873, 97] on icon "button" at bounding box center [1058, 100] width 14 height 14
click at [873, 128] on div "Dateien Dateien hochladen" at bounding box center [546, 115] width 1058 height 33
click at [873, 111] on button "Dateien hochladen" at bounding box center [1011, 113] width 126 height 28
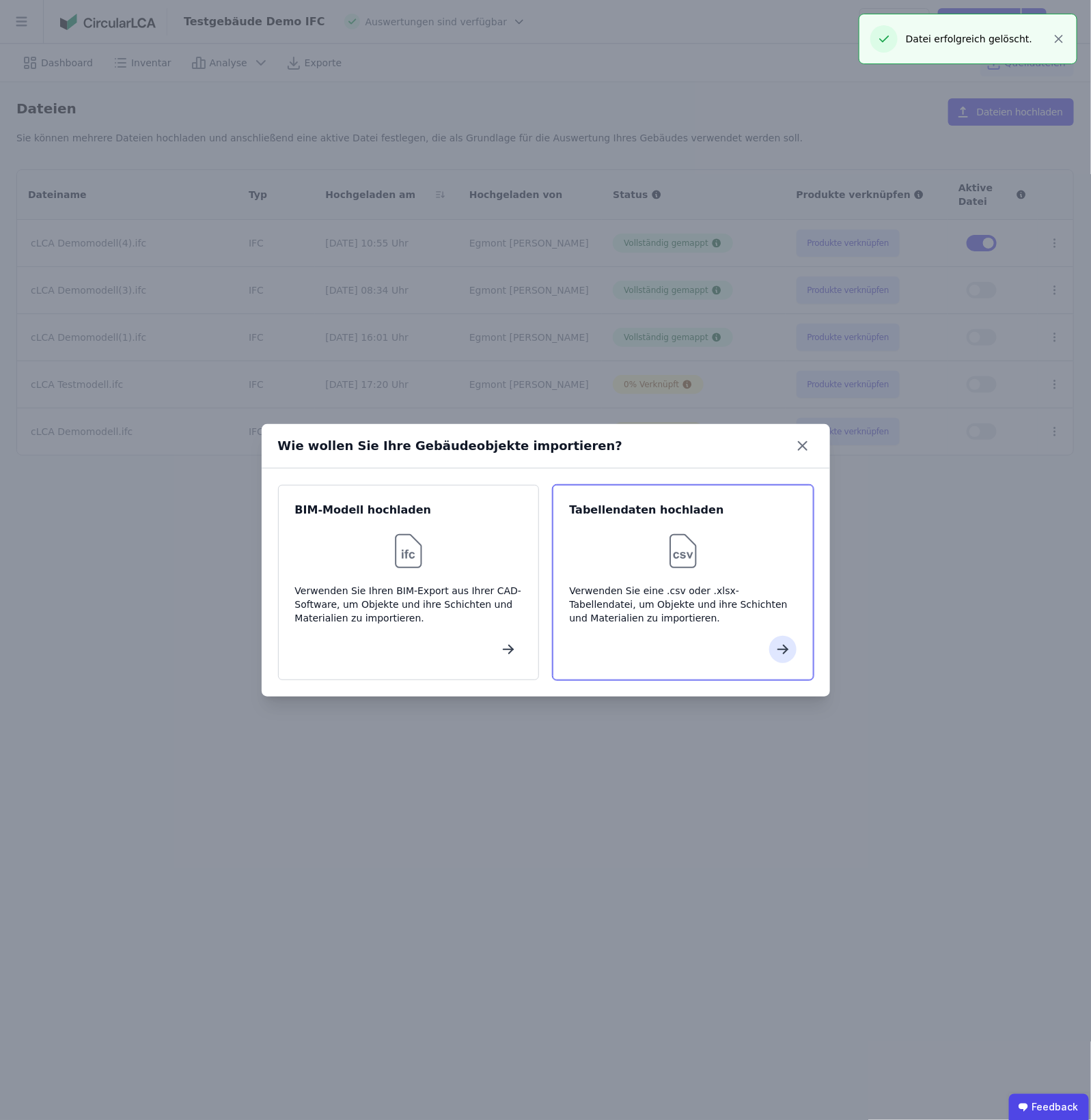
click at [683, 534] on img at bounding box center [683, 551] width 44 height 44
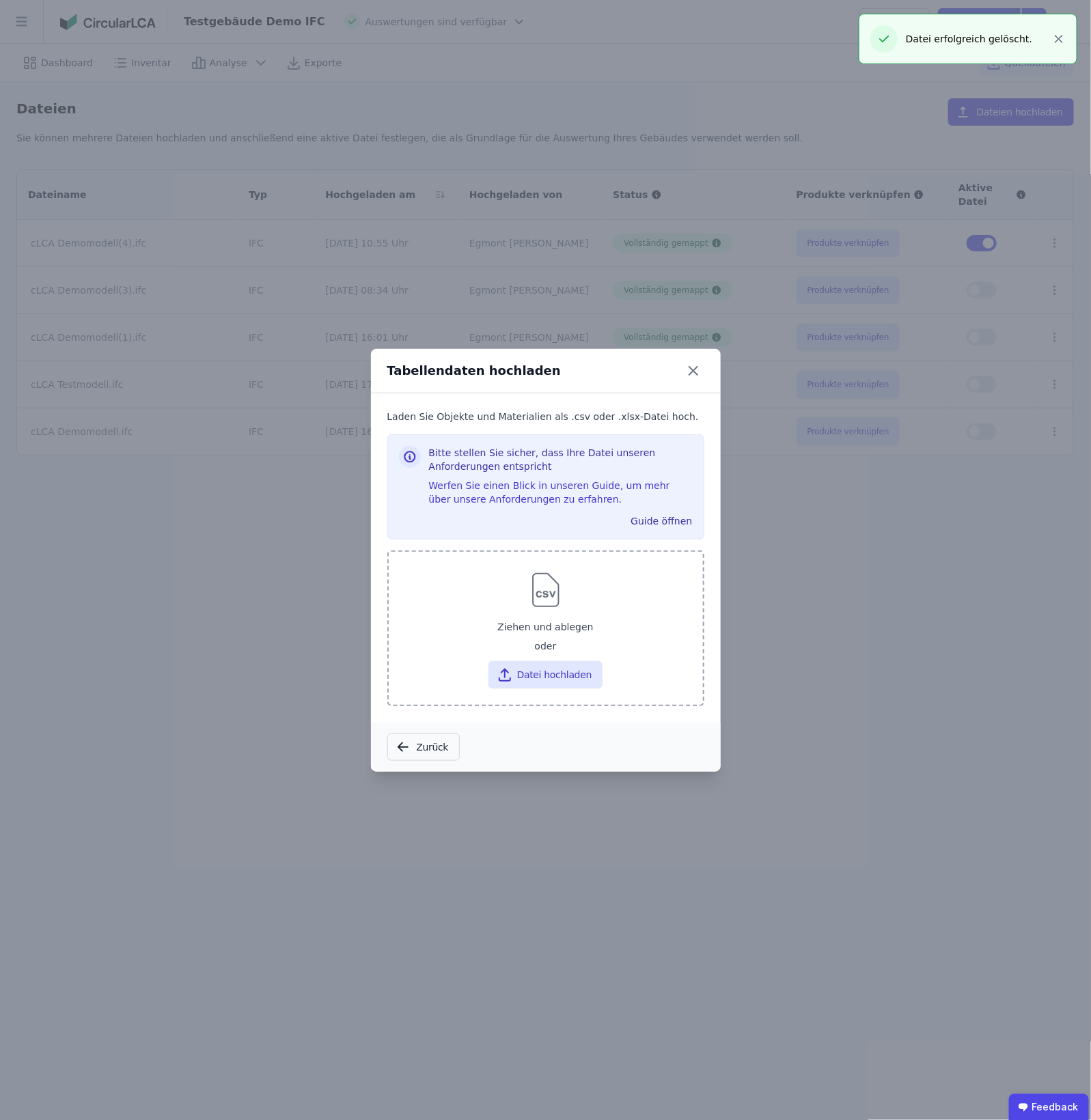
click at [589, 692] on div "Ziehen und ablegen oder Datei hochladen" at bounding box center [546, 629] width 317 height 156
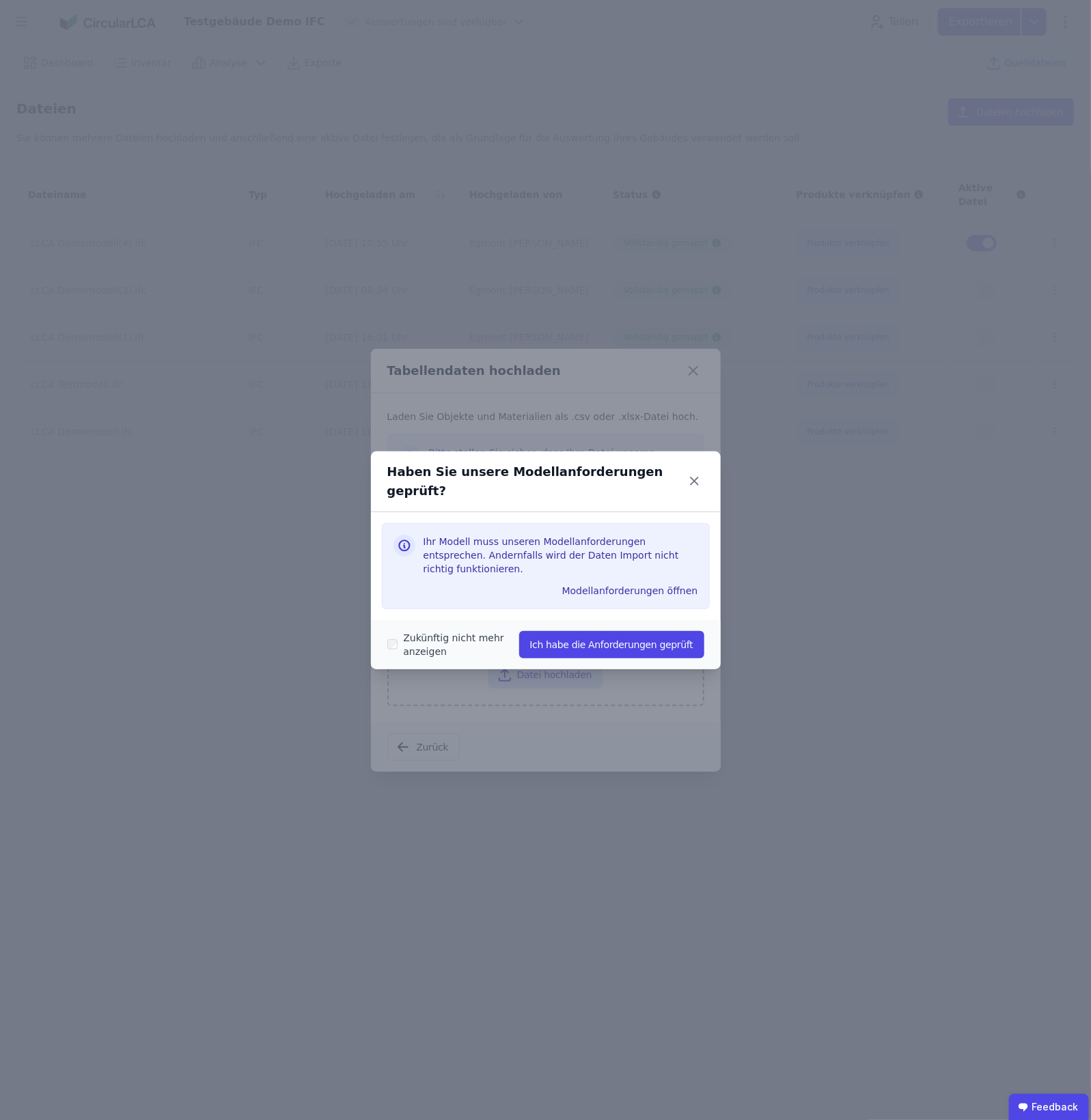
click at [586, 667] on div "Haben Sie unsere Modellanforderungen geprüft? Ihr Modell muss unseren Modellanf…" at bounding box center [545, 560] width 1091 height 1120
click at [611, 631] on button "Ich habe die Anforderungen geprüft" at bounding box center [611, 645] width 185 height 28
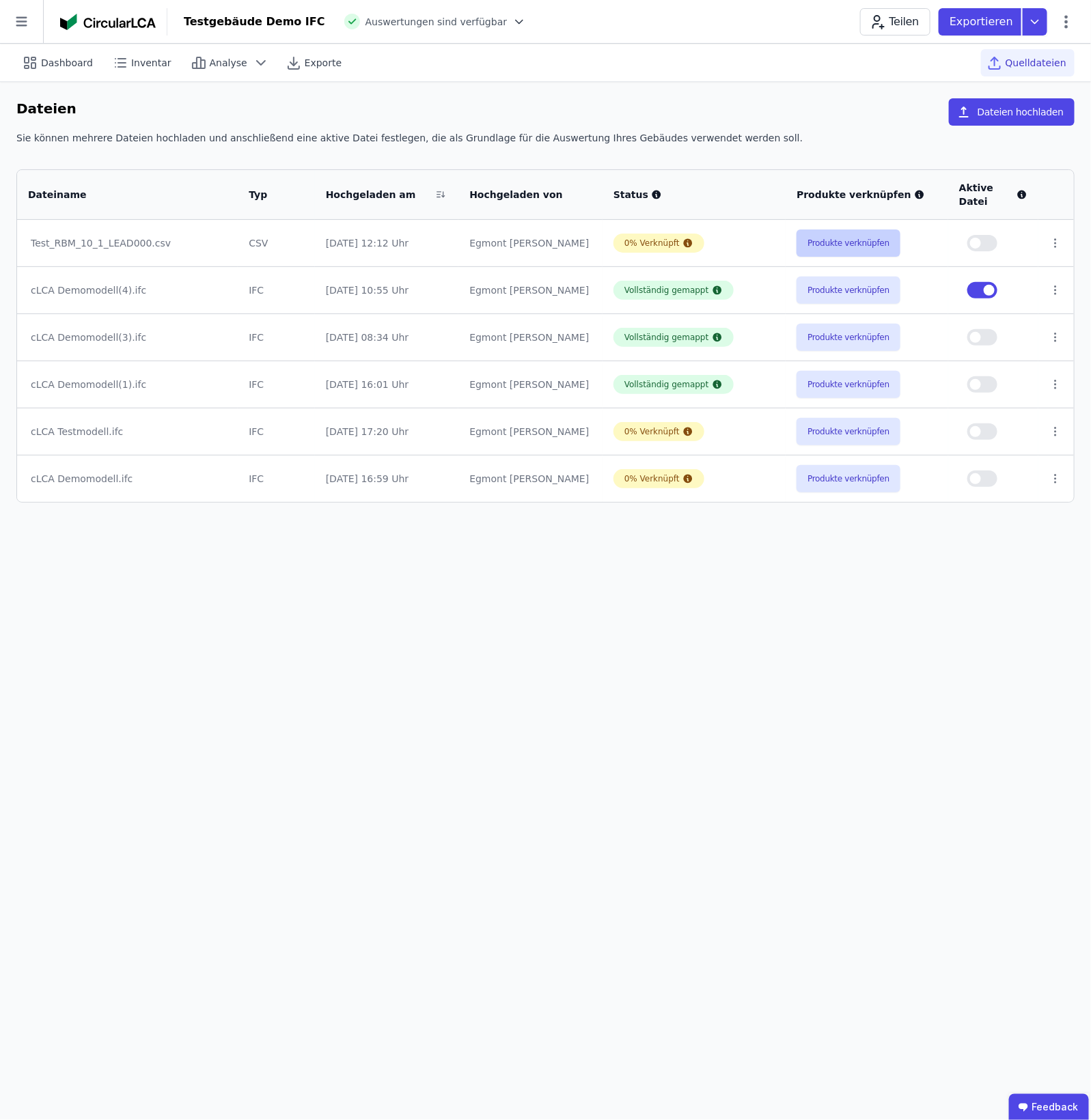
click at [841, 250] on button "Produkte verknüpfen" at bounding box center [848, 243] width 104 height 28
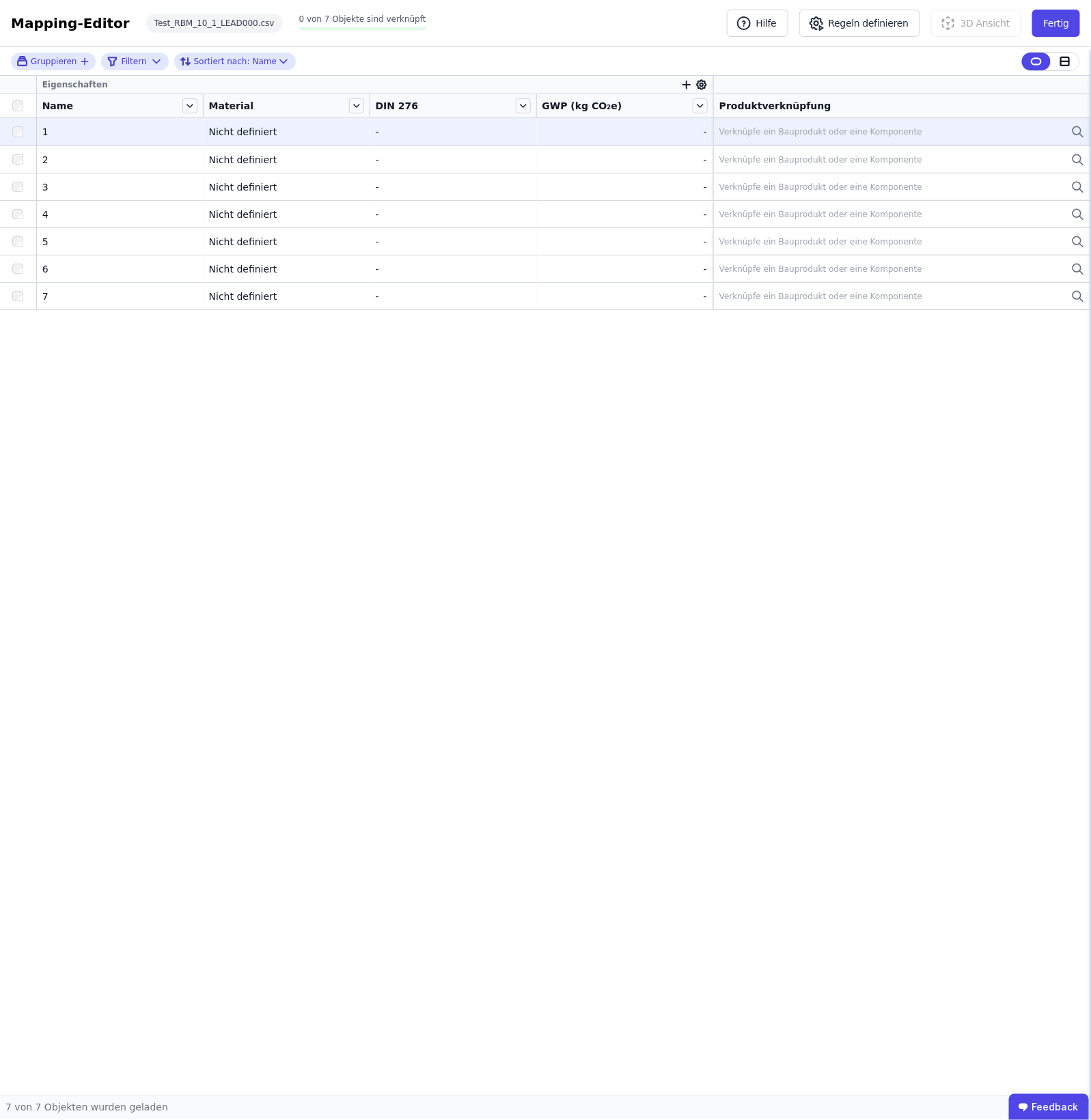
click at [17, 125] on div at bounding box center [18, 132] width 36 height 25
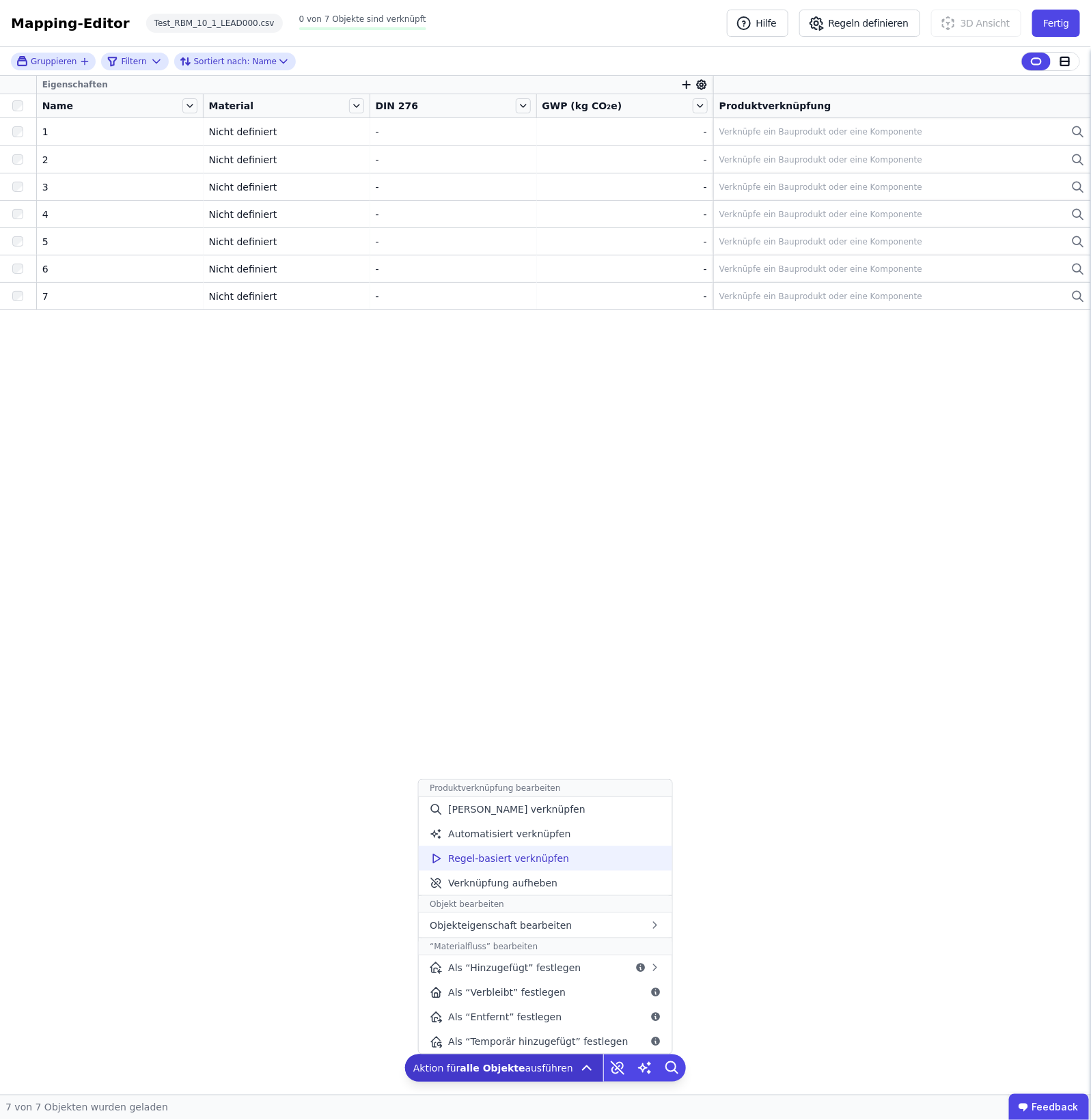
click at [601, 868] on div "Regel-basiert verknüpfen" at bounding box center [545, 859] width 253 height 25
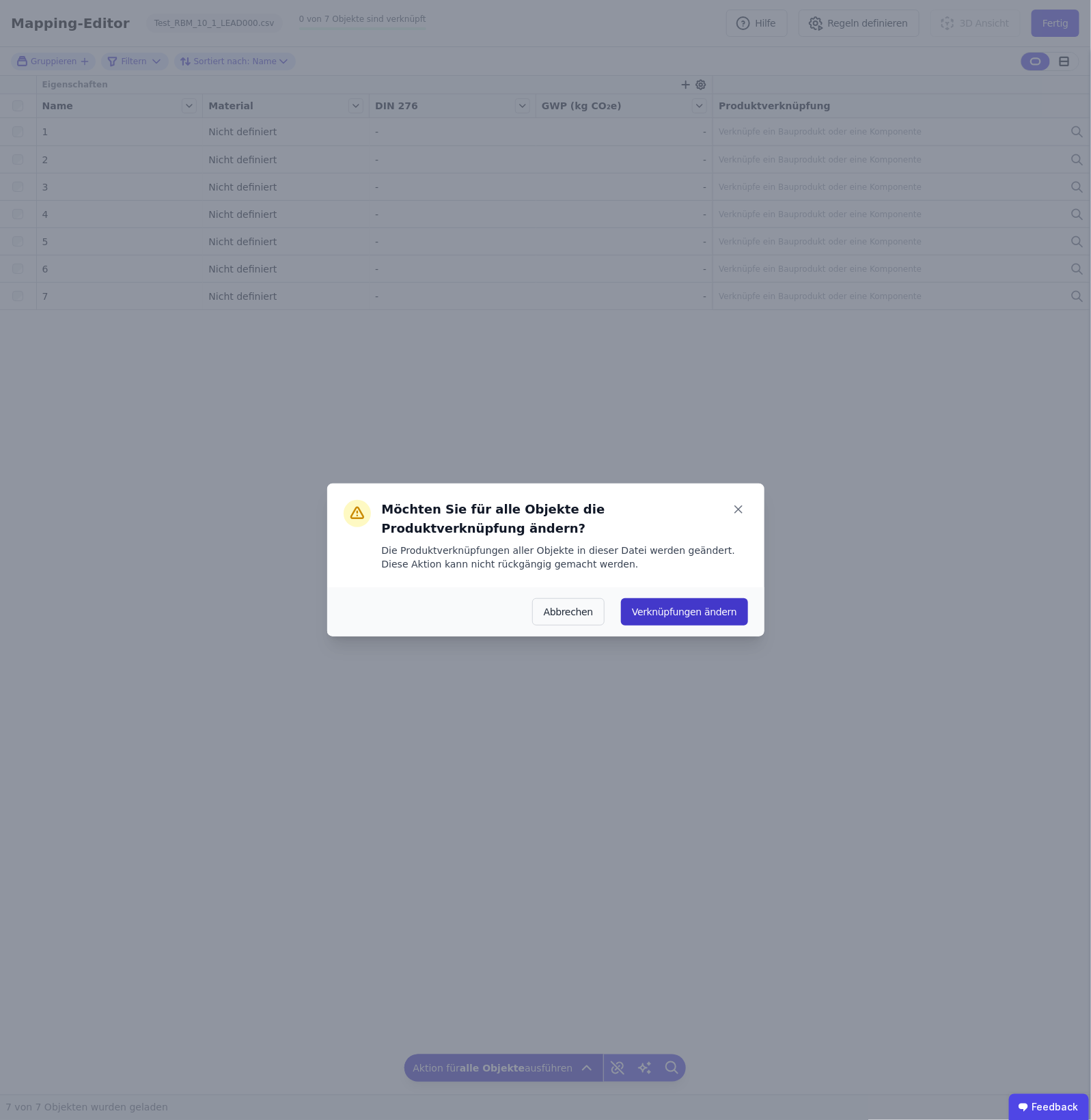
click at [681, 602] on button "Verknüpfungen ändern" at bounding box center [685, 612] width 126 height 28
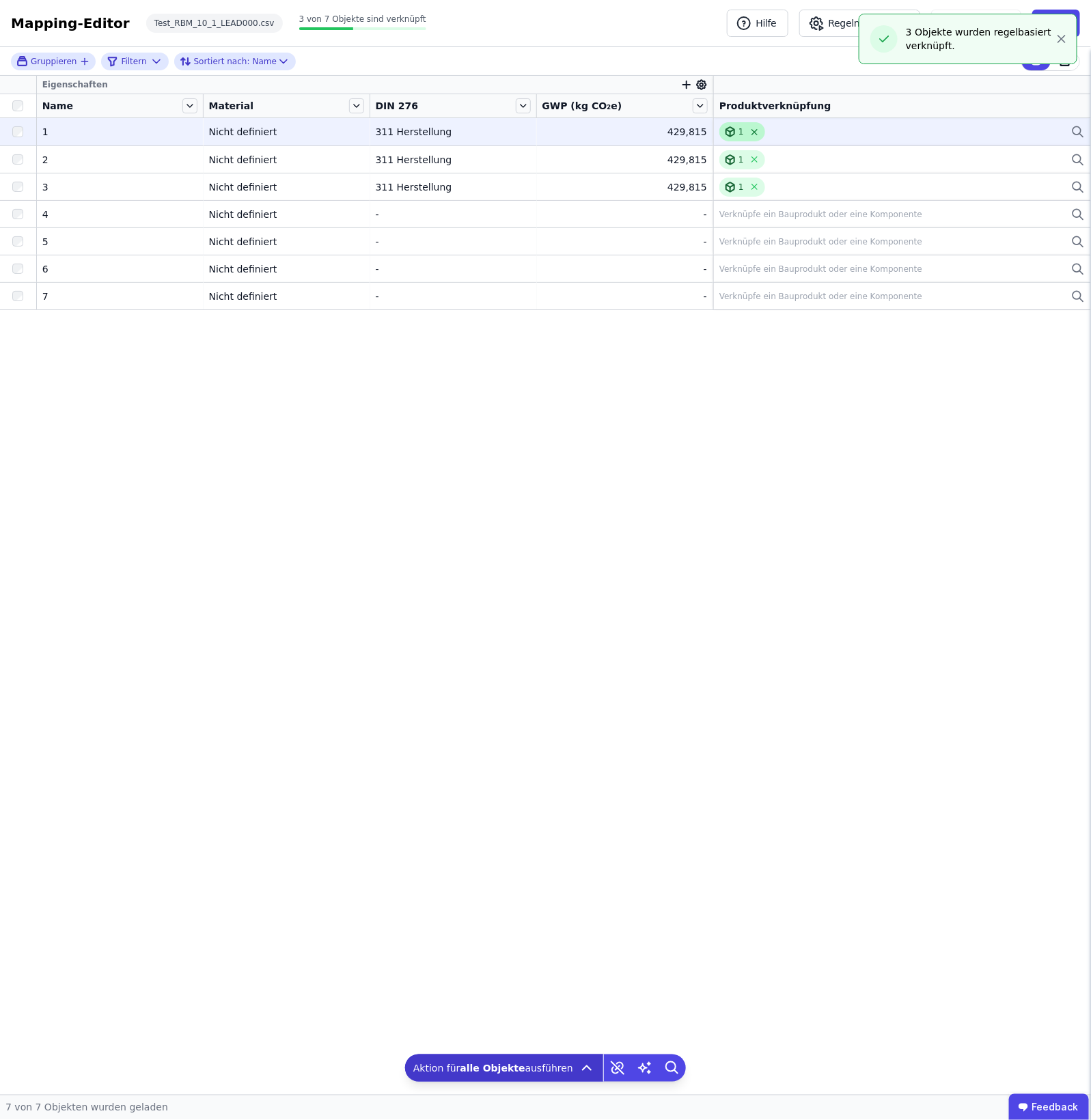
click at [749, 135] on icon at bounding box center [754, 132] width 10 height 10
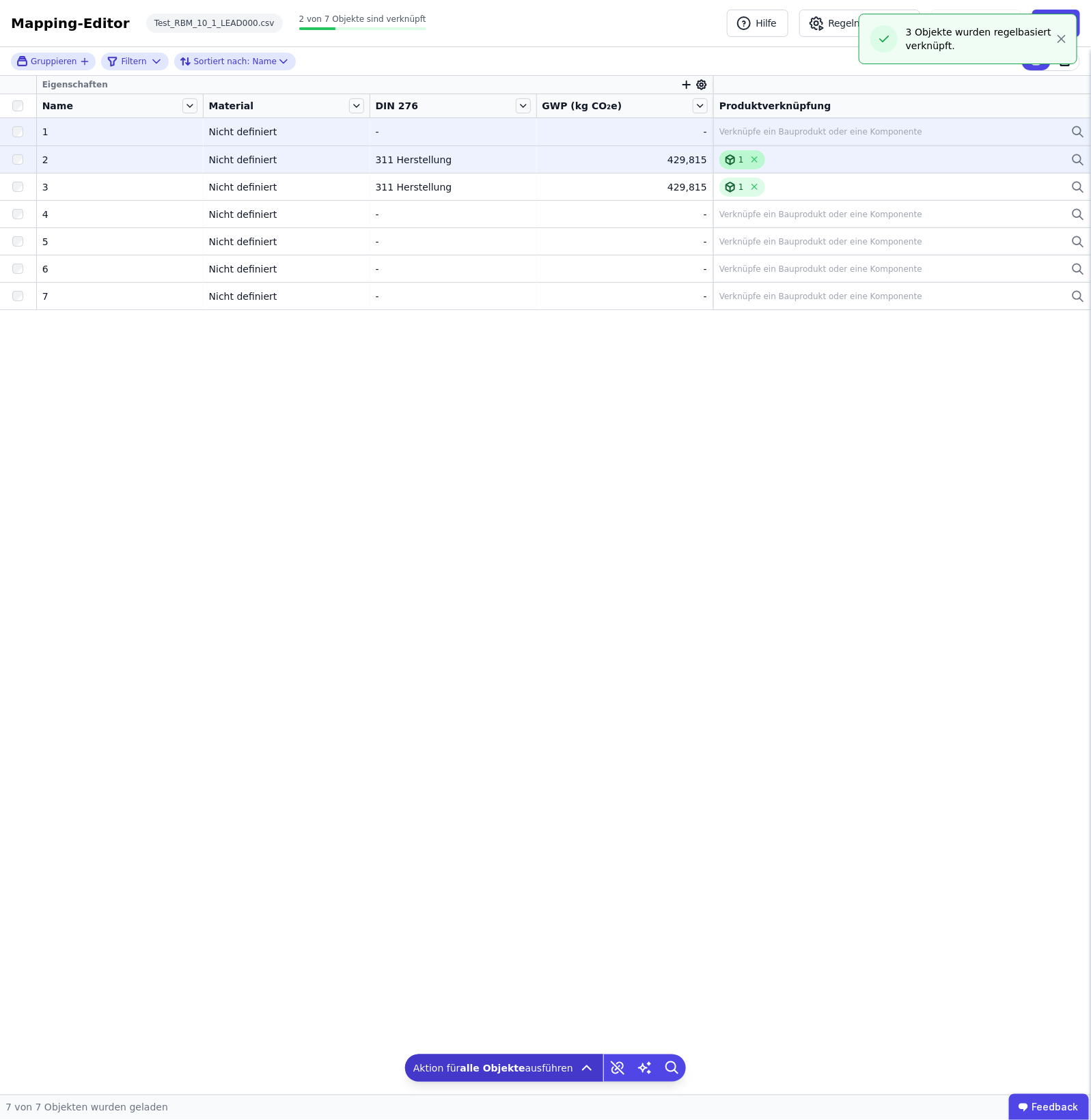
click at [755, 159] on div "1" at bounding box center [742, 160] width 46 height 19
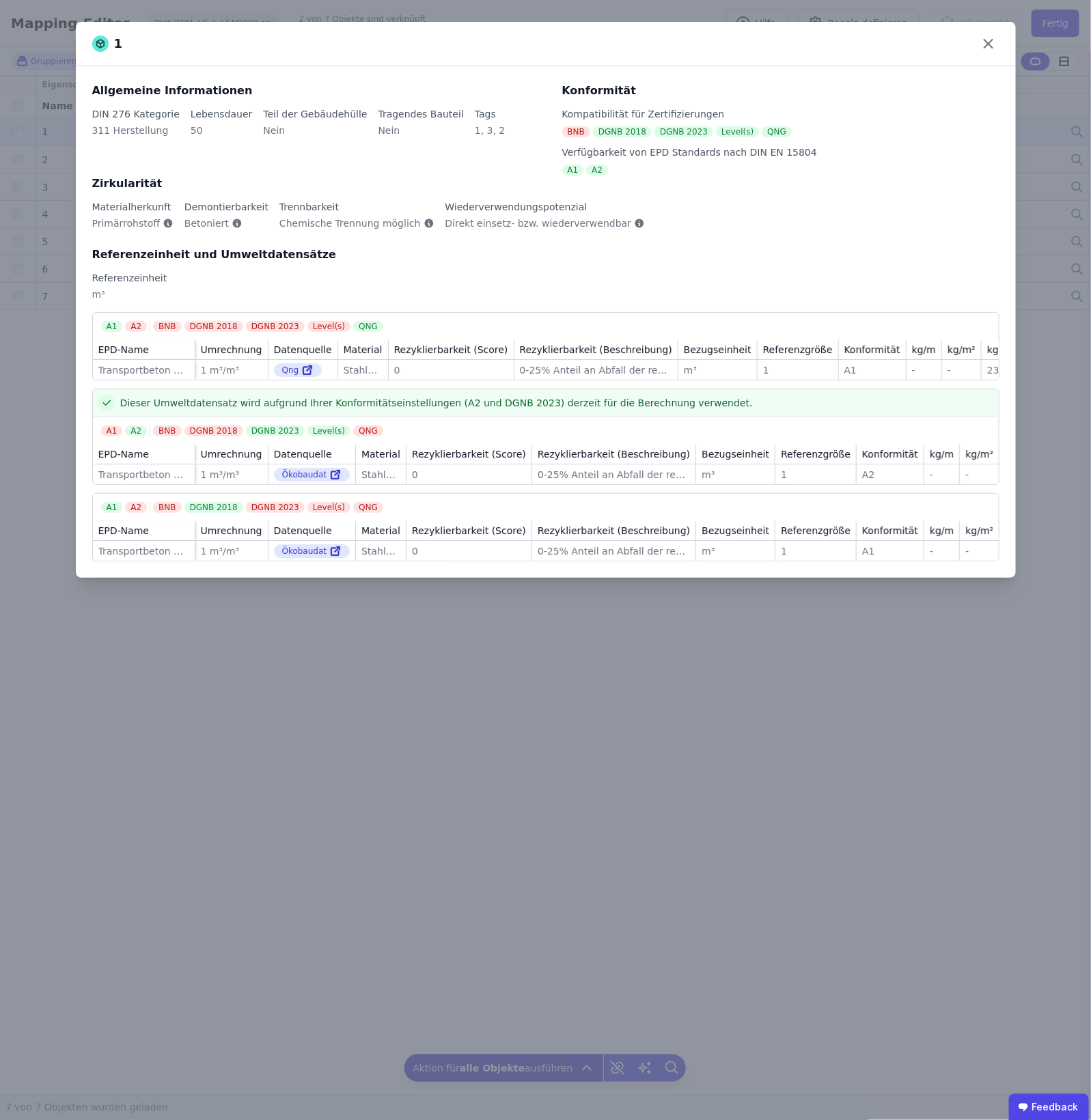
click at [873, 36] on div "1" at bounding box center [545, 44] width 940 height 44
click at [873, 38] on icon at bounding box center [989, 44] width 22 height 22
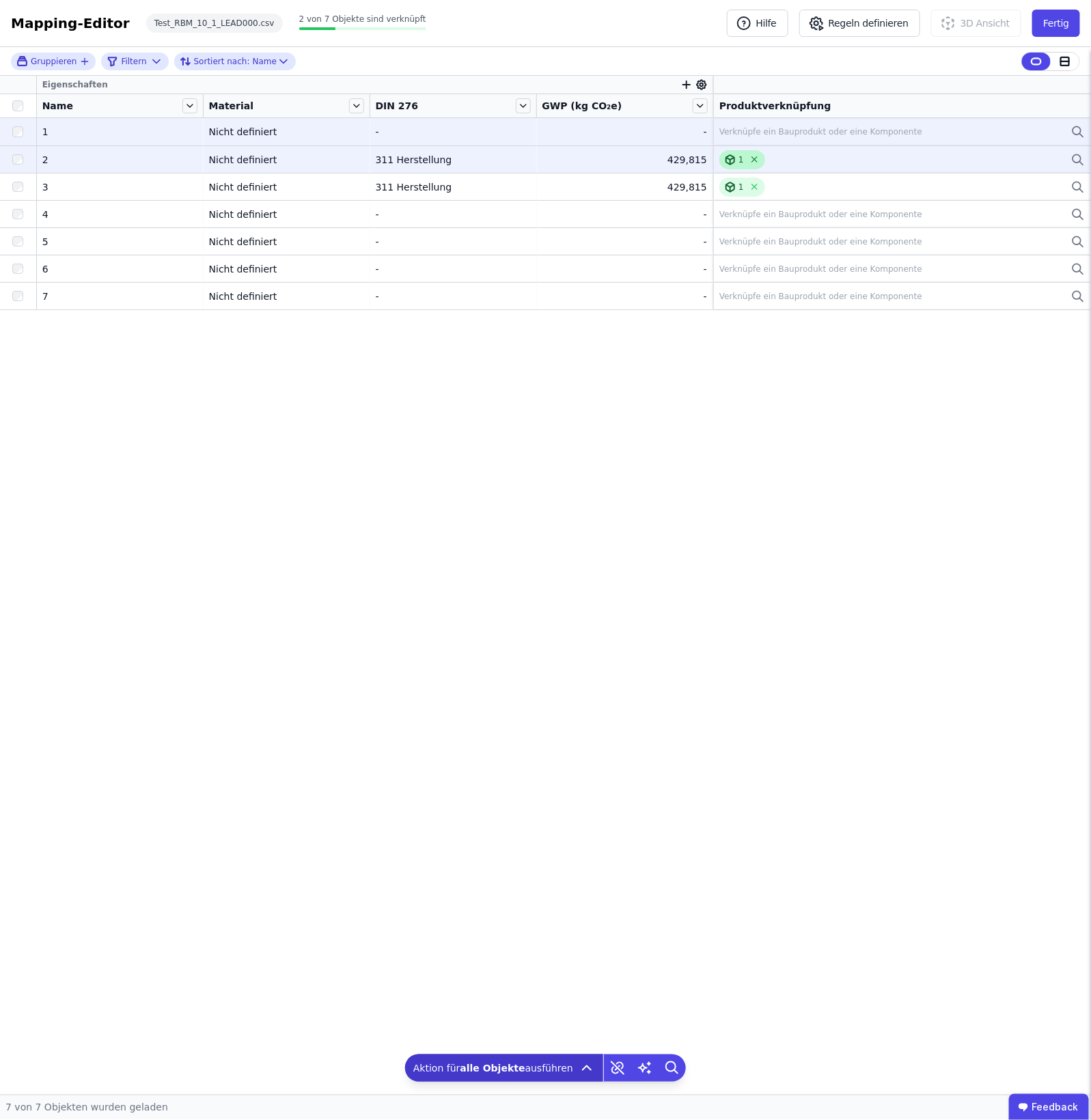
click at [751, 158] on icon at bounding box center [754, 160] width 6 height 6
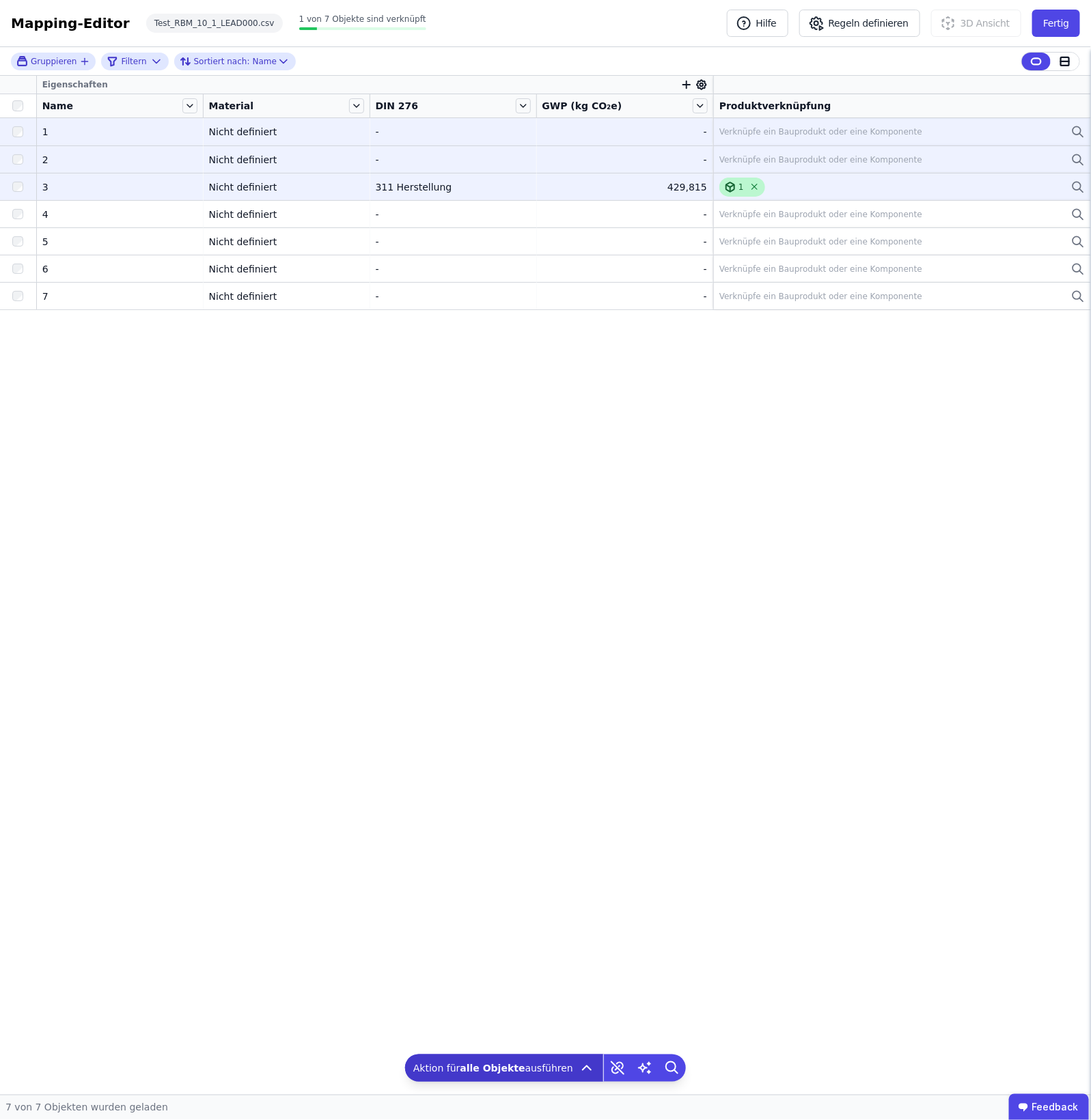
click at [751, 187] on icon at bounding box center [754, 187] width 10 height 10
click at [873, 131] on icon at bounding box center [1077, 131] width 8 height 8
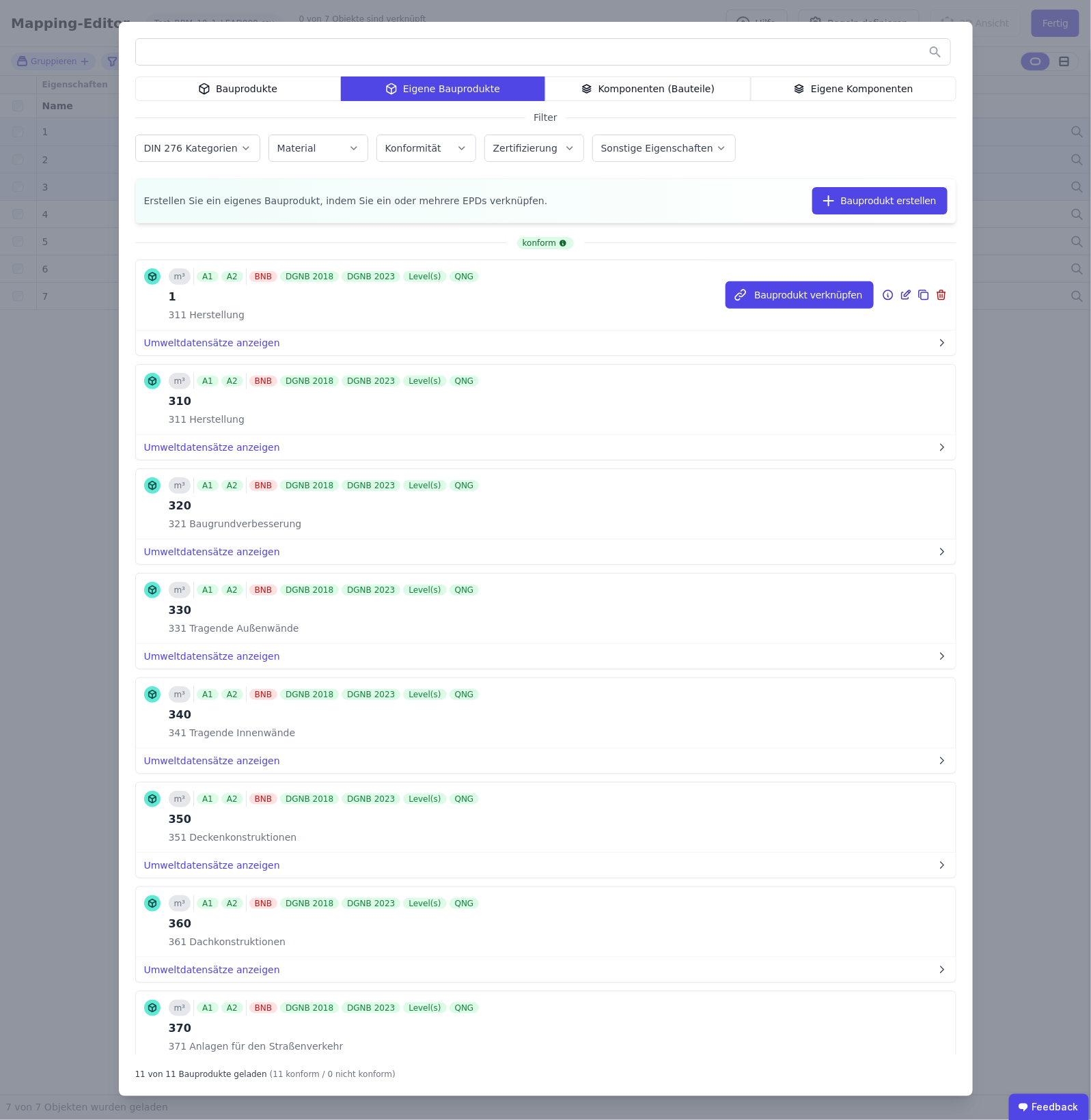
click at [873, 287] on icon at bounding box center [923, 295] width 12 height 17
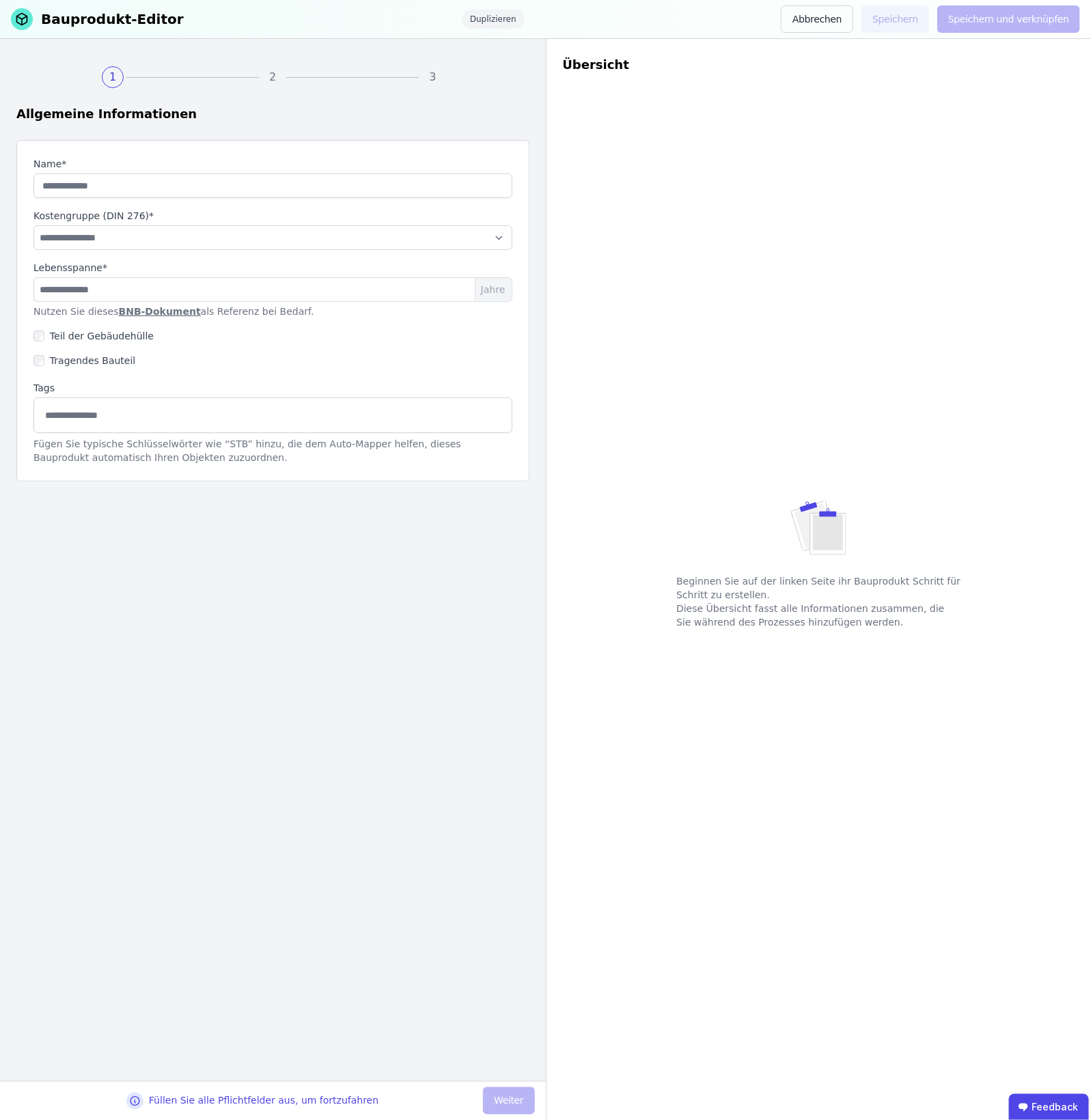
type input "*"
select select "**********"
type input "**"
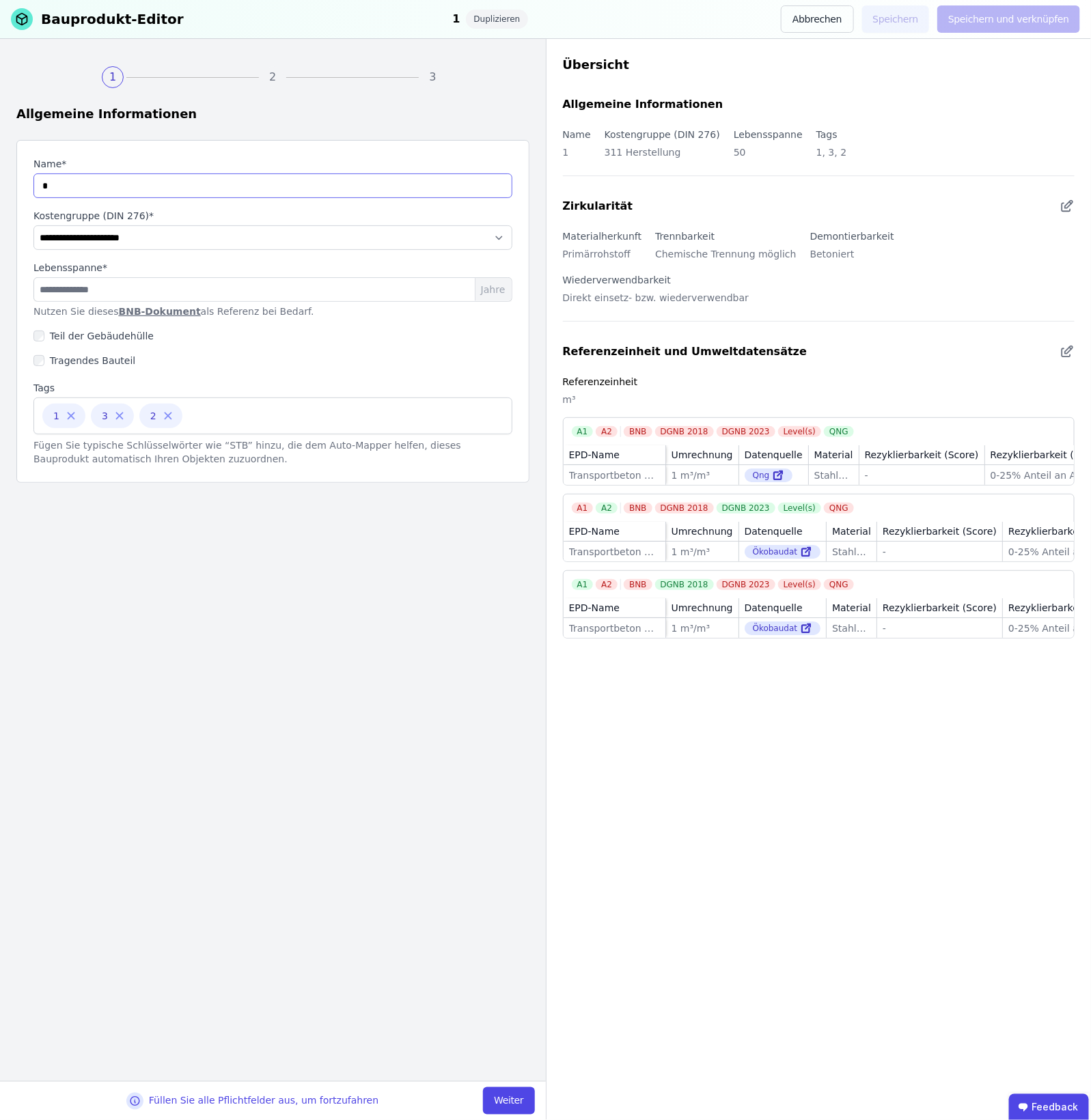
click at [39, 180] on input "string" at bounding box center [273, 186] width 479 height 25
type input "****"
click at [73, 421] on icon at bounding box center [70, 416] width 12 height 12
click at [72, 417] on icon at bounding box center [71, 416] width 7 height 7
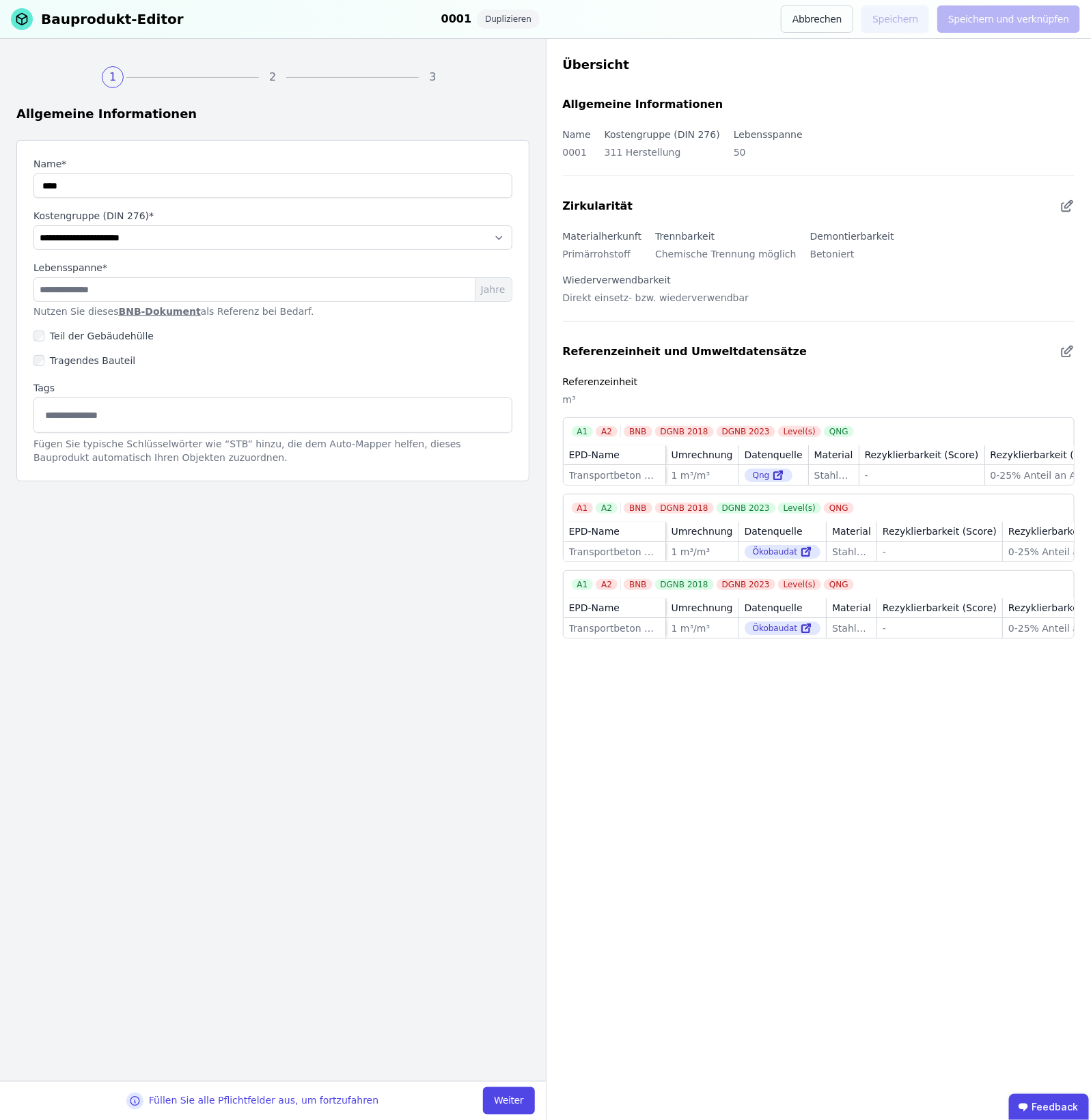
click at [72, 417] on input at bounding box center [272, 414] width 461 height 22
type input "****"
click at [100, 453] on div "0001" at bounding box center [273, 448] width 478 height 25
click at [507, 872] on button "Weiter" at bounding box center [508, 1101] width 52 height 28
select select "**********"
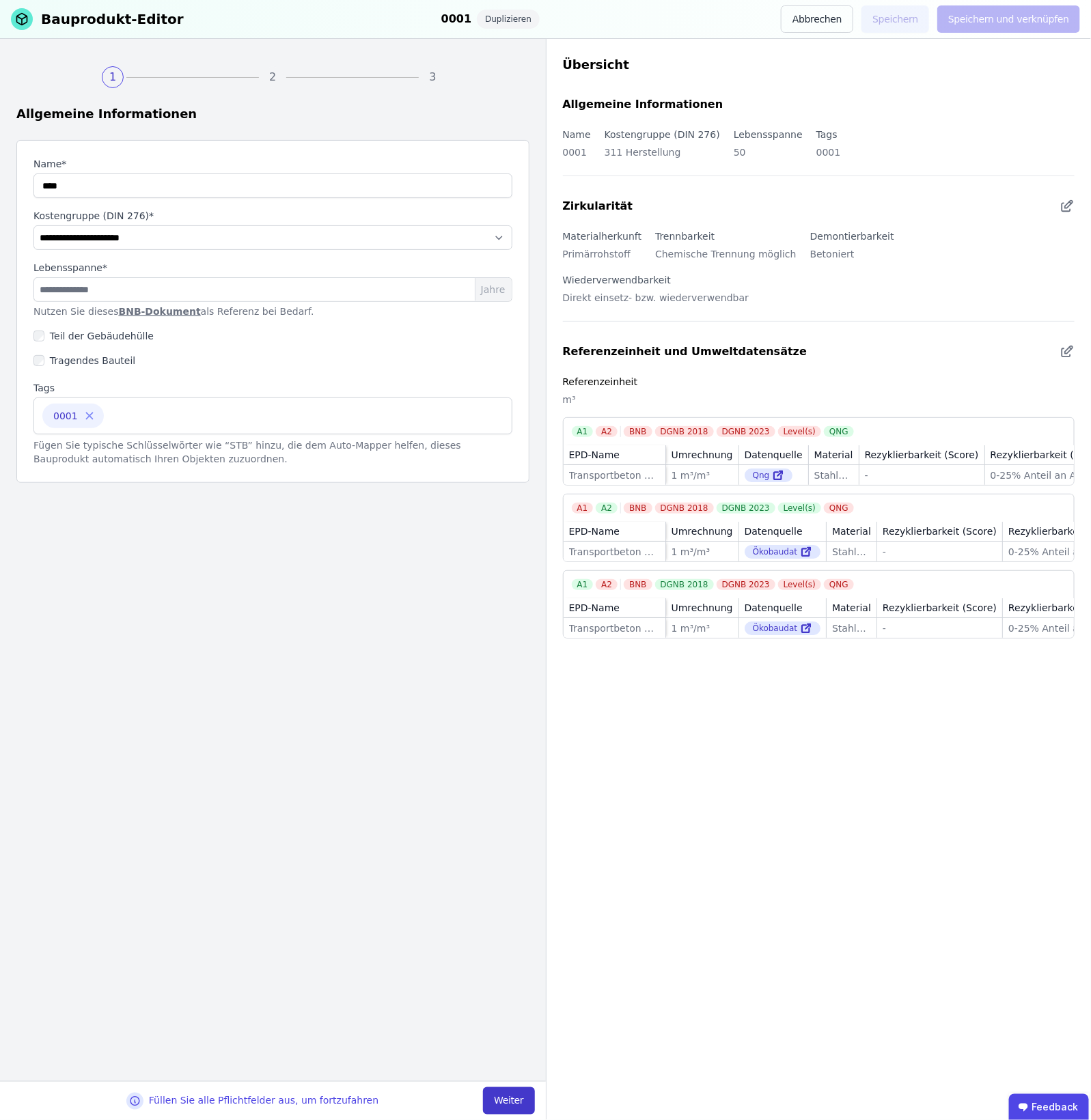
select select "**********"
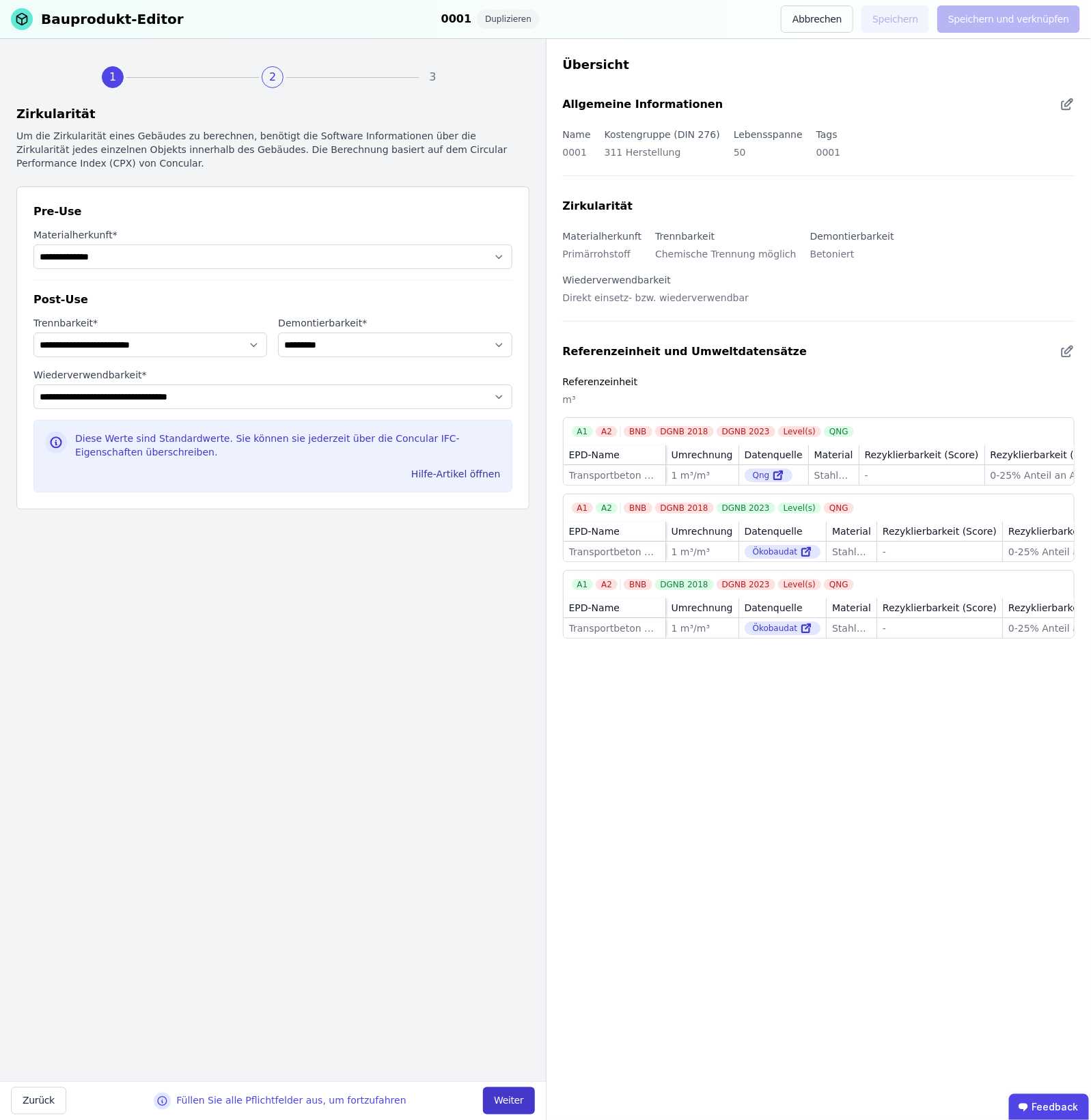
click at [504, 872] on button "Weiter" at bounding box center [508, 1101] width 52 height 28
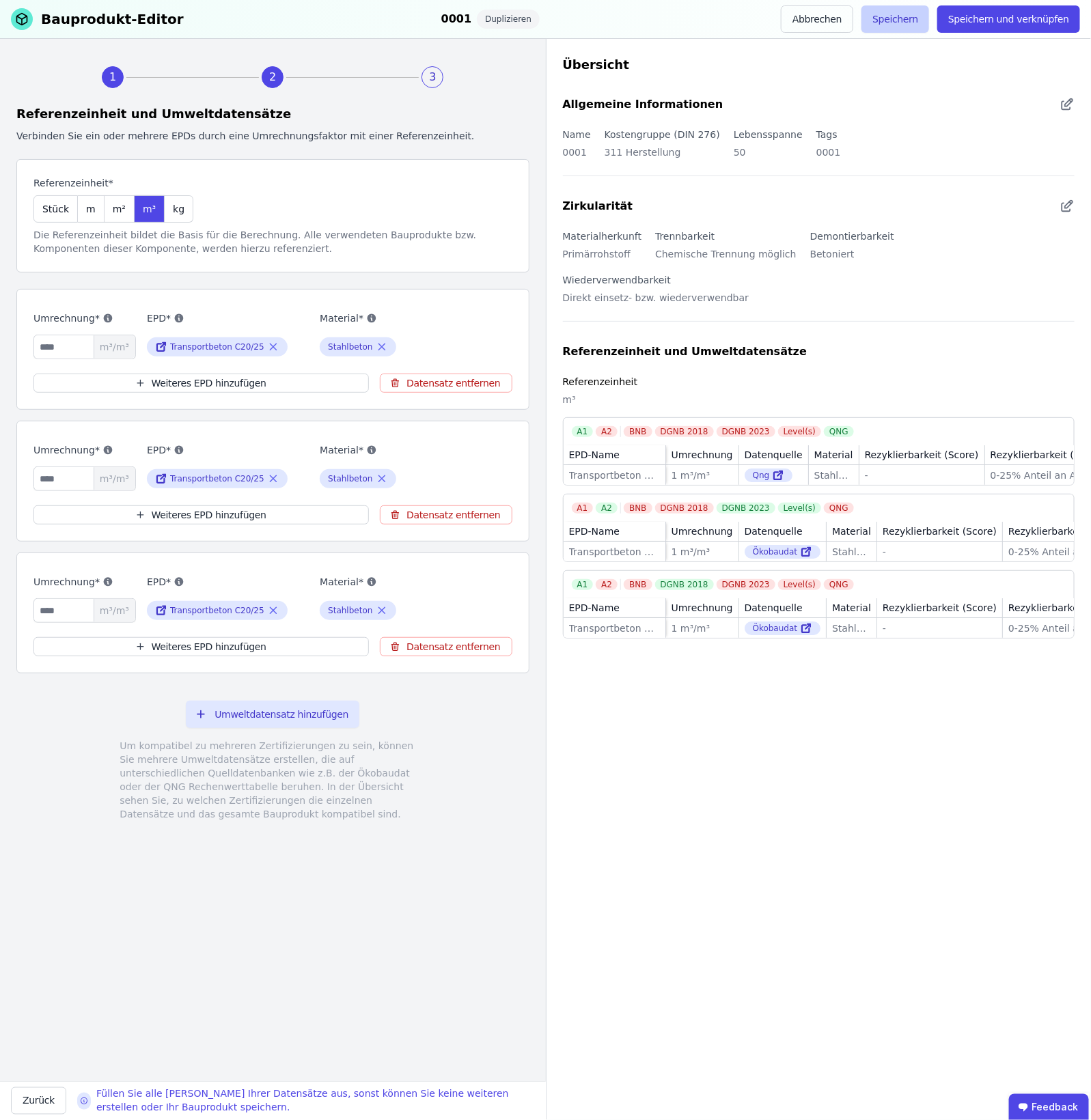
click at [873, 31] on button "Speichern" at bounding box center [895, 20] width 68 height 28
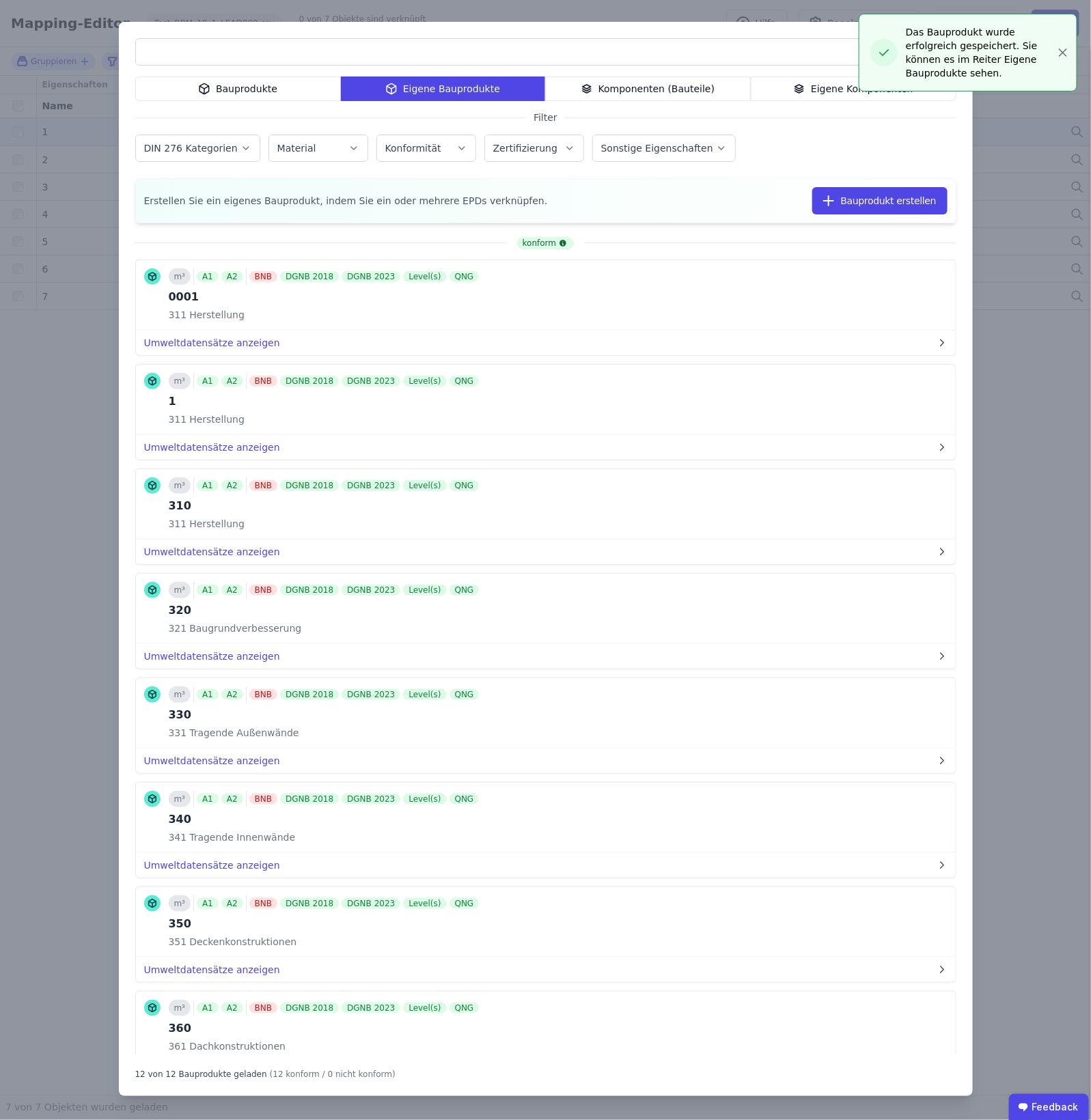
click at [873, 36] on div "Bauprodukte Eigene Bauprodukte Komponenten (Bauteile) Eigene Komponenten Filter…" at bounding box center [545, 560] width 1091 height 1120
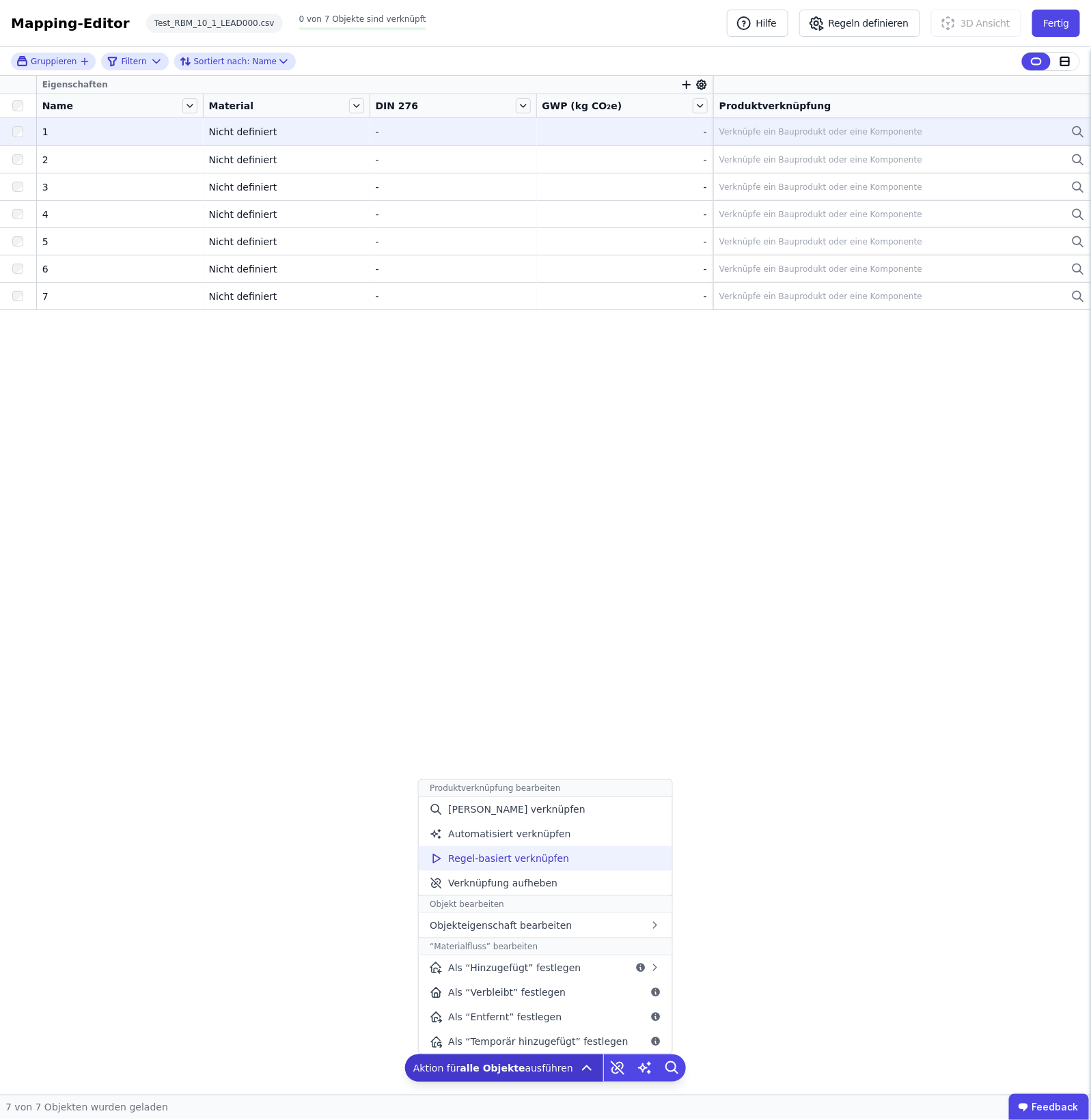
click at [560, 868] on div "Regel-basiert verknüpfen" at bounding box center [545, 859] width 253 height 25
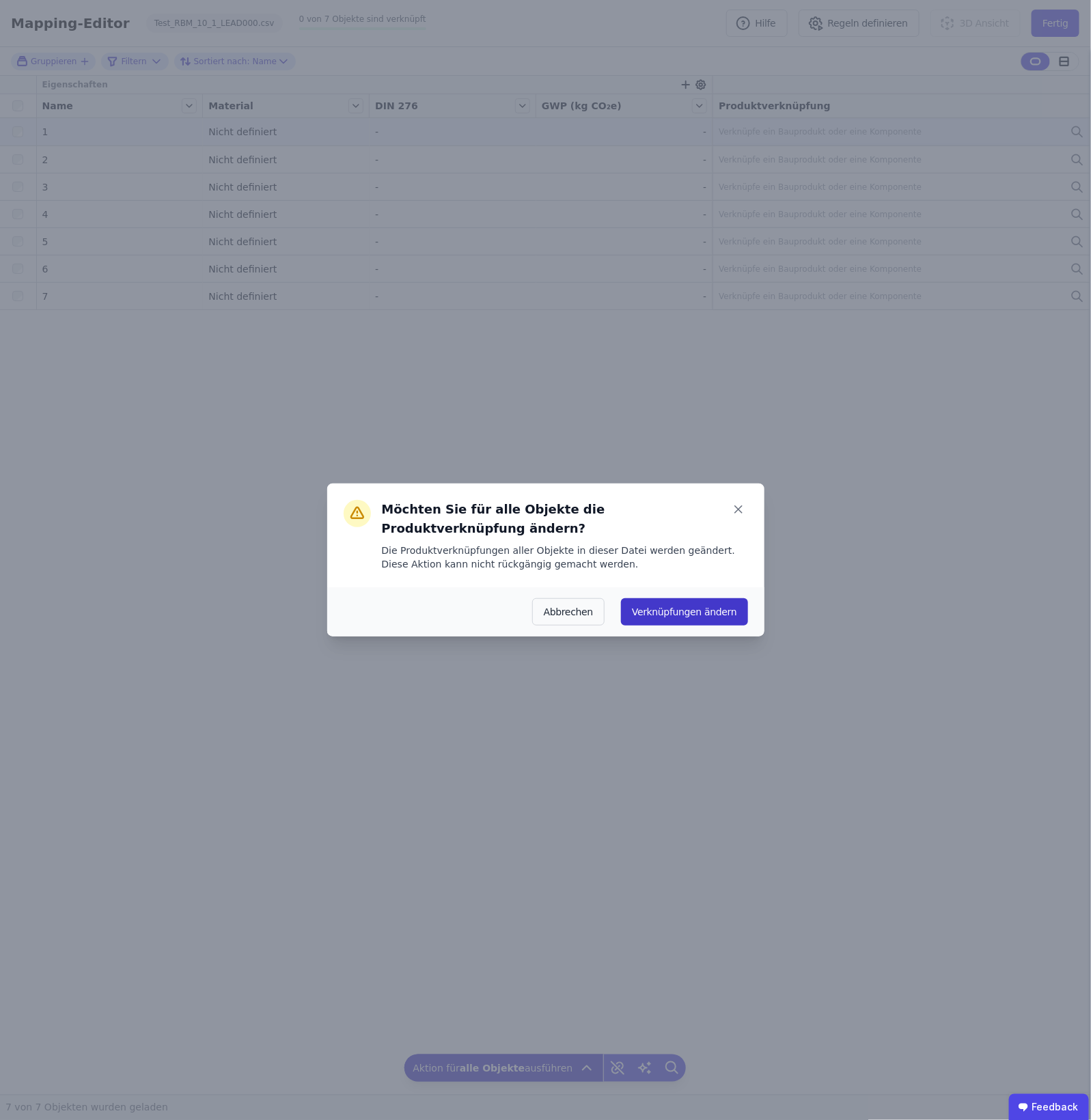
click at [708, 598] on button "Verknüpfungen ändern" at bounding box center [685, 612] width 126 height 28
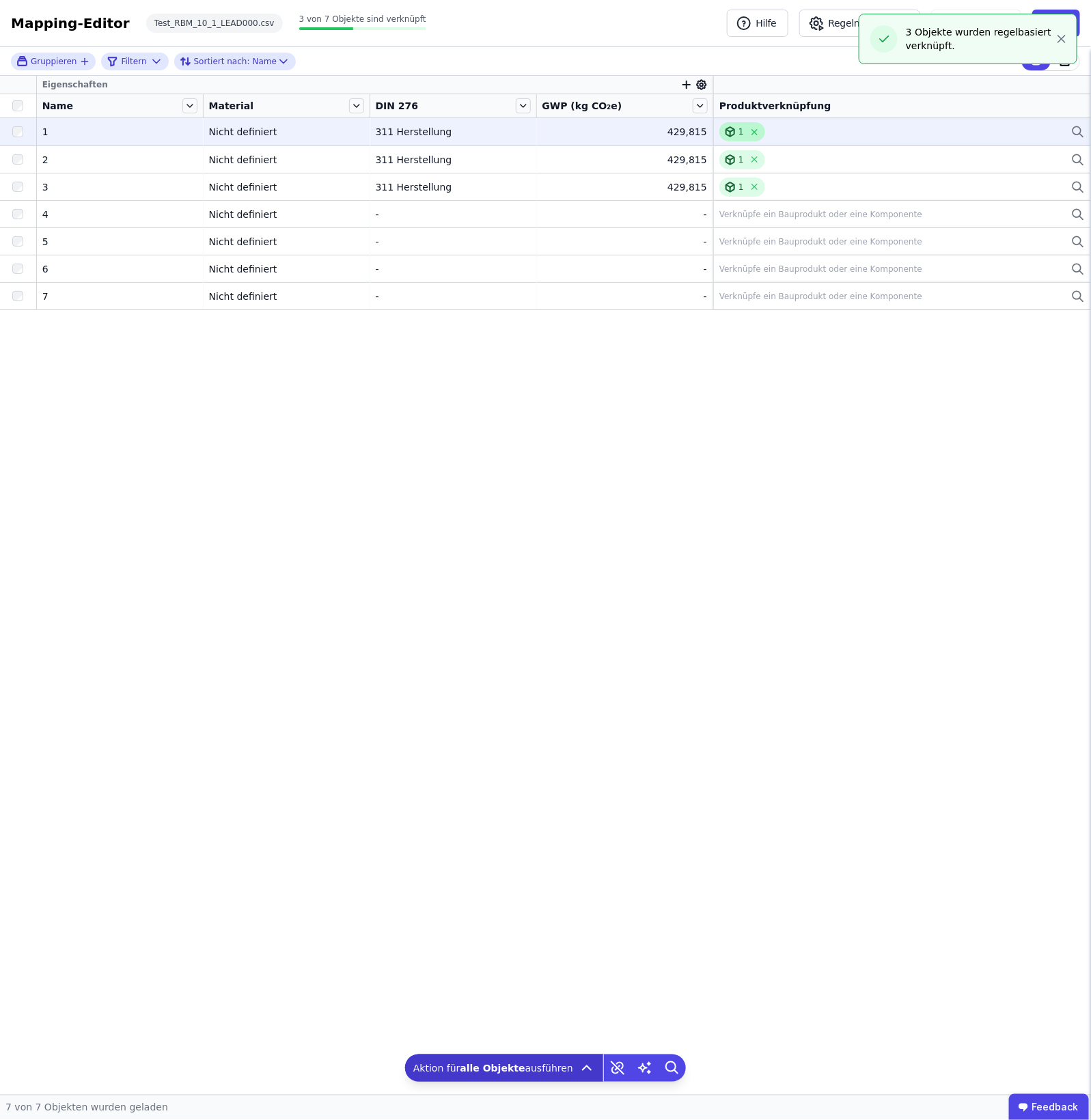
click at [719, 132] on div "1" at bounding box center [742, 131] width 46 height 19
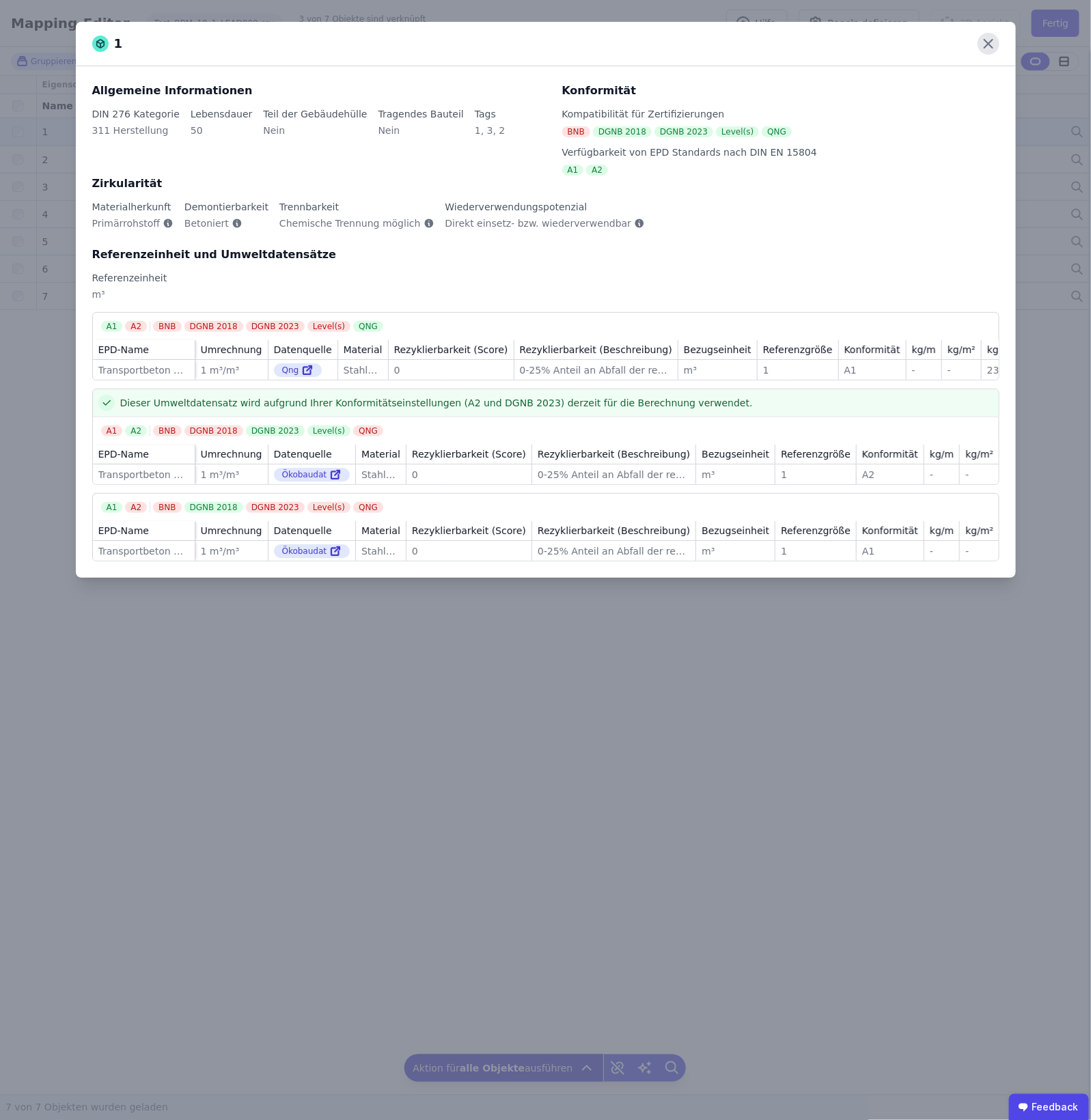
click at [873, 36] on icon at bounding box center [989, 44] width 22 height 22
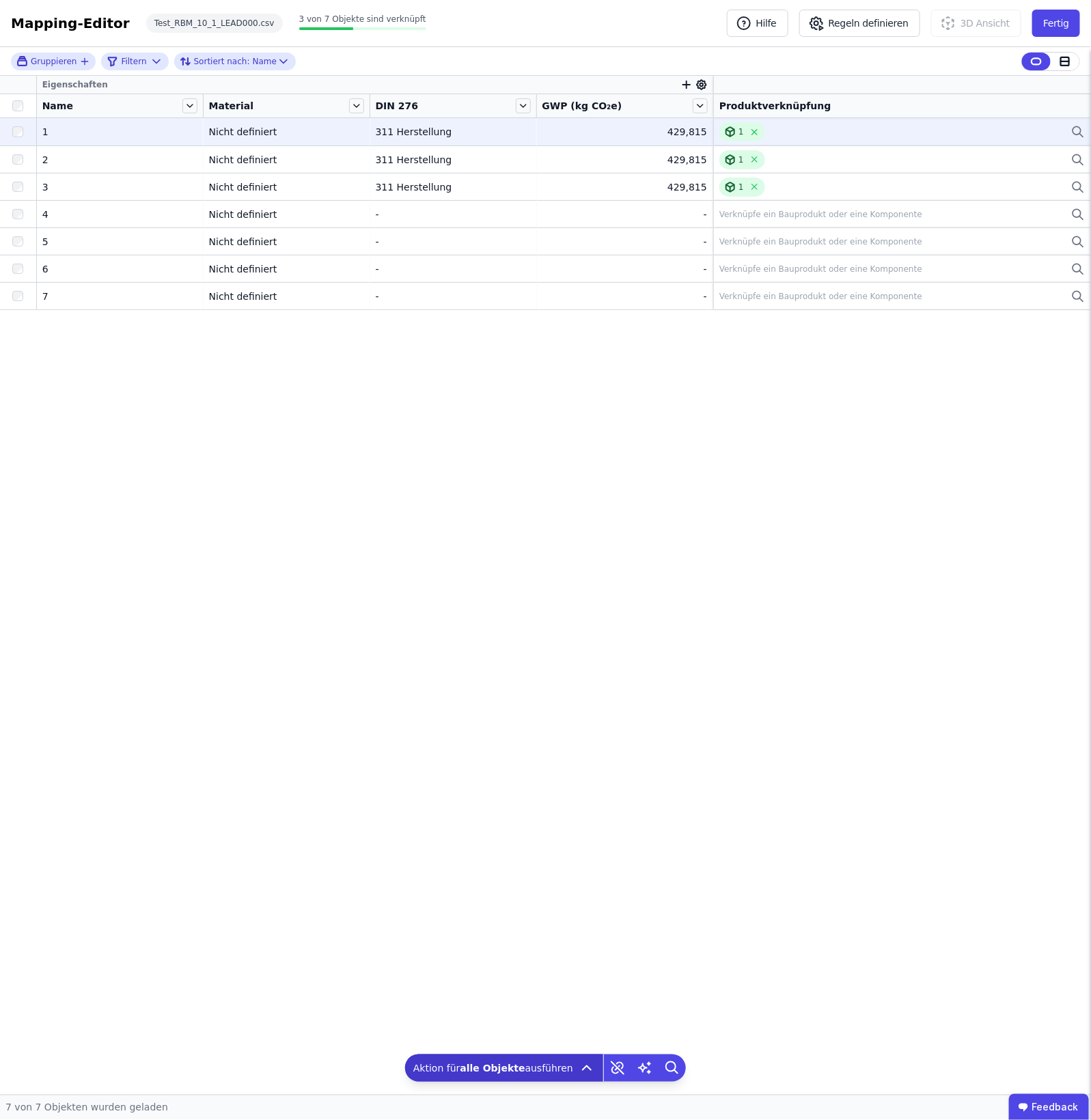
click at [873, 125] on icon at bounding box center [1078, 131] width 14 height 17
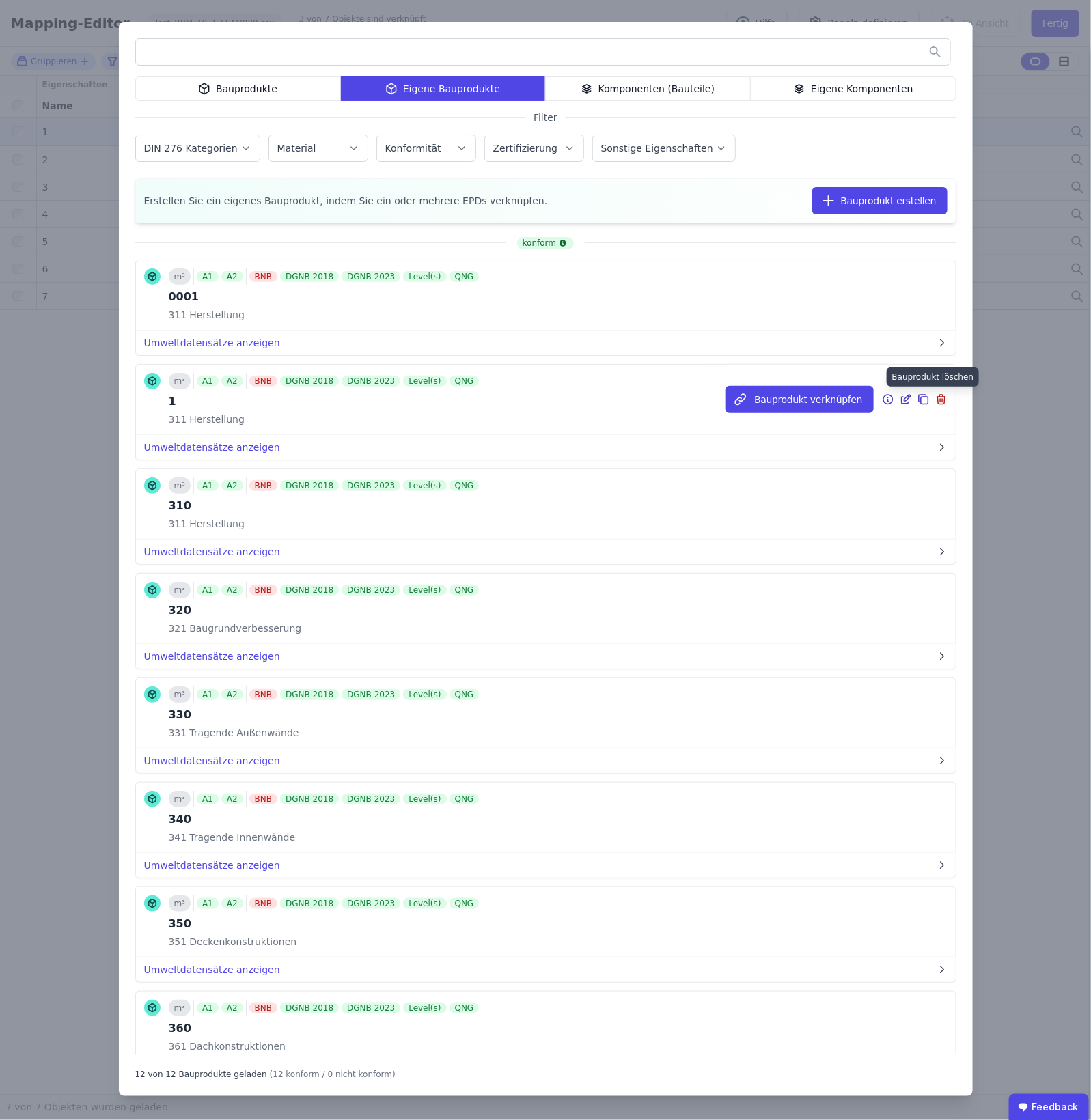
click at [873, 401] on icon at bounding box center [942, 401] width 0 height 4
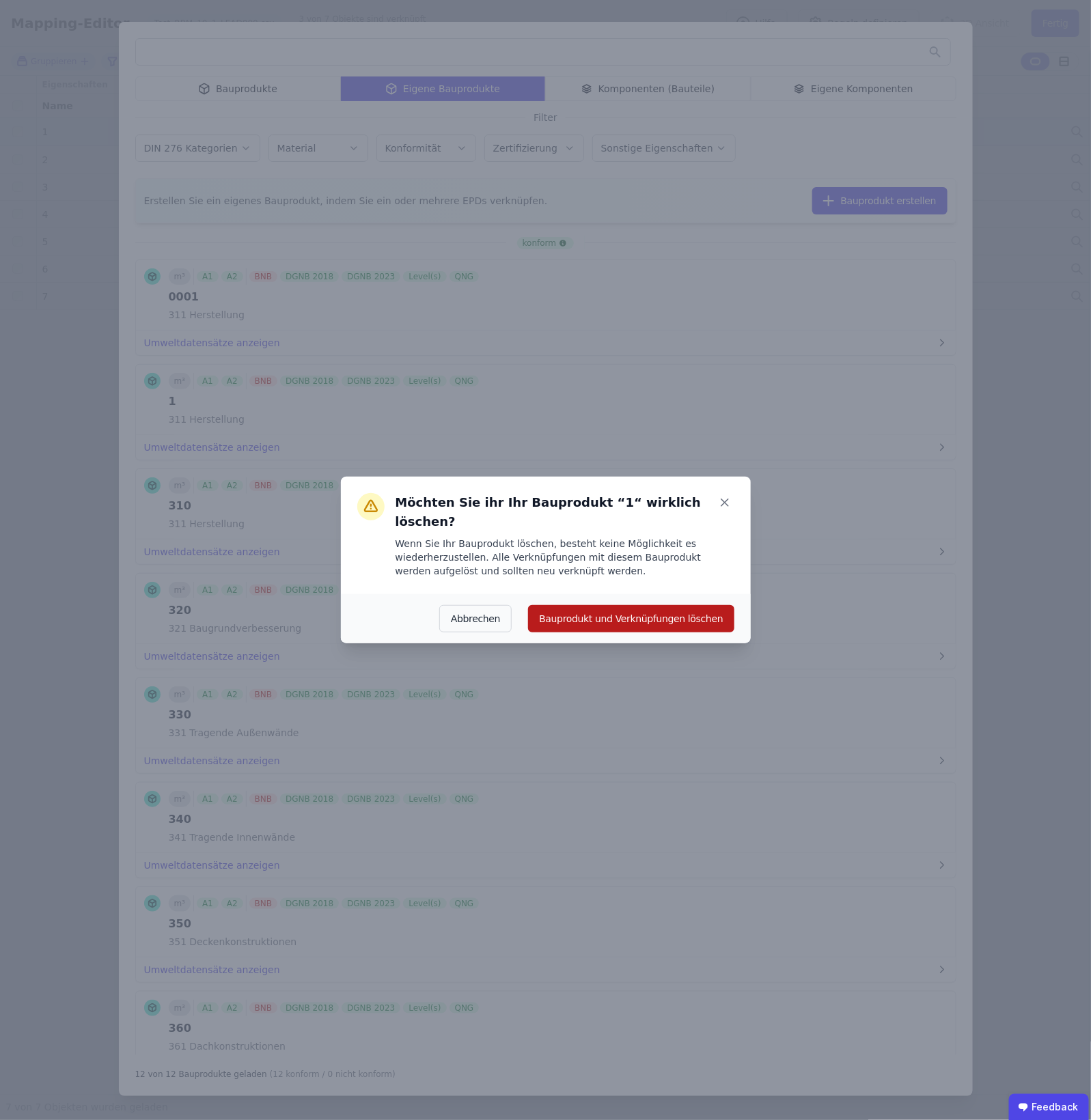
click at [669, 609] on button "Bauprodukt und Verknüpfungen löschen" at bounding box center [631, 619] width 205 height 28
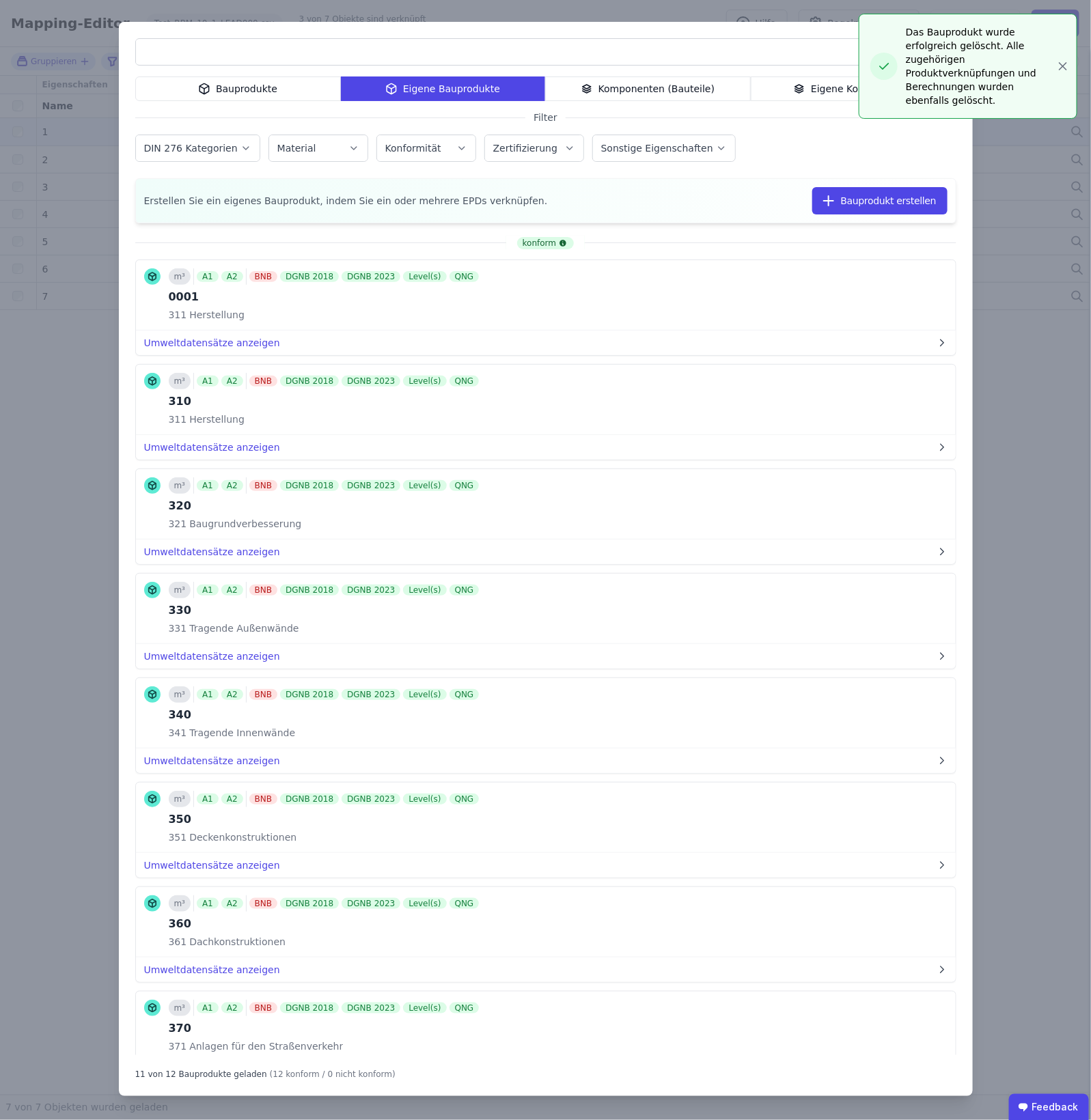
click at [873, 200] on div "Bauprodukte Eigene Bauprodukte Komponenten (Bauteile) Eigene Komponenten Filter…" at bounding box center [545, 560] width 1091 height 1120
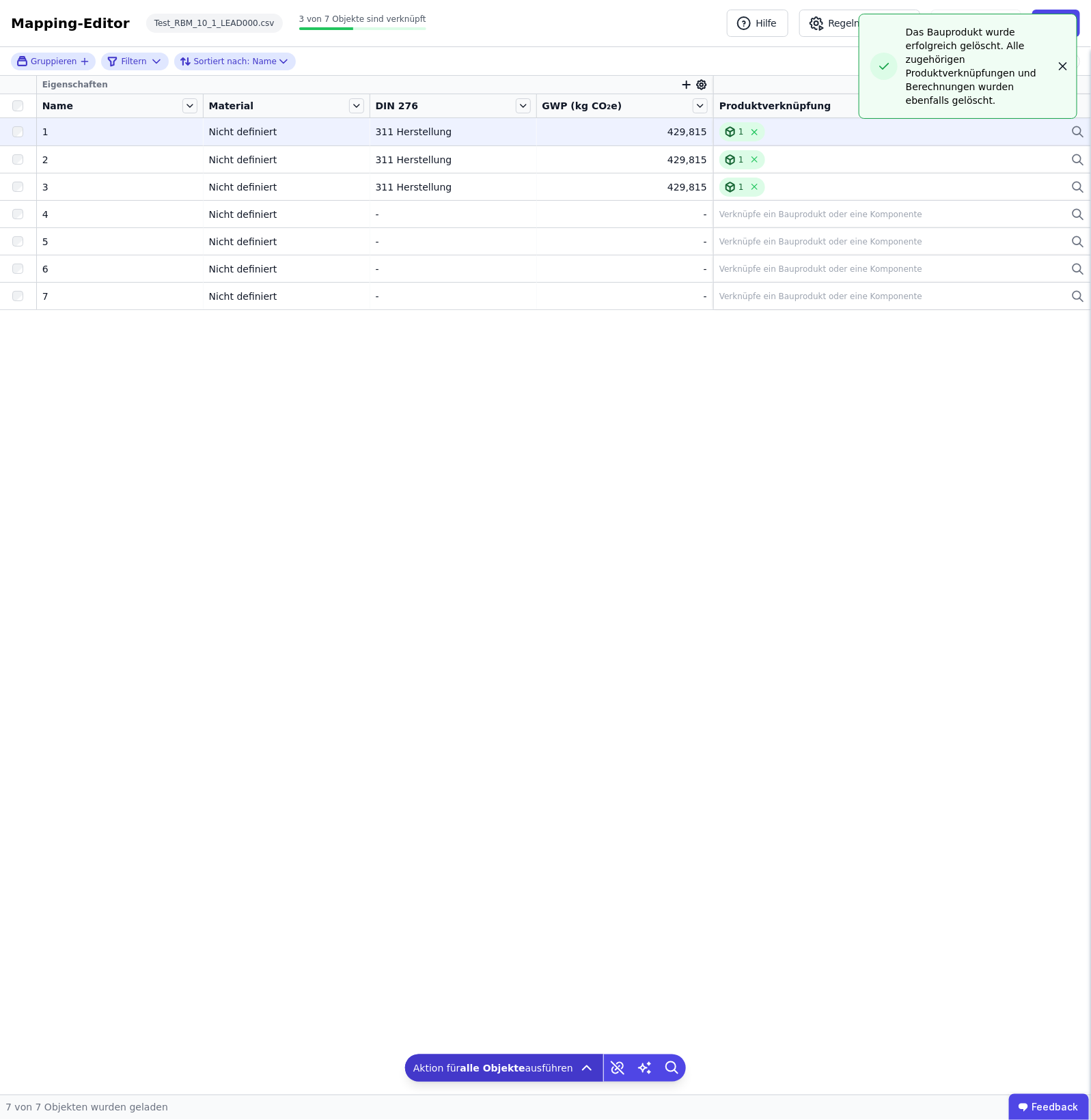
click at [873, 63] on icon "button" at bounding box center [1063, 66] width 7 height 7
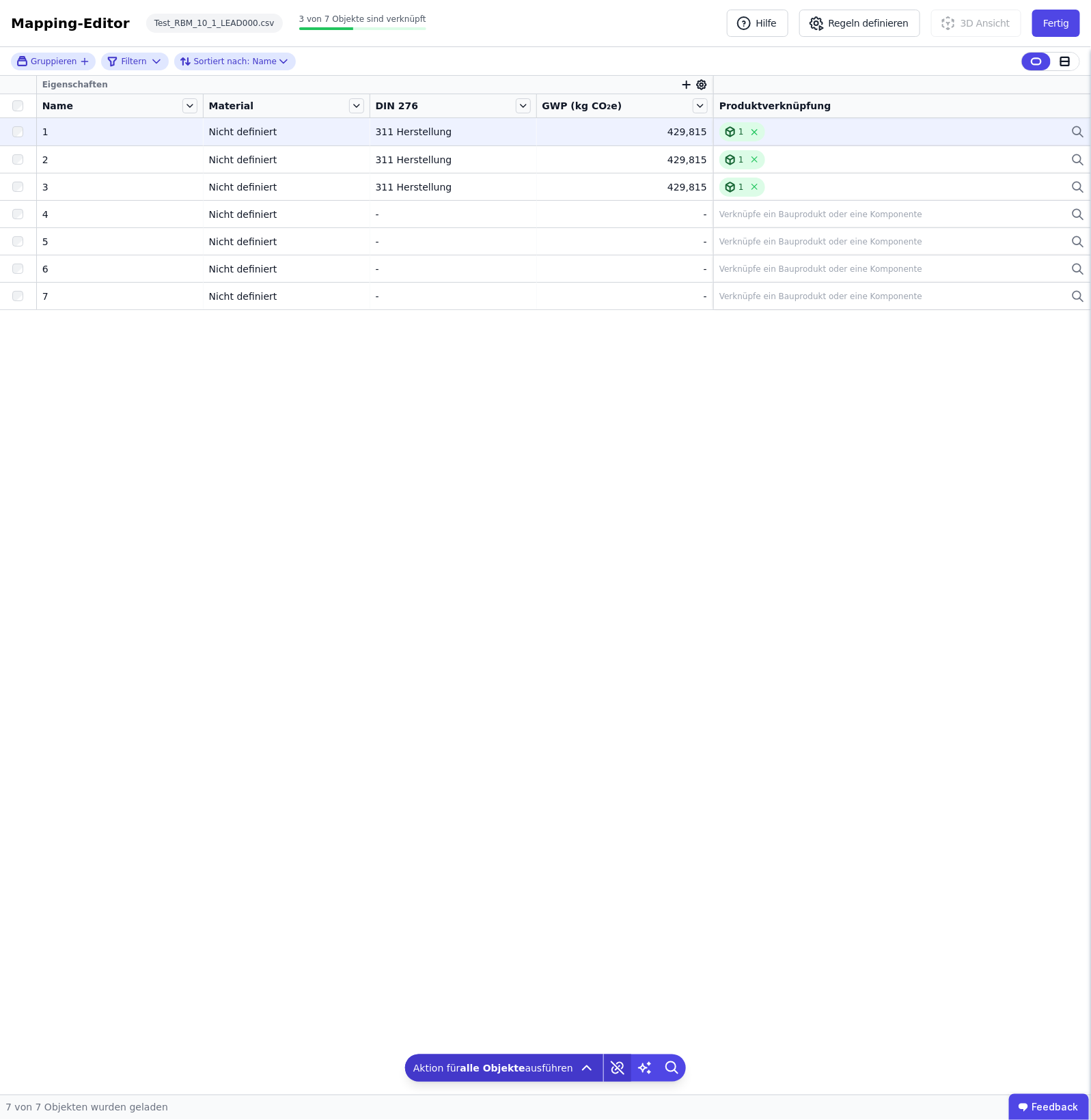
click at [608, 872] on icon at bounding box center [618, 1068] width 28 height 28
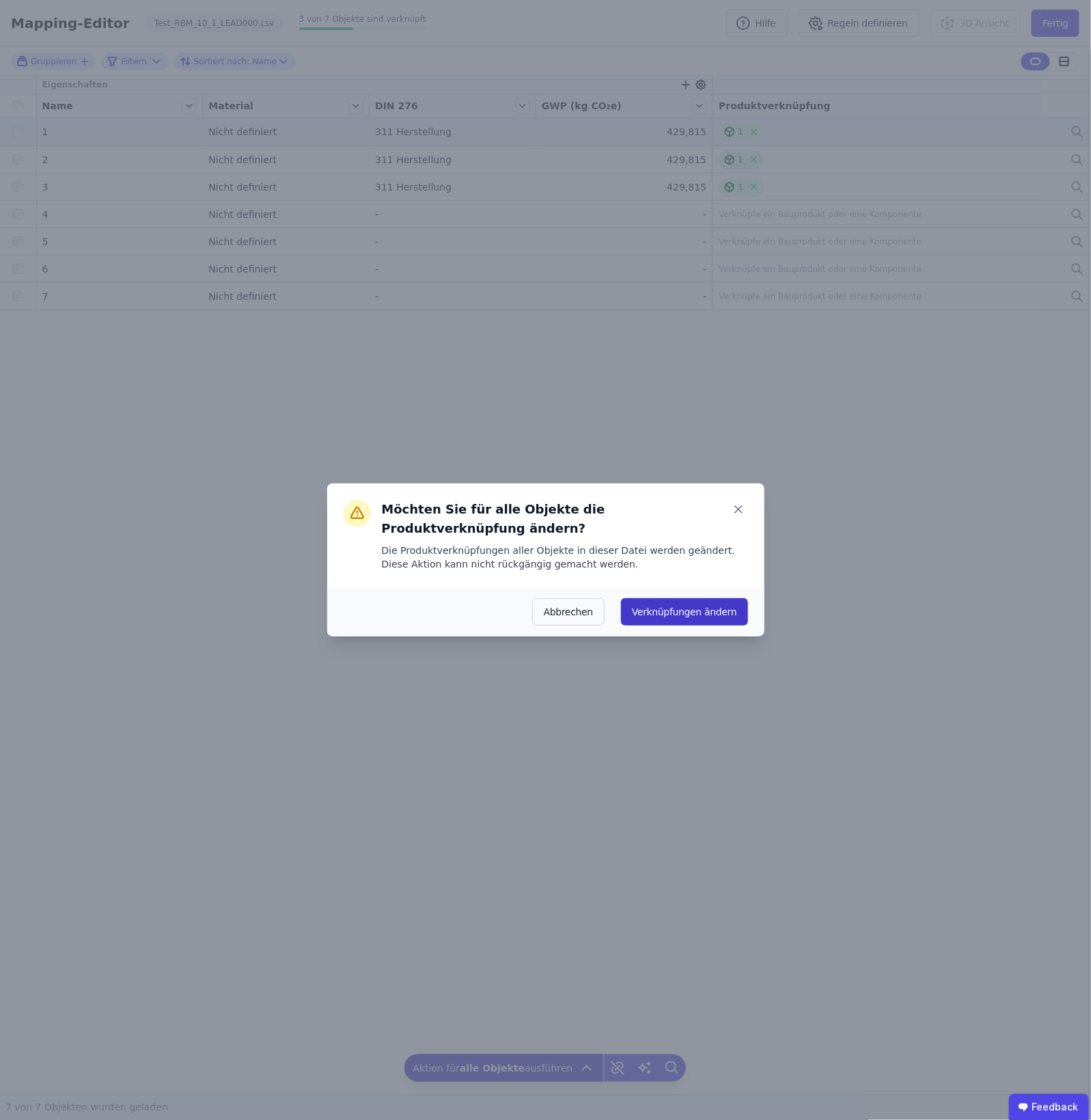
click at [685, 613] on button "Verknüpfungen ändern" at bounding box center [685, 612] width 126 height 28
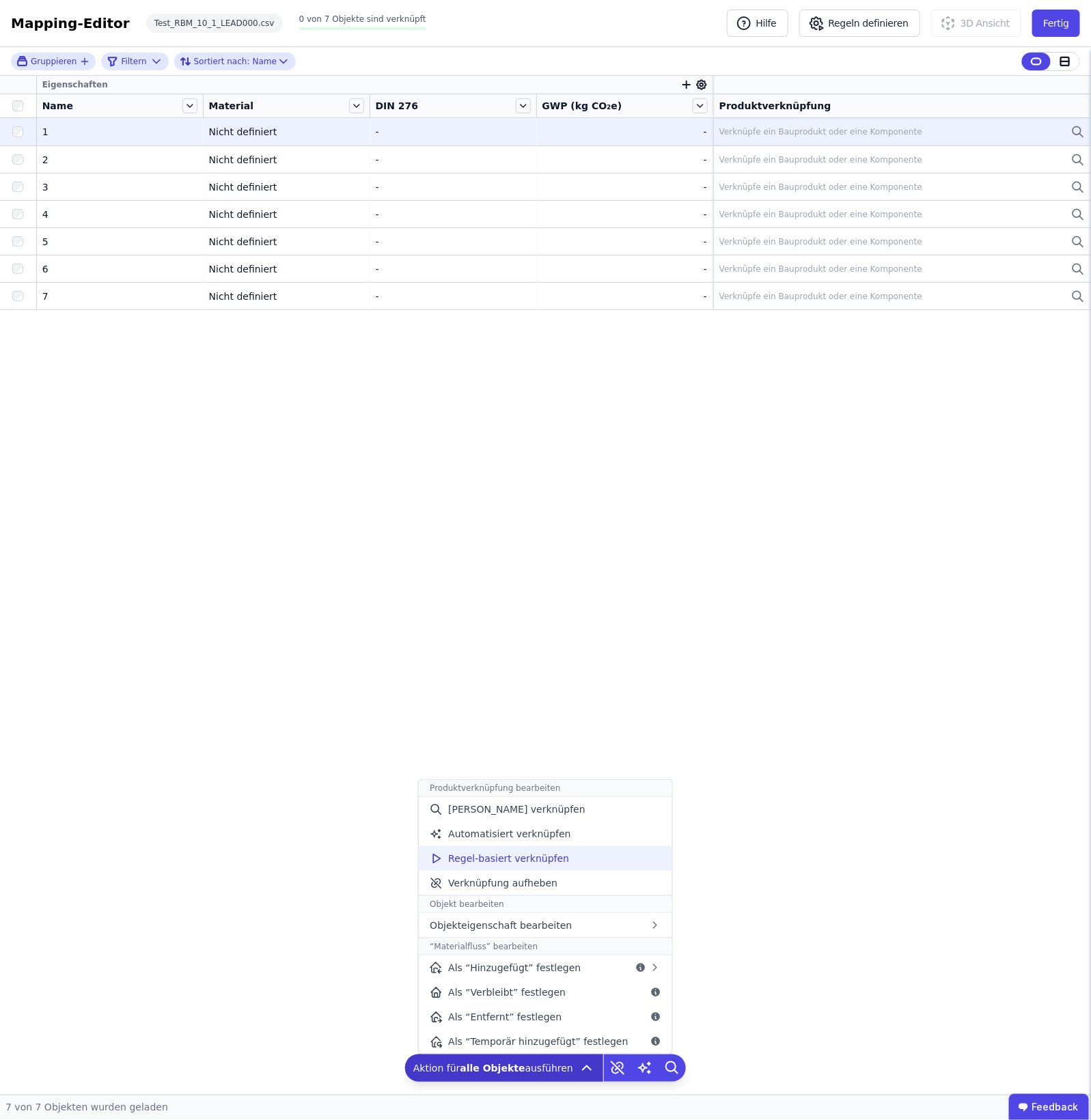
click at [524, 853] on span "Regel-basiert verknüpfen" at bounding box center [508, 859] width 121 height 14
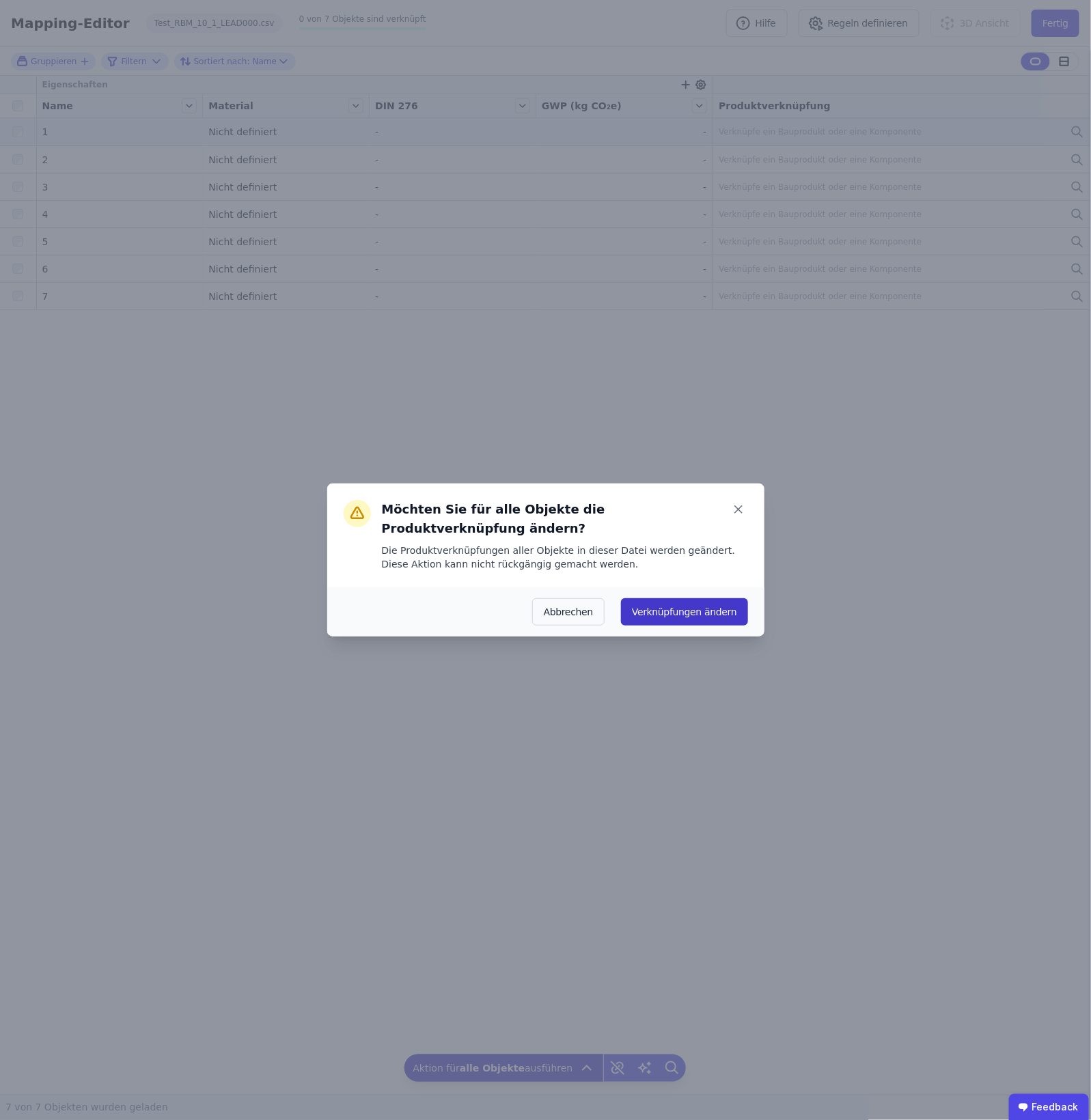
click at [664, 598] on button "Verknüpfungen ändern" at bounding box center [685, 612] width 126 height 28
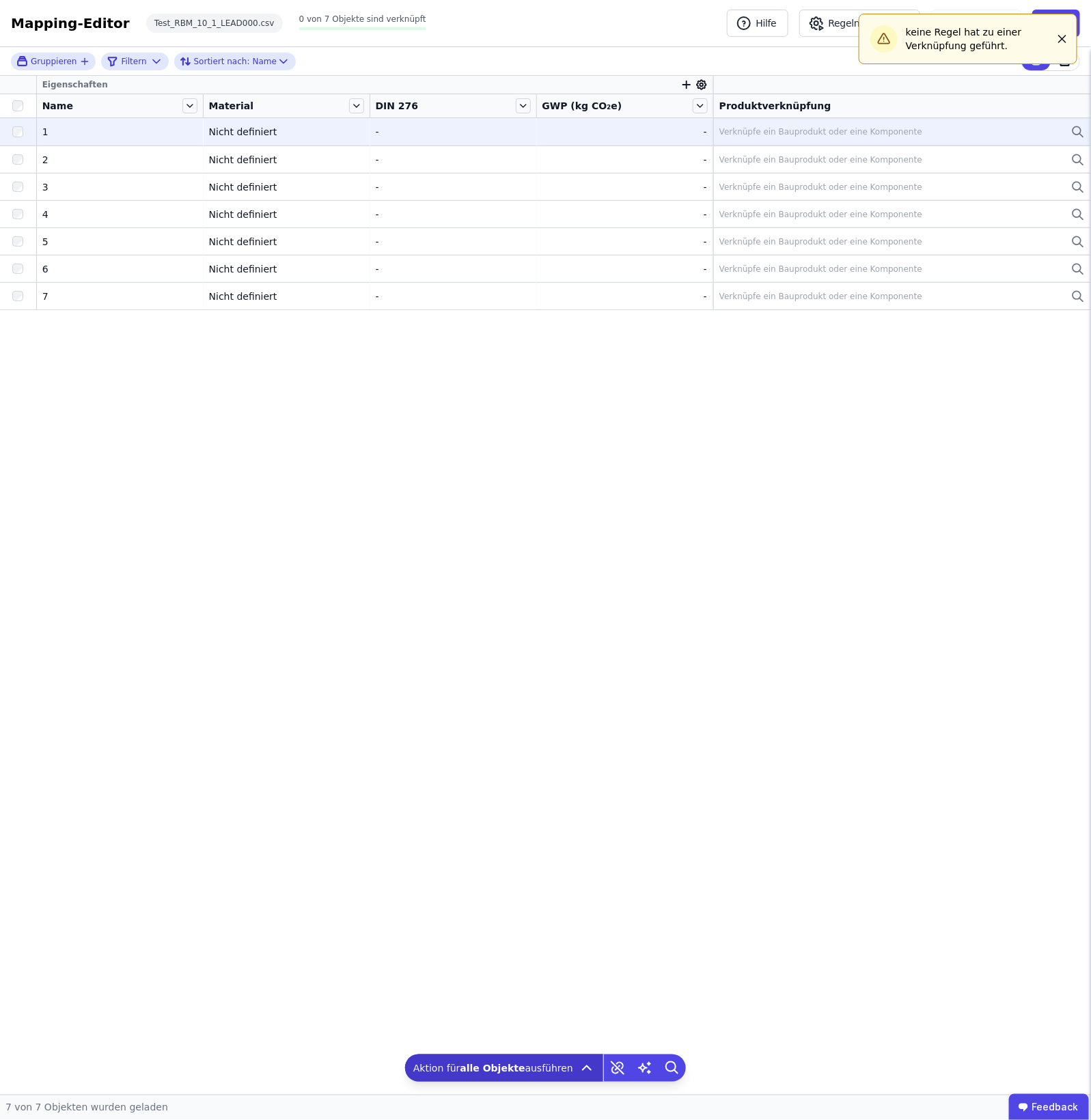
click at [873, 40] on icon "button" at bounding box center [1062, 38] width 14 height 14
click at [92, 132] on div "1" at bounding box center [120, 131] width 155 height 14
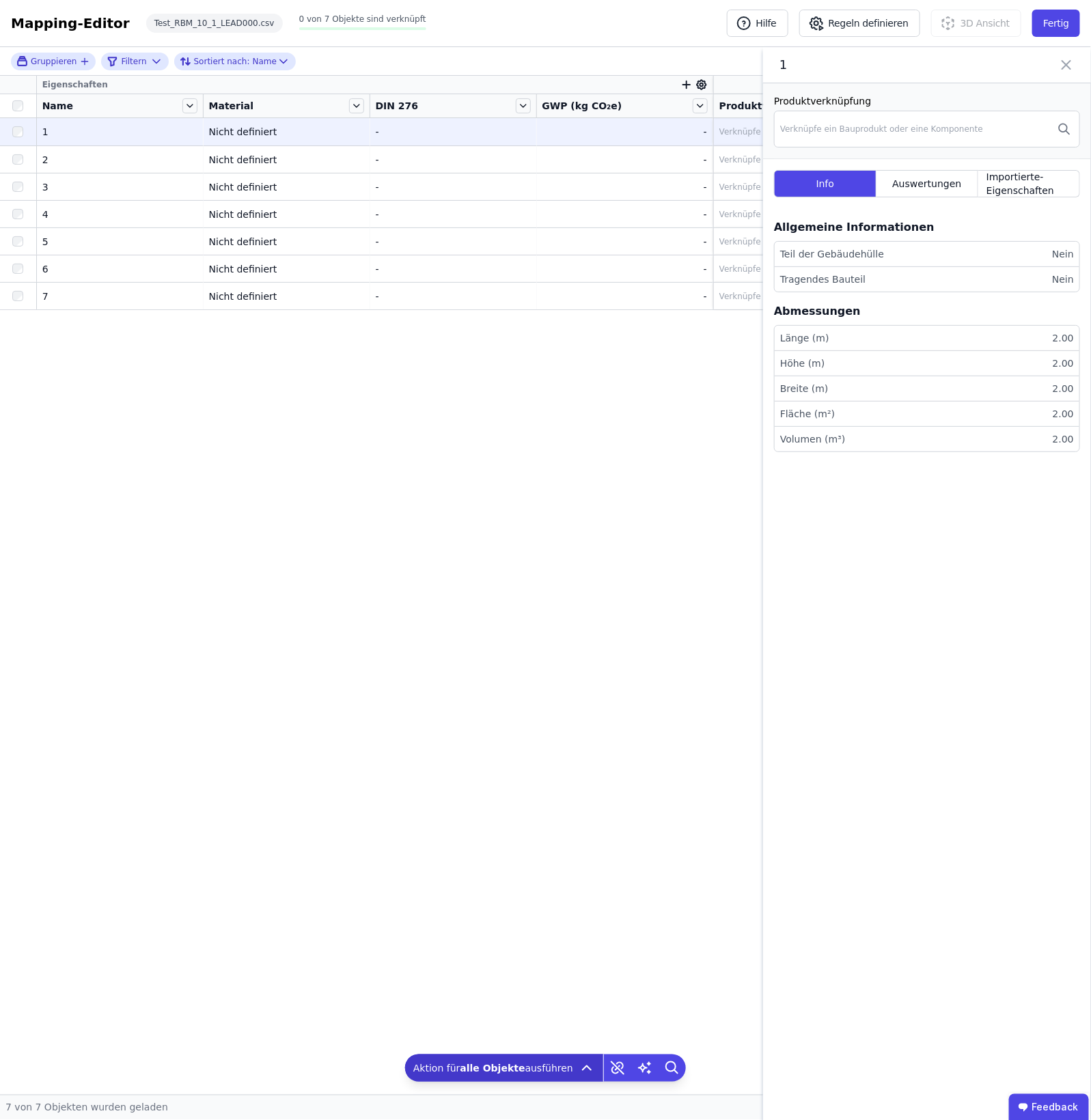
click at [87, 132] on div "1" at bounding box center [120, 131] width 155 height 14
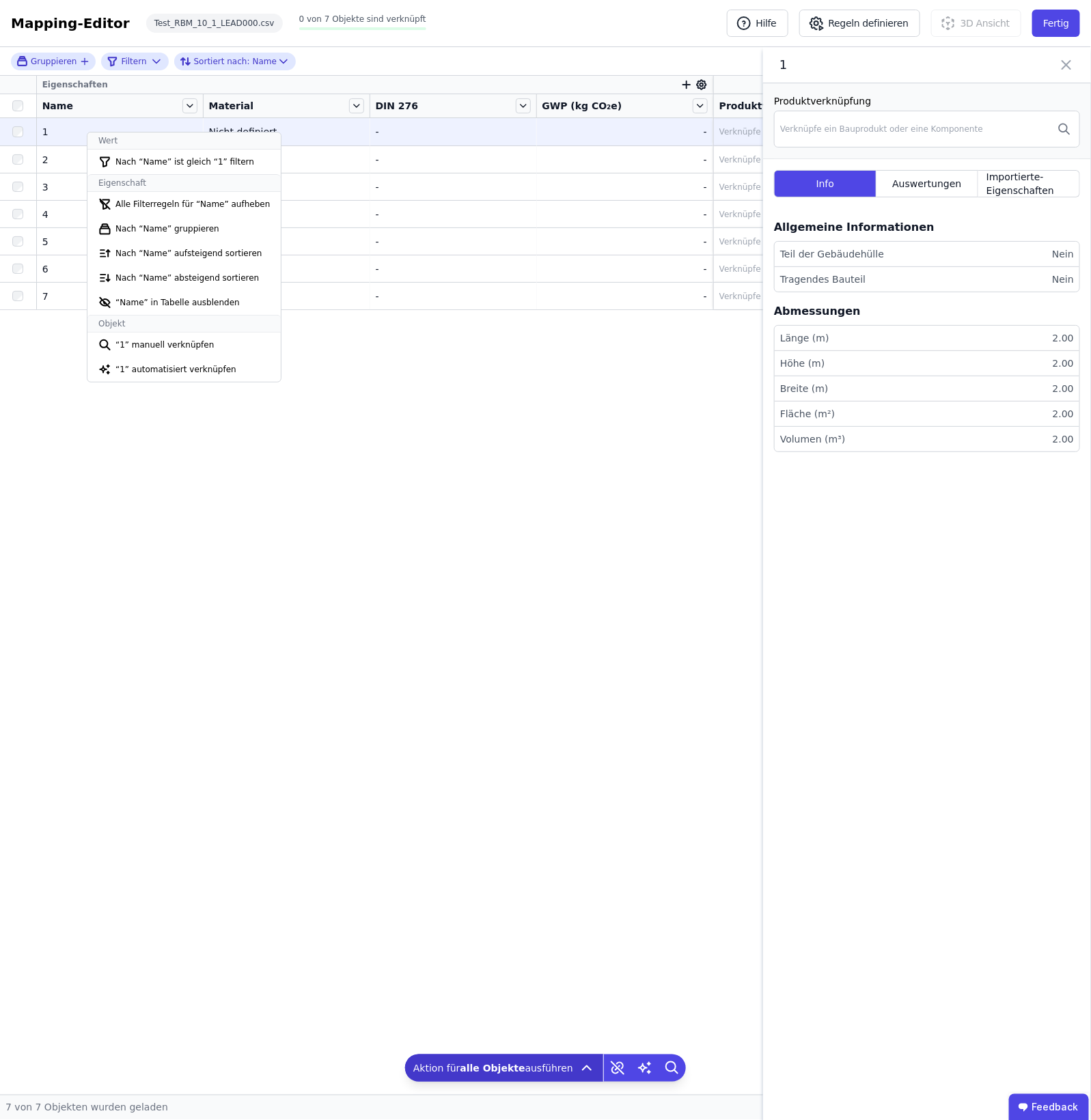
click at [379, 459] on div "Eigenschaften Name Material DIN 276 GWP (kg CO₂e) Produktverknüpfung 1 1 Nicht …" at bounding box center [545, 585] width 1091 height 1019
